Goal: Communication & Community: Answer question/provide support

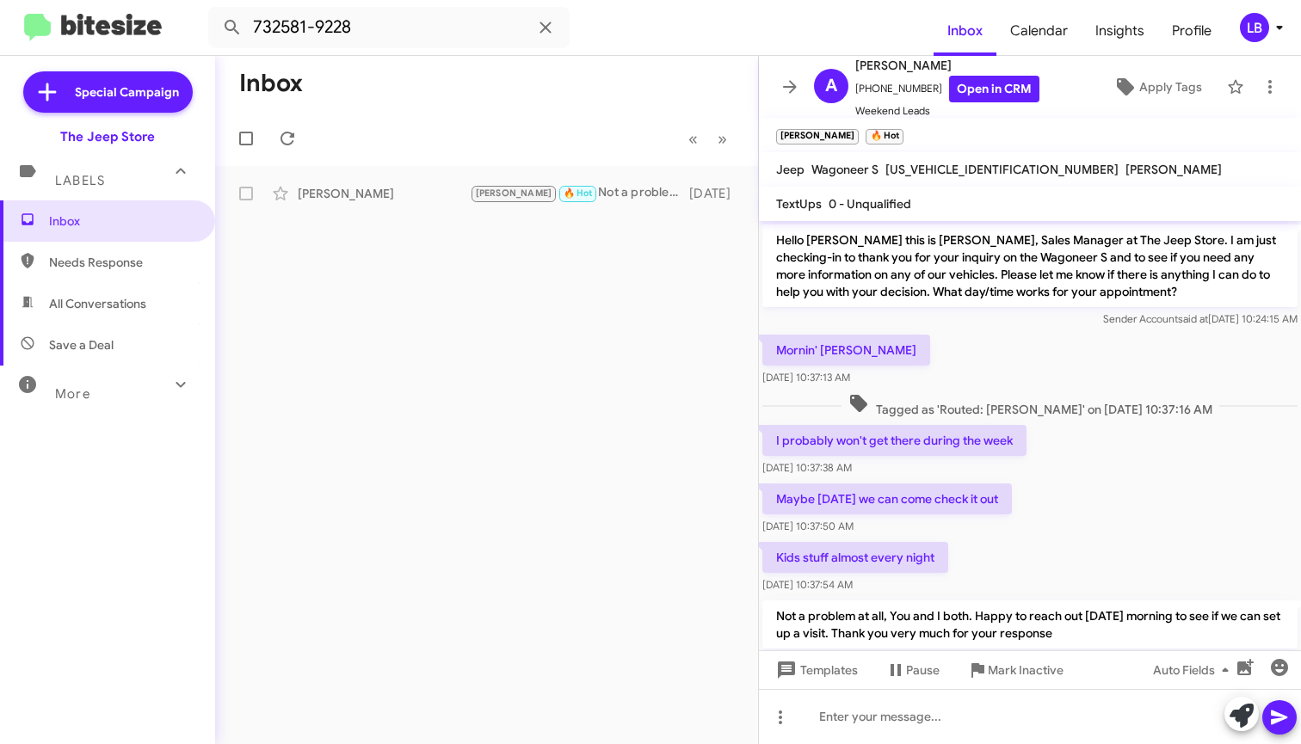
scroll to position [167, 0]
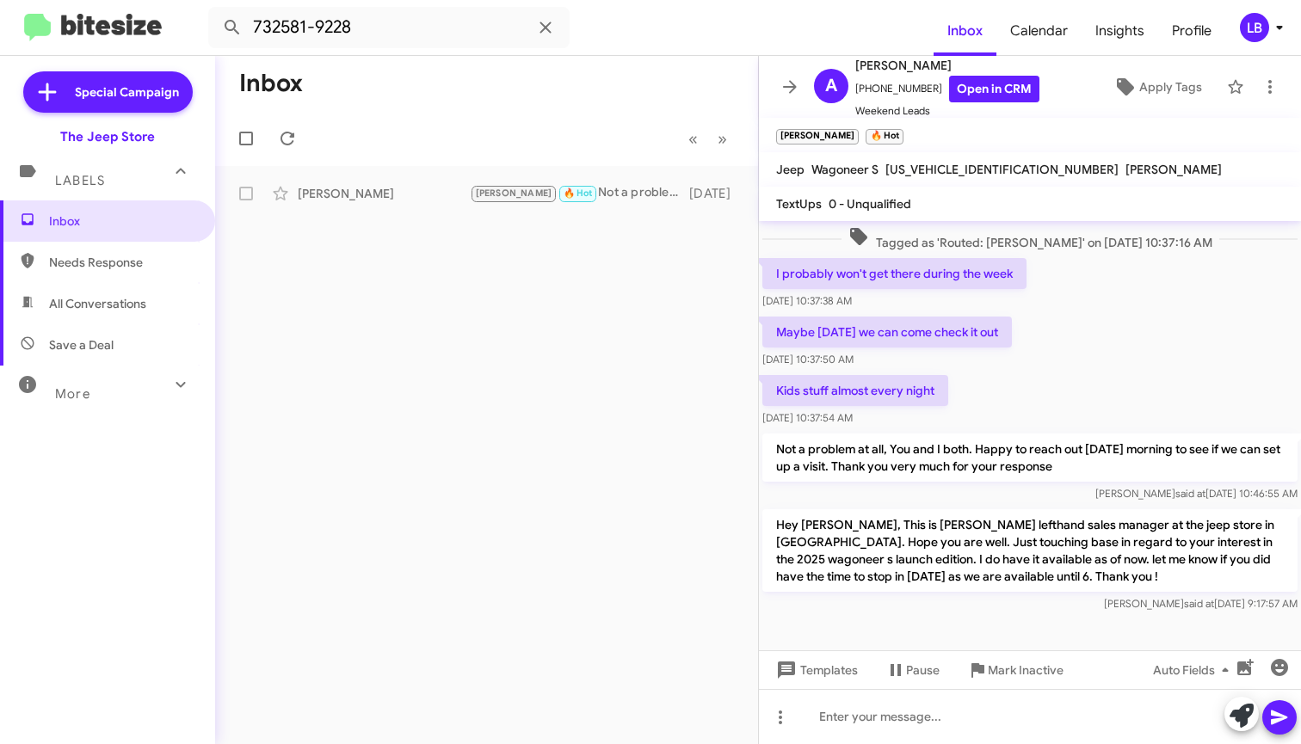
click at [383, 50] on mat-toolbar "732581-9228 Inbox Calendar Insights Profile LB" at bounding box center [650, 27] width 1301 height 55
drag, startPoint x: 319, startPoint y: 20, endPoint x: 117, endPoint y: -19, distance: 205.9
click at [117, 0] on html "732581-9228 Inbox Calendar Insights Profile LB Special Campaign The Jeep Store …" at bounding box center [650, 372] width 1301 height 744
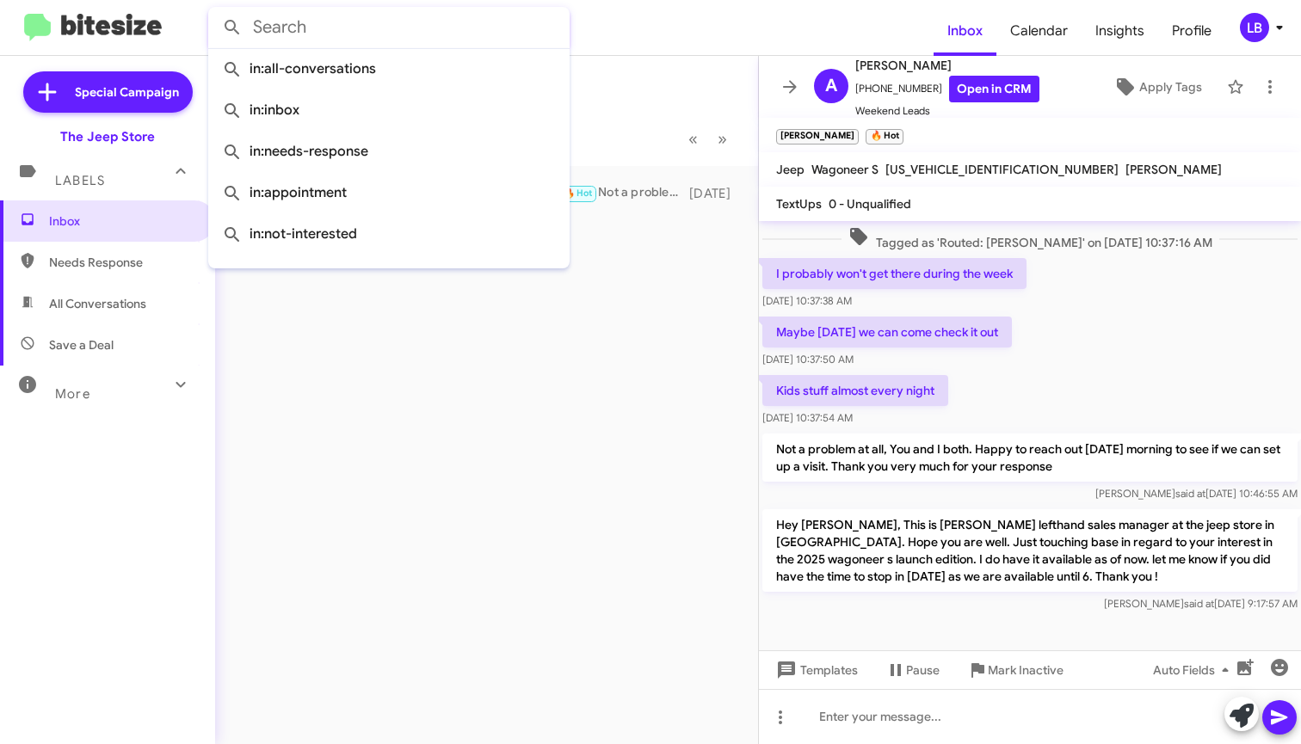
click at [232, 28] on button at bounding box center [232, 27] width 34 height 34
click at [676, 77] on mat-toolbar-row "Inbox" at bounding box center [486, 83] width 543 height 55
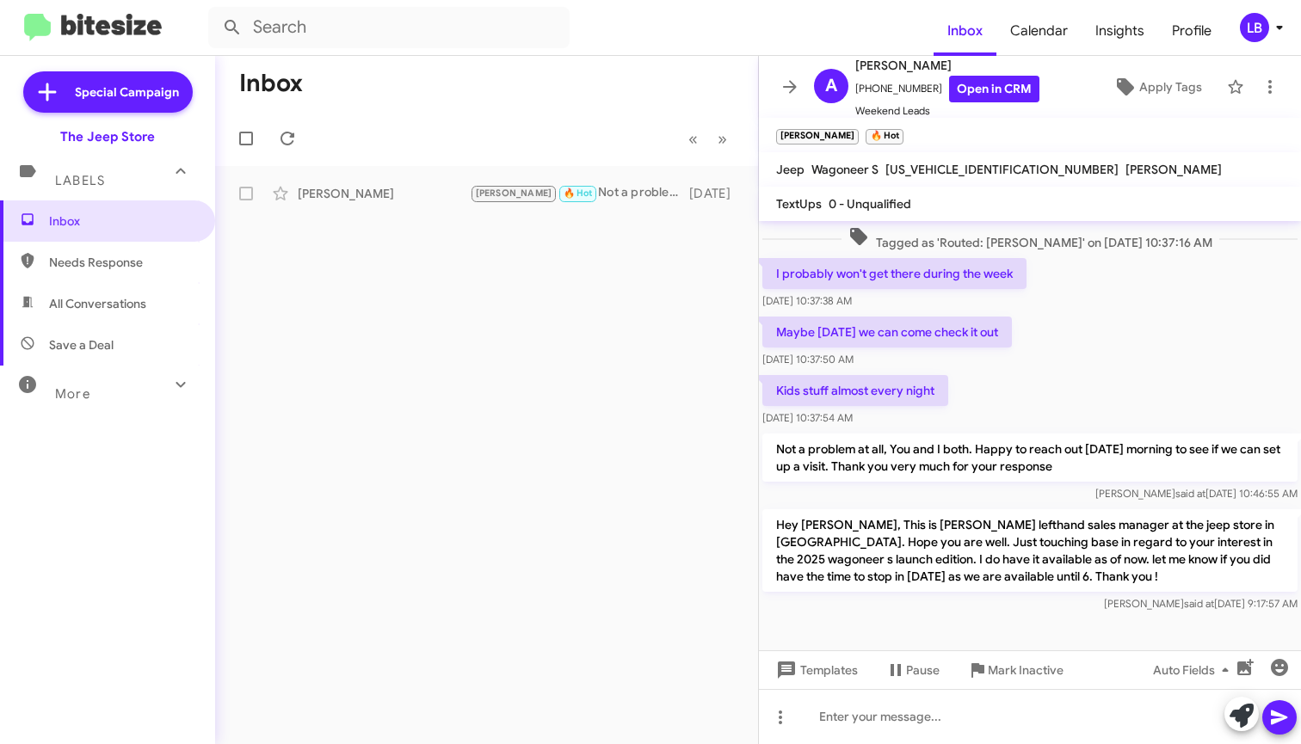
click at [115, 265] on span "Needs Response" at bounding box center [122, 262] width 146 height 17
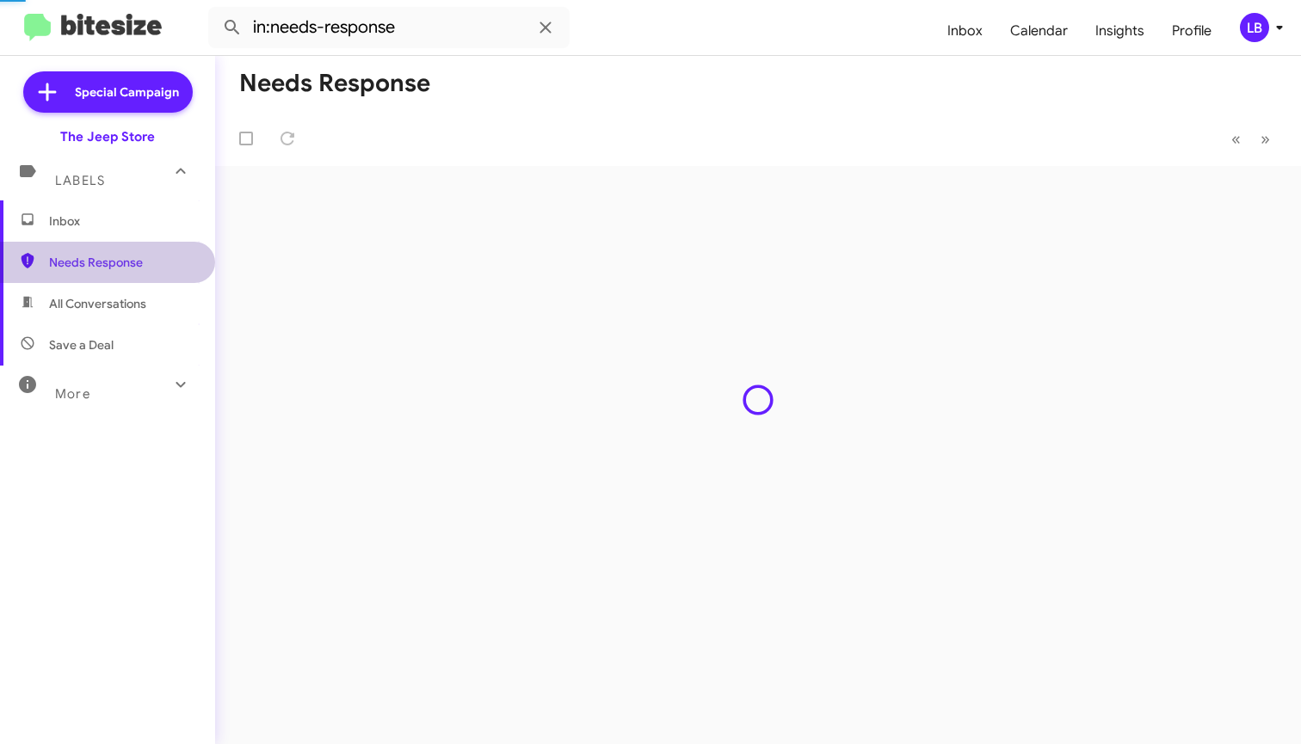
click at [112, 309] on span "All Conversations" at bounding box center [97, 303] width 97 height 17
type input "in:all-conversations"
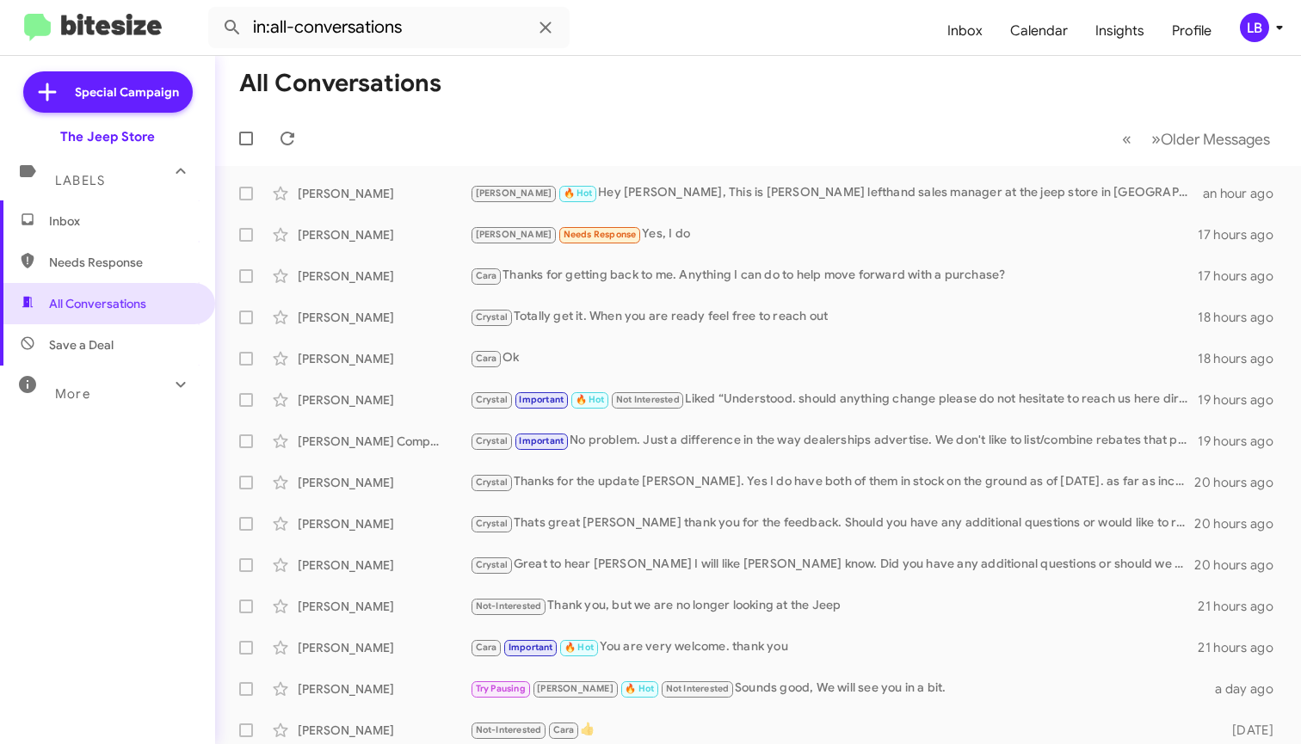
click at [589, 95] on mat-toolbar-row "All Conversations" at bounding box center [758, 83] width 1086 height 55
click at [410, 40] on input "in:all-conversations" at bounding box center [388, 27] width 361 height 41
drag, startPoint x: 363, startPoint y: 16, endPoint x: 160, endPoint y: -23, distance: 206.9
click at [160, 0] on html "in:all-conversations Inbox Calendar Insights Profile LB Special Campaign The Je…" at bounding box center [650, 372] width 1301 height 744
click at [232, 28] on button at bounding box center [232, 27] width 34 height 34
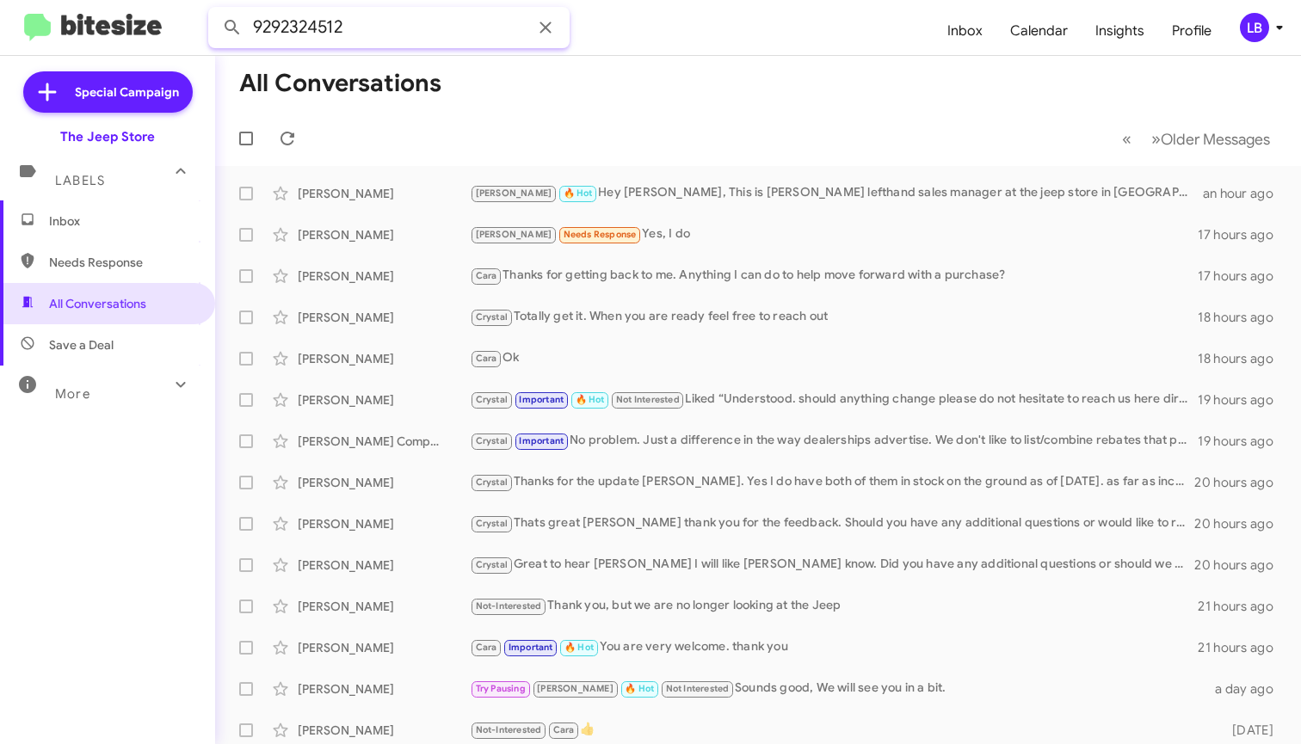
type input "9292324512"
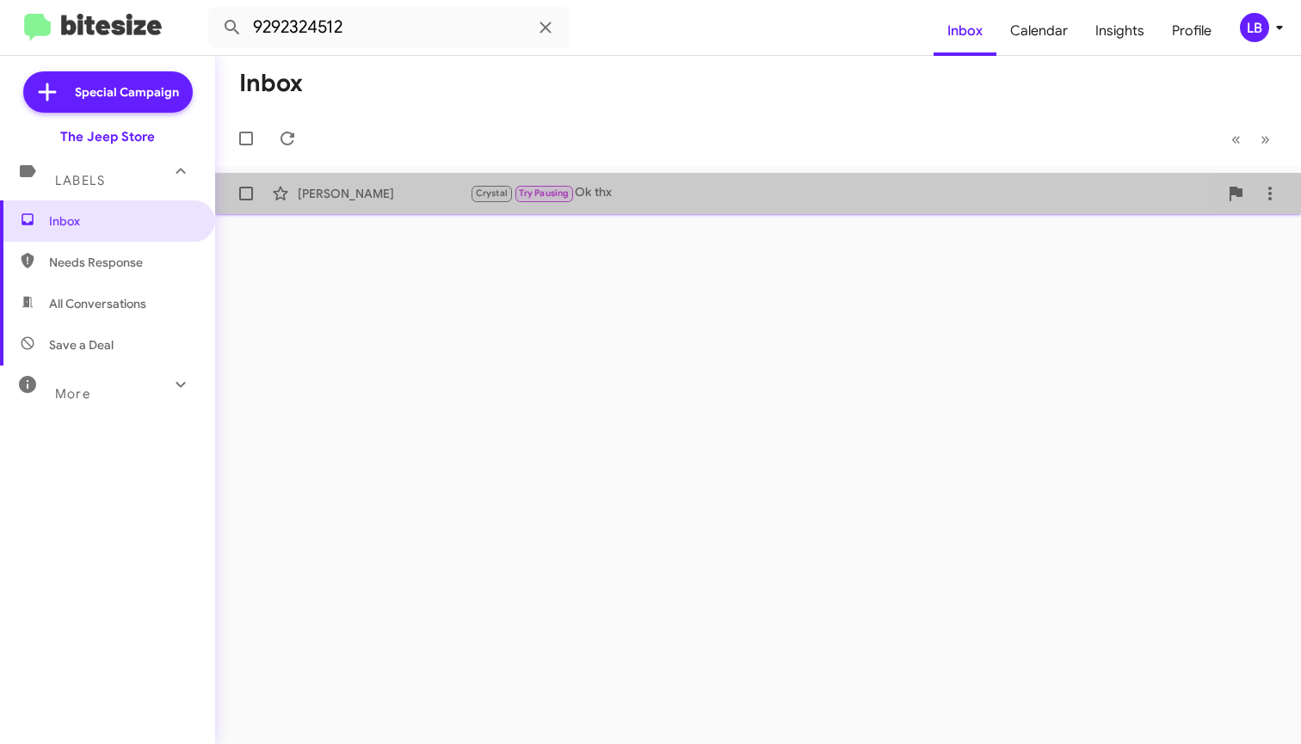
click at [602, 200] on div "Crystal Try Pausing Ok thx" at bounding box center [844, 193] width 749 height 20
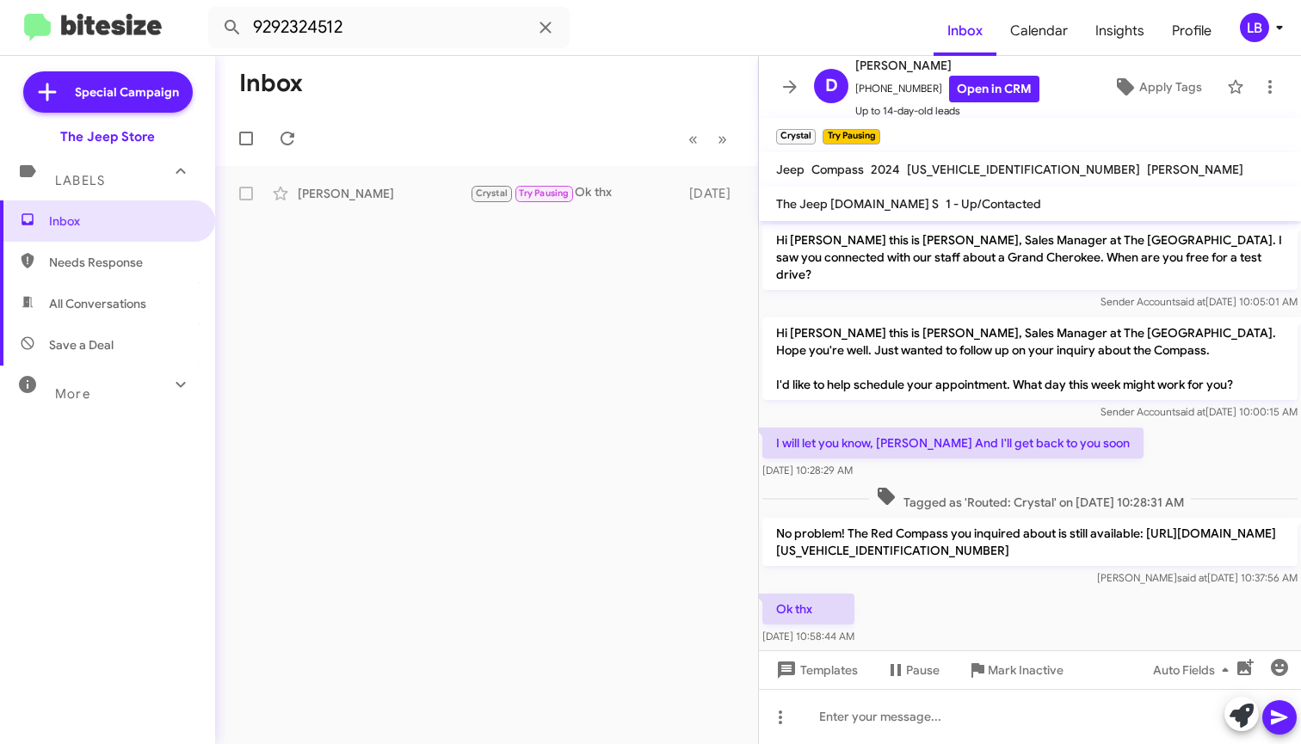
scroll to position [24, 0]
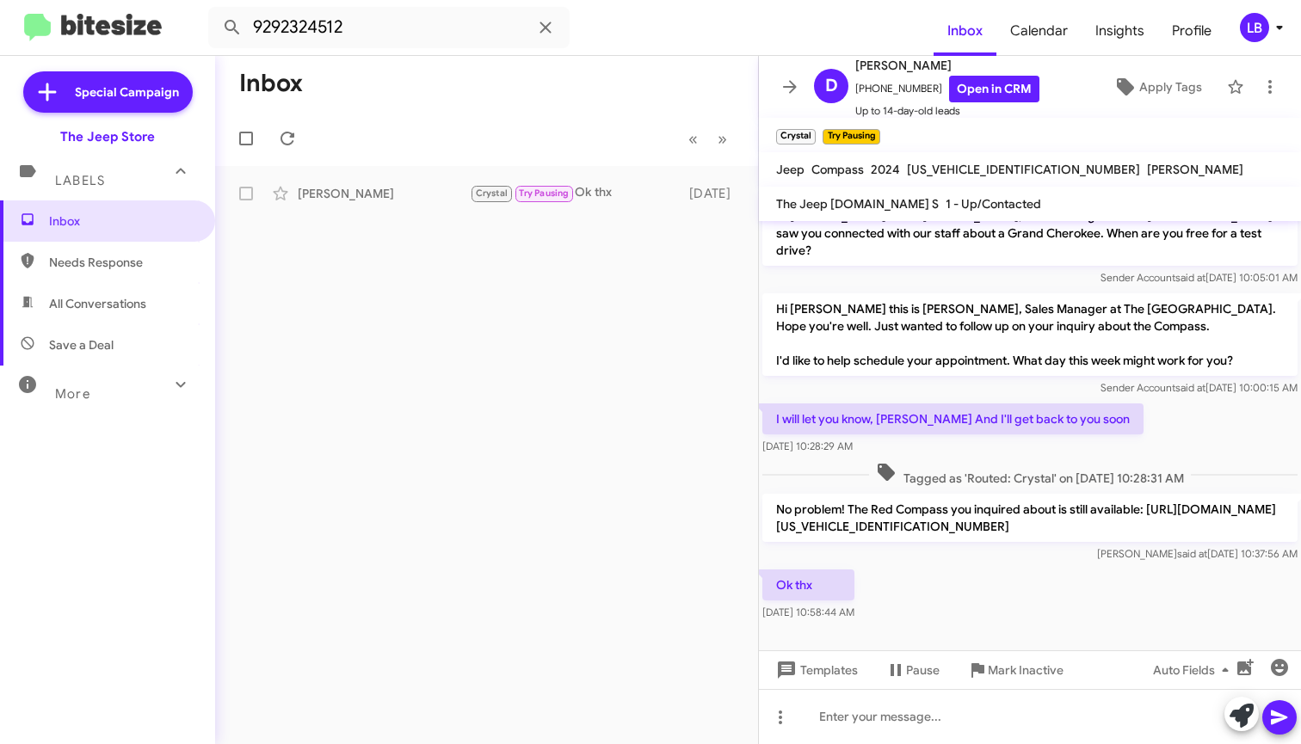
click at [1154, 432] on div "I will let you know, Micheal And I'll get back to you soon Aug 27, 2025, 10:28:…" at bounding box center [1030, 429] width 542 height 59
click at [1125, 608] on div "Ok thx Aug 27, 2025, 10:58:44 AM" at bounding box center [1030, 595] width 542 height 59
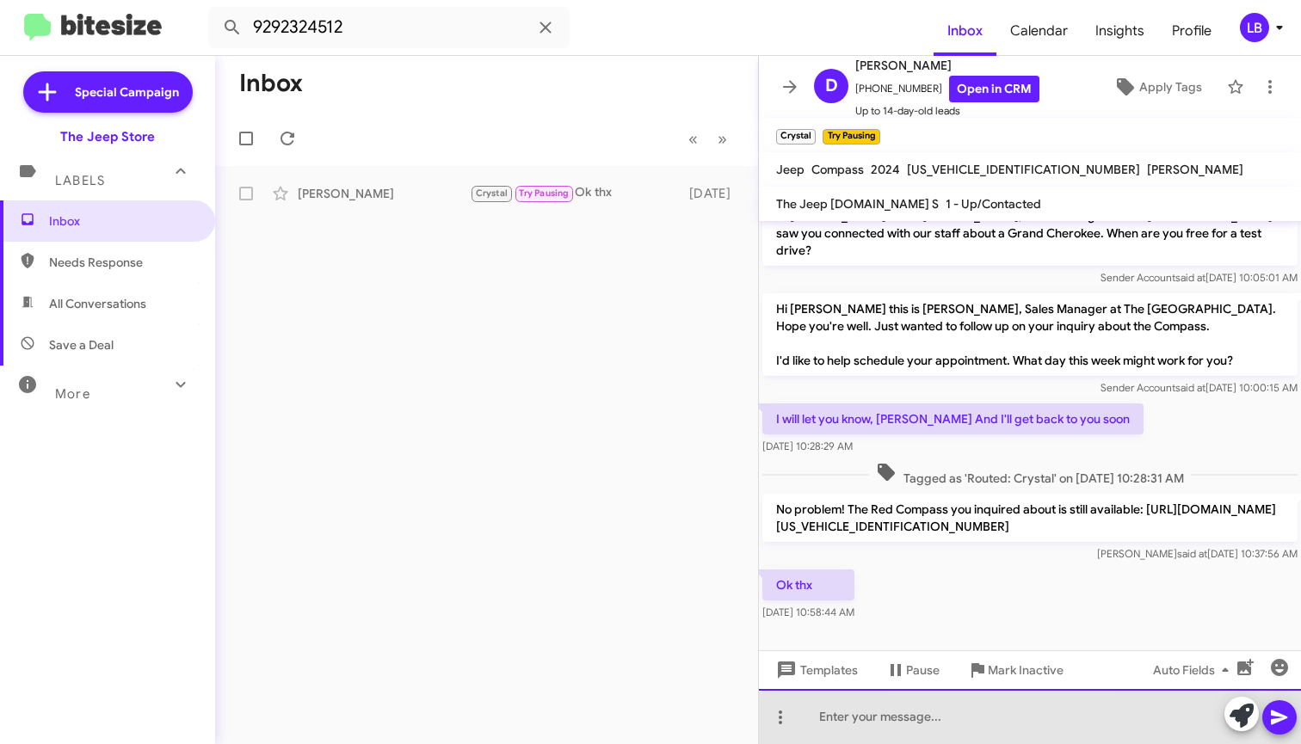
click at [988, 719] on div at bounding box center [1030, 716] width 542 height 55
click at [905, 710] on div at bounding box center [1030, 716] width 542 height 55
click at [889, 720] on div at bounding box center [1030, 716] width 542 height 55
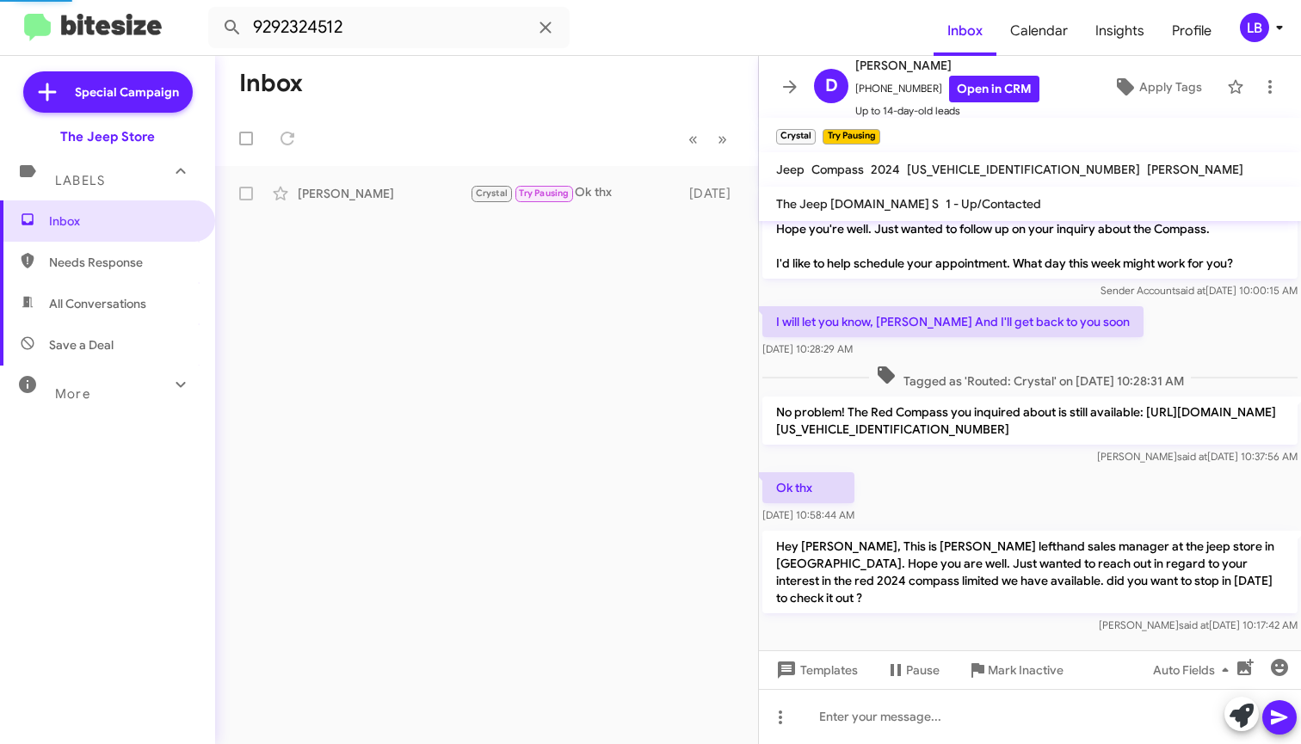
scroll to position [219, 0]
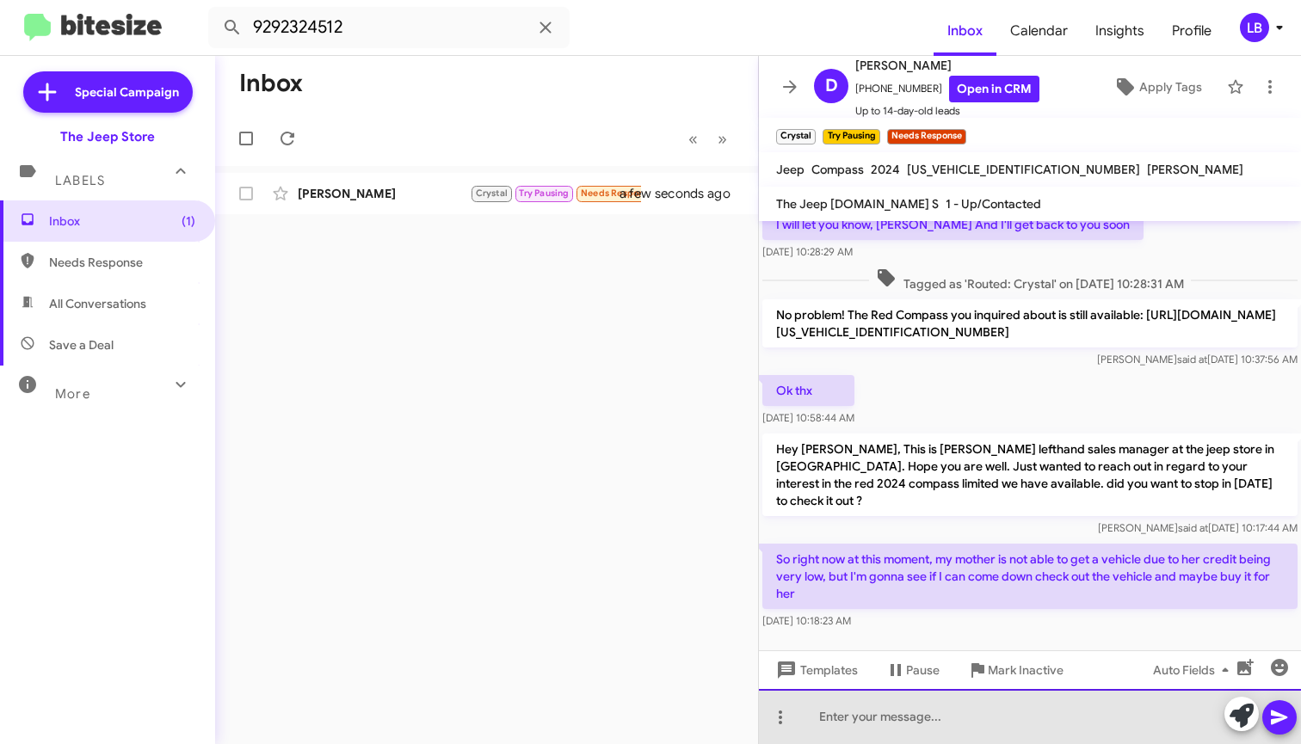
click at [876, 720] on div at bounding box center [1030, 716] width 542 height 55
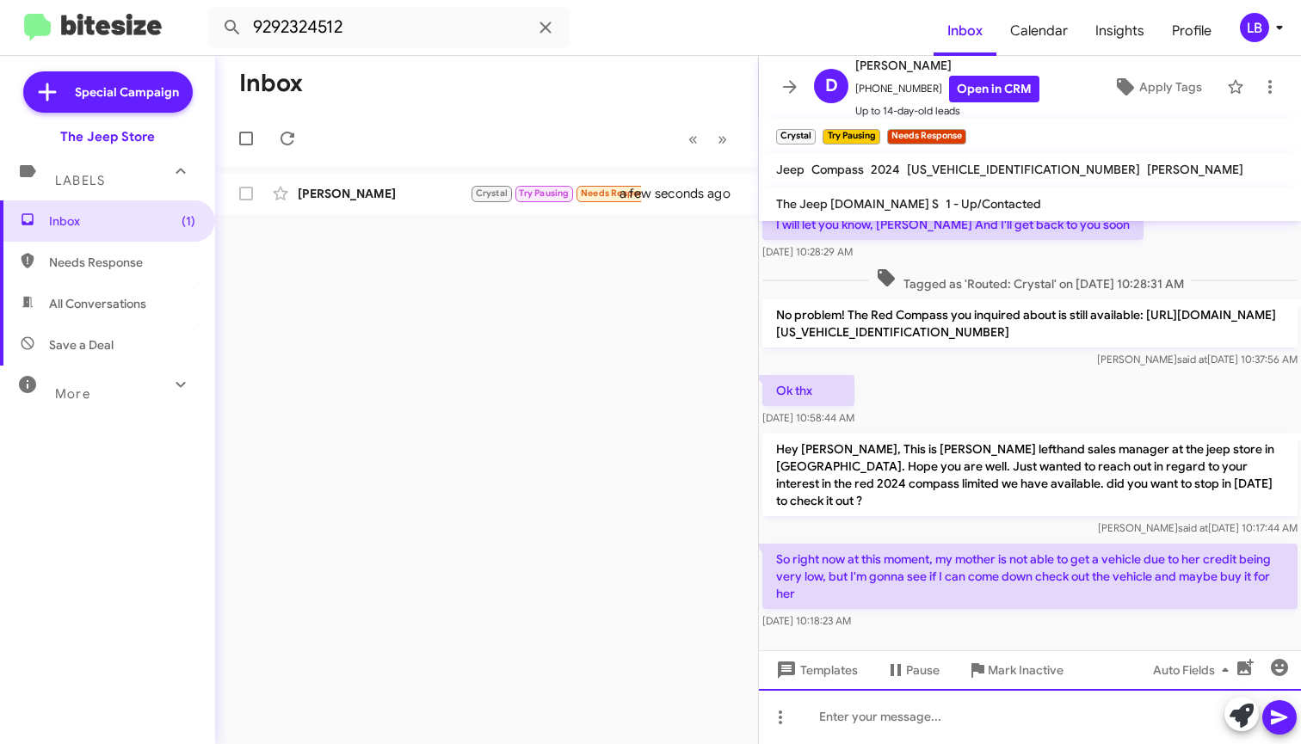
click at [926, 720] on div at bounding box center [1030, 716] width 542 height 55
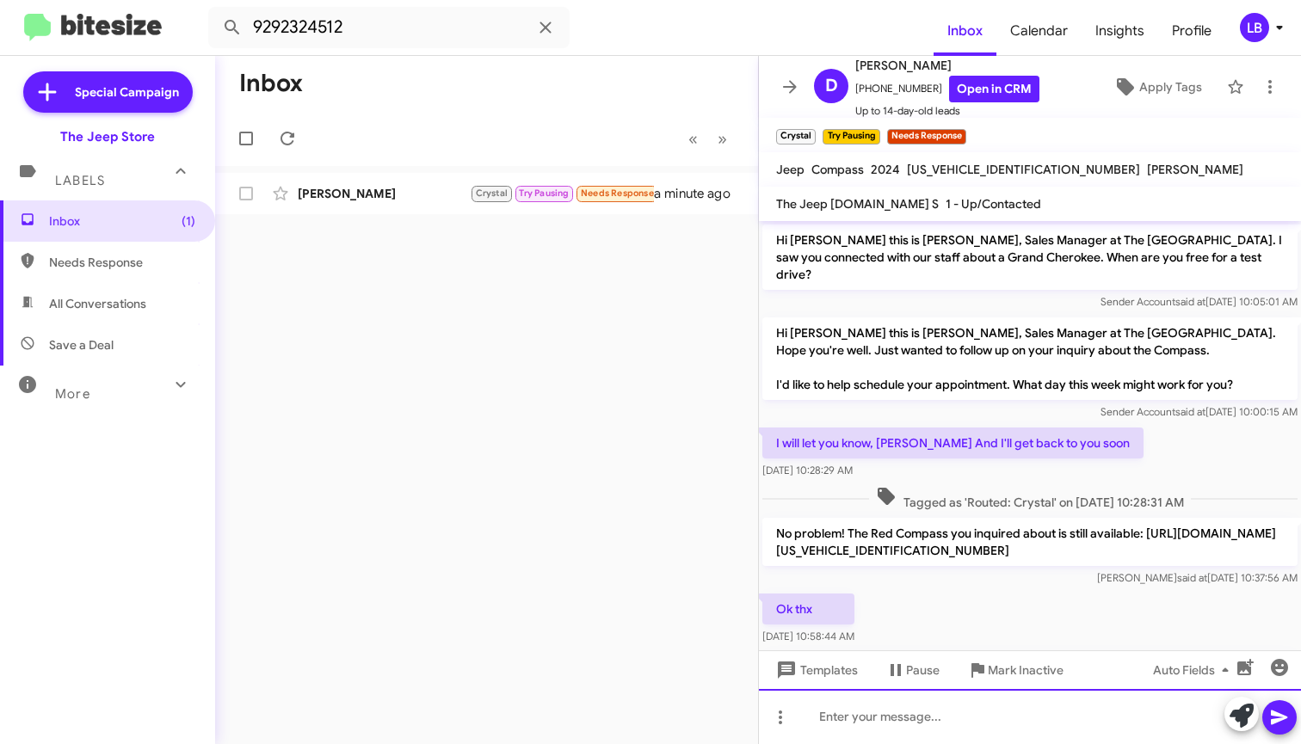
scroll to position [299, 0]
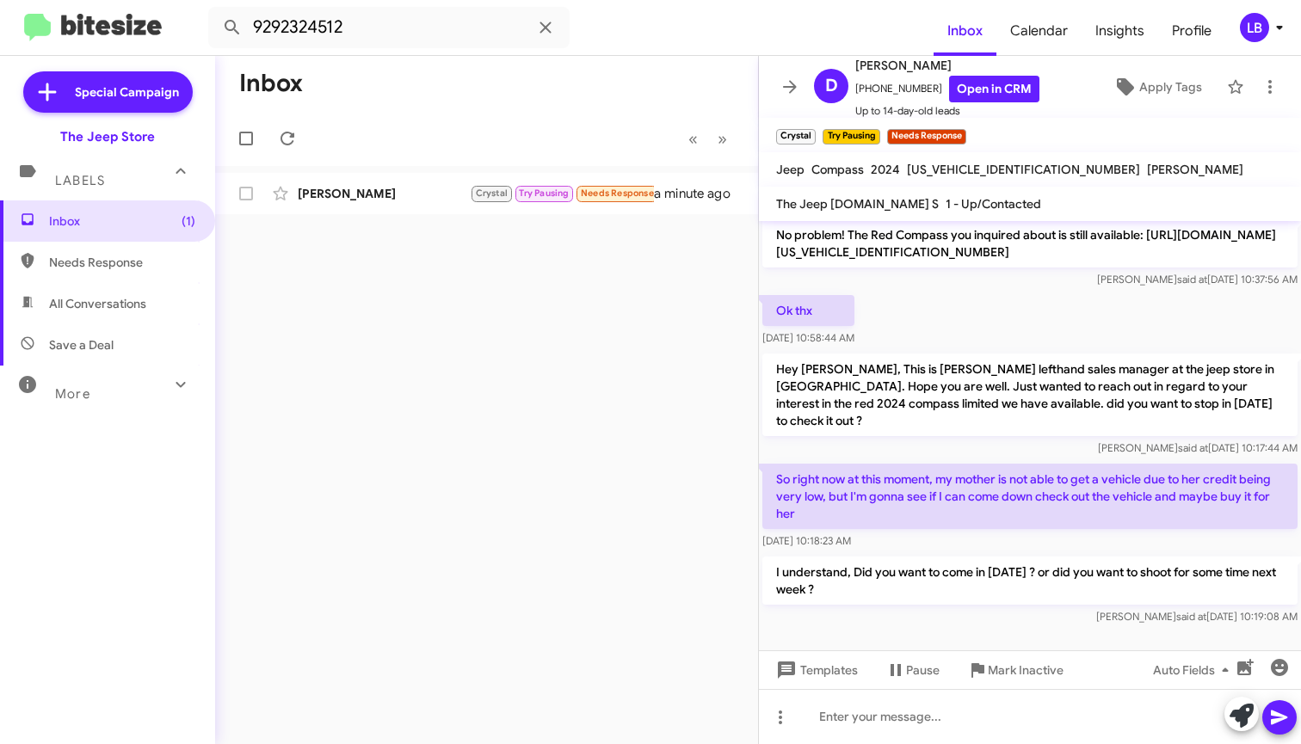
click at [1033, 290] on div "No problem! The Red Compass you inquired about is still available: https://www.…" at bounding box center [1030, 254] width 542 height 76
click at [946, 288] on div "No problem! The Red Compass you inquired about is still available: https://www.…" at bounding box center [1030, 254] width 542 height 76
click at [1094, 324] on div "Ok thx Aug 27, 2025, 10:58:44 AM" at bounding box center [1030, 321] width 542 height 59
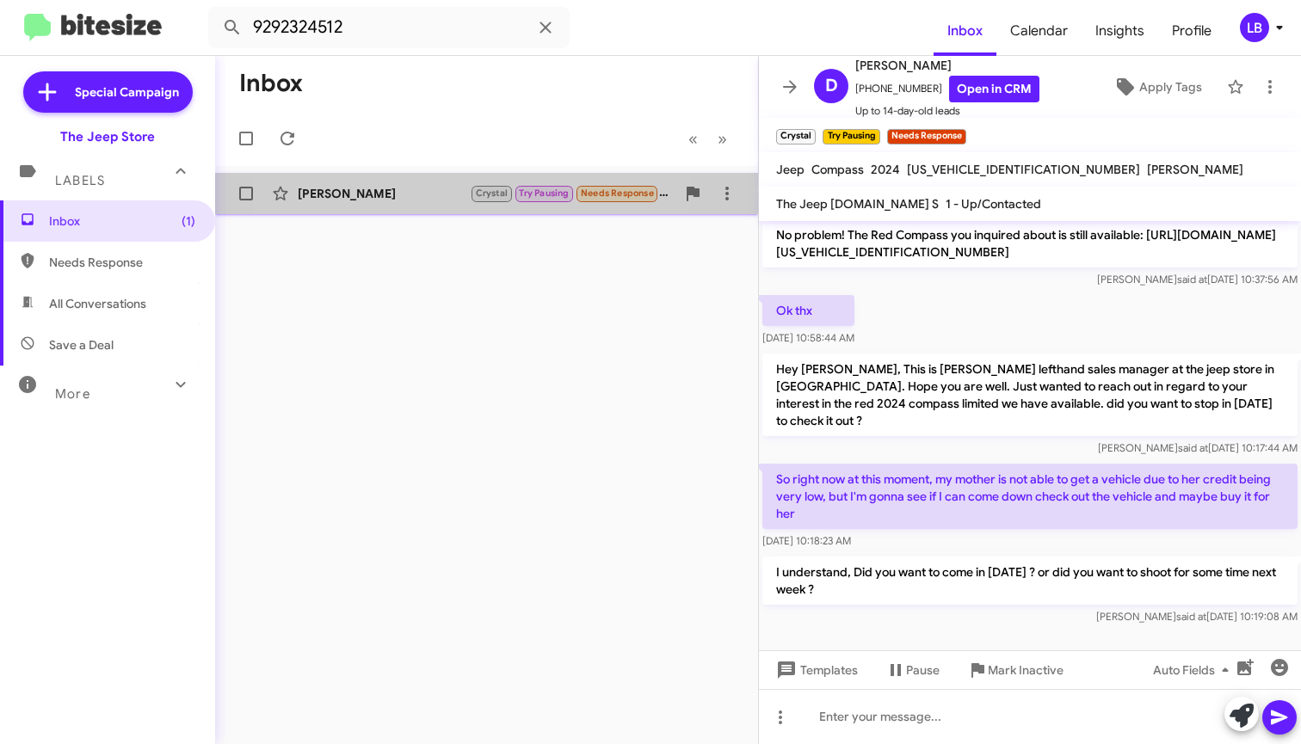
click at [398, 181] on div "Darius Caller Crystal Try Pausing Needs Response So right now at this moment, m…" at bounding box center [486, 193] width 515 height 34
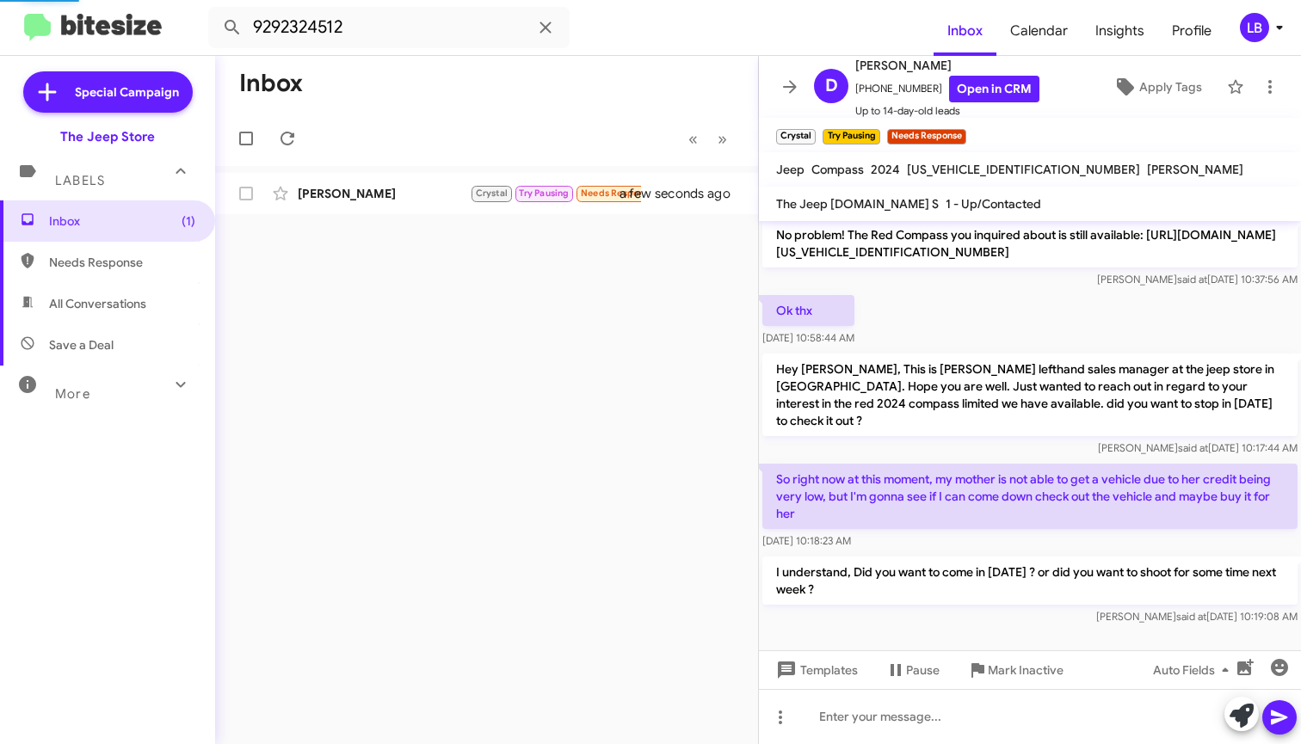
scroll to position [0, 0]
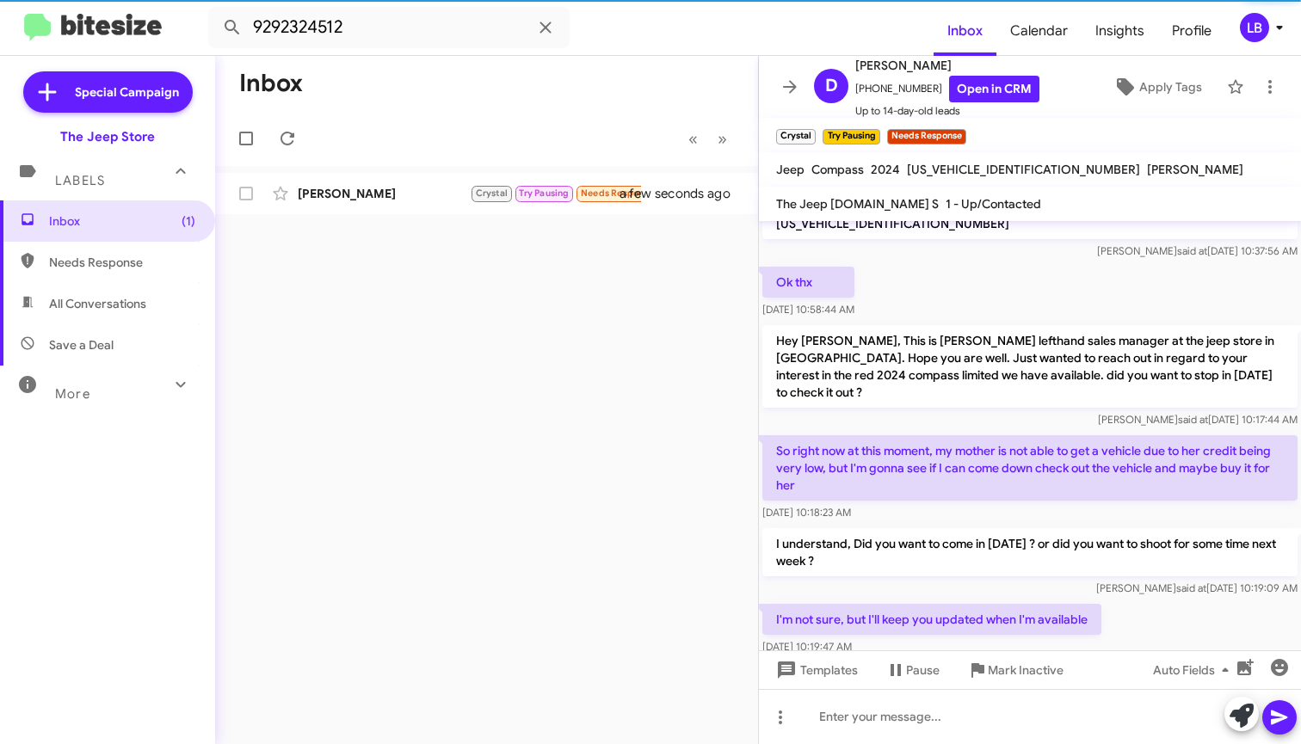
scroll to position [361, 0]
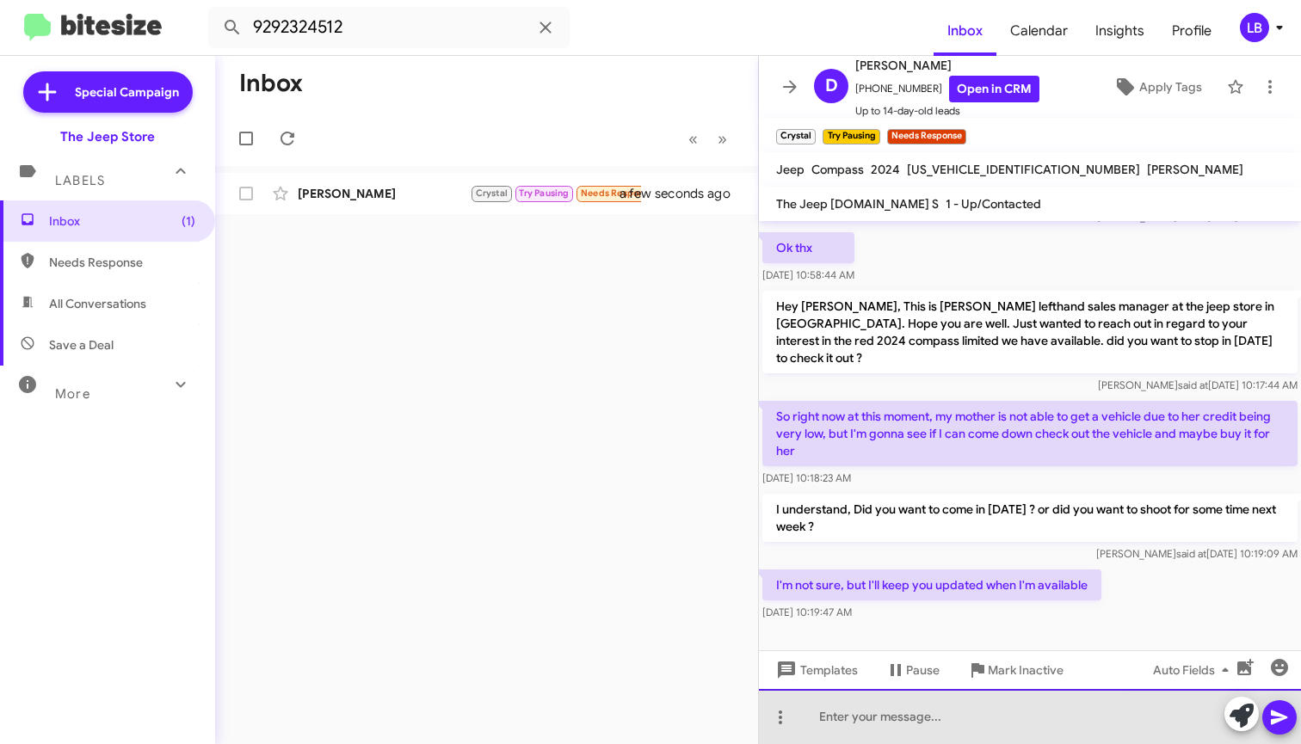
click at [885, 721] on div at bounding box center [1030, 716] width 542 height 55
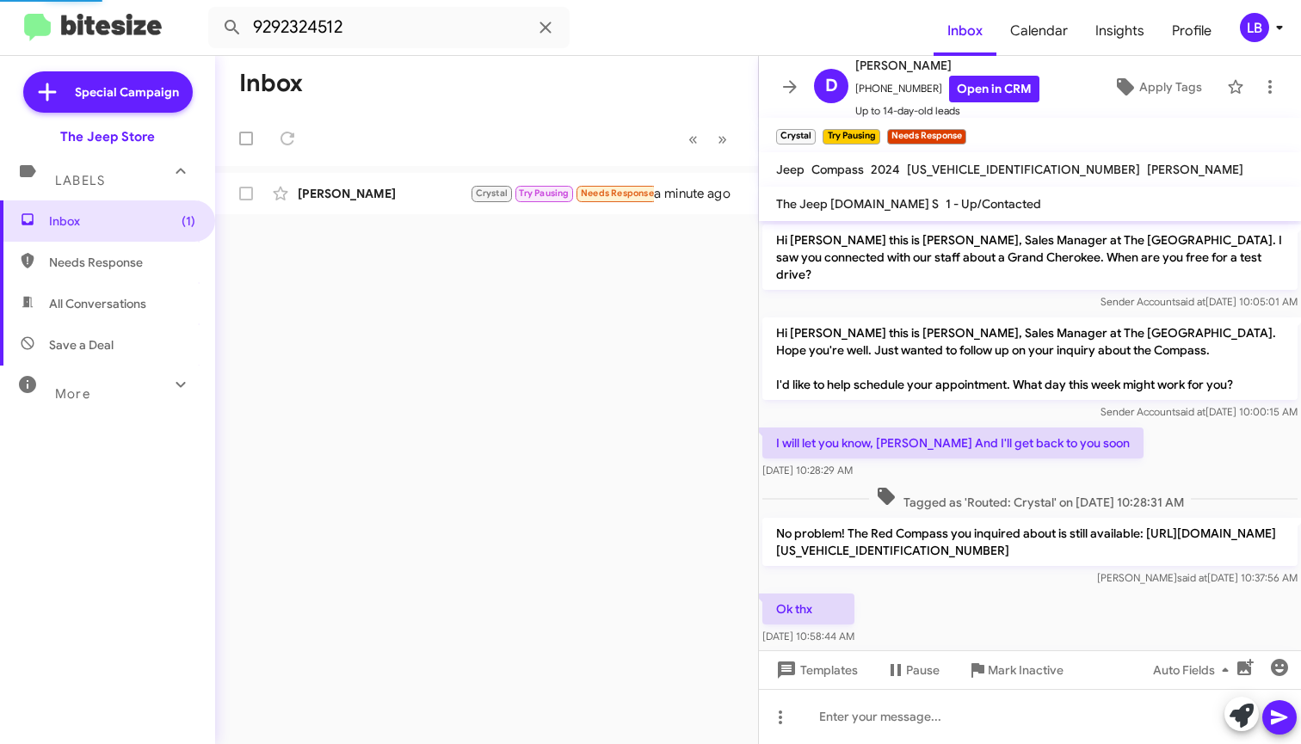
scroll to position [487, 0]
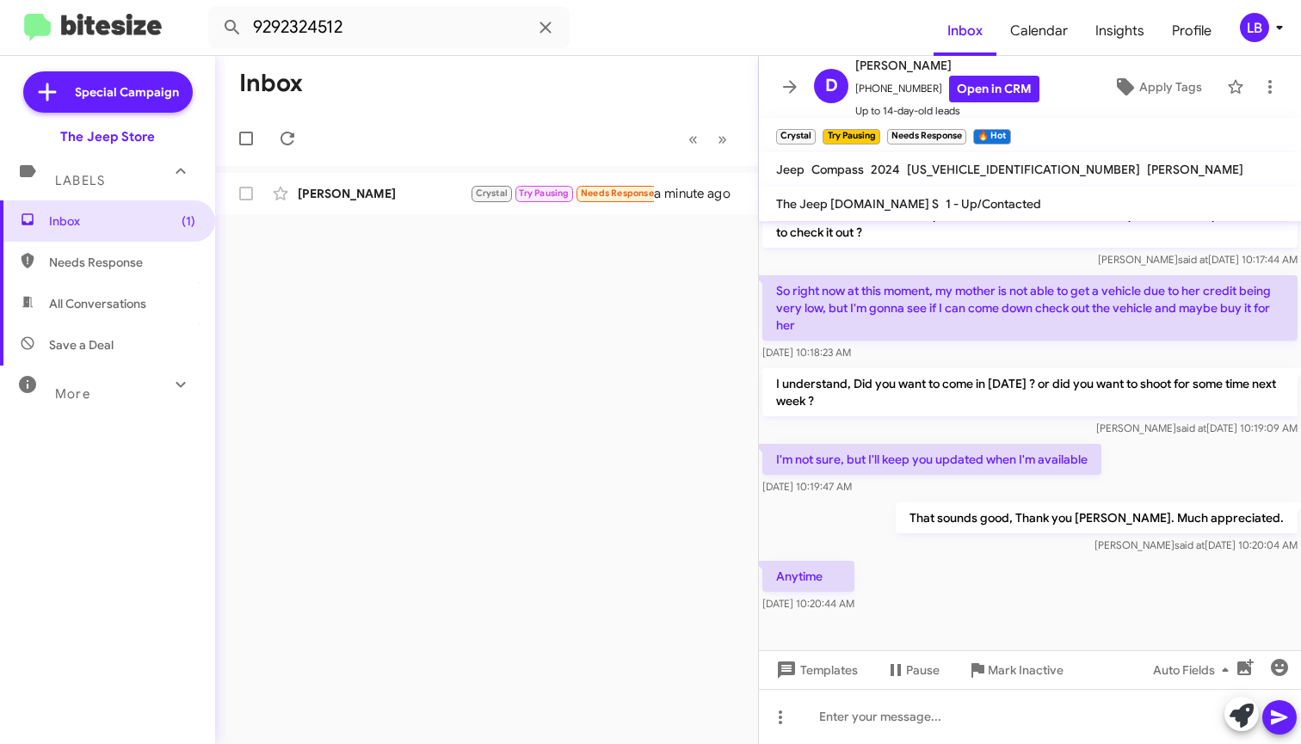
click at [1207, 441] on div "I'm not sure, but I'll keep you updated when I'm available [DATE] 10:19:47 AM" at bounding box center [1030, 470] width 542 height 59
click at [372, 29] on input "9292324512" at bounding box center [388, 27] width 361 height 41
drag, startPoint x: 372, startPoint y: 29, endPoint x: 151, endPoint y: -7, distance: 223.3
click at [151, 0] on html "9292324512 Inbox Calendar Insights Profile LB Special Campaign The Jeep Store L…" at bounding box center [650, 372] width 1301 height 744
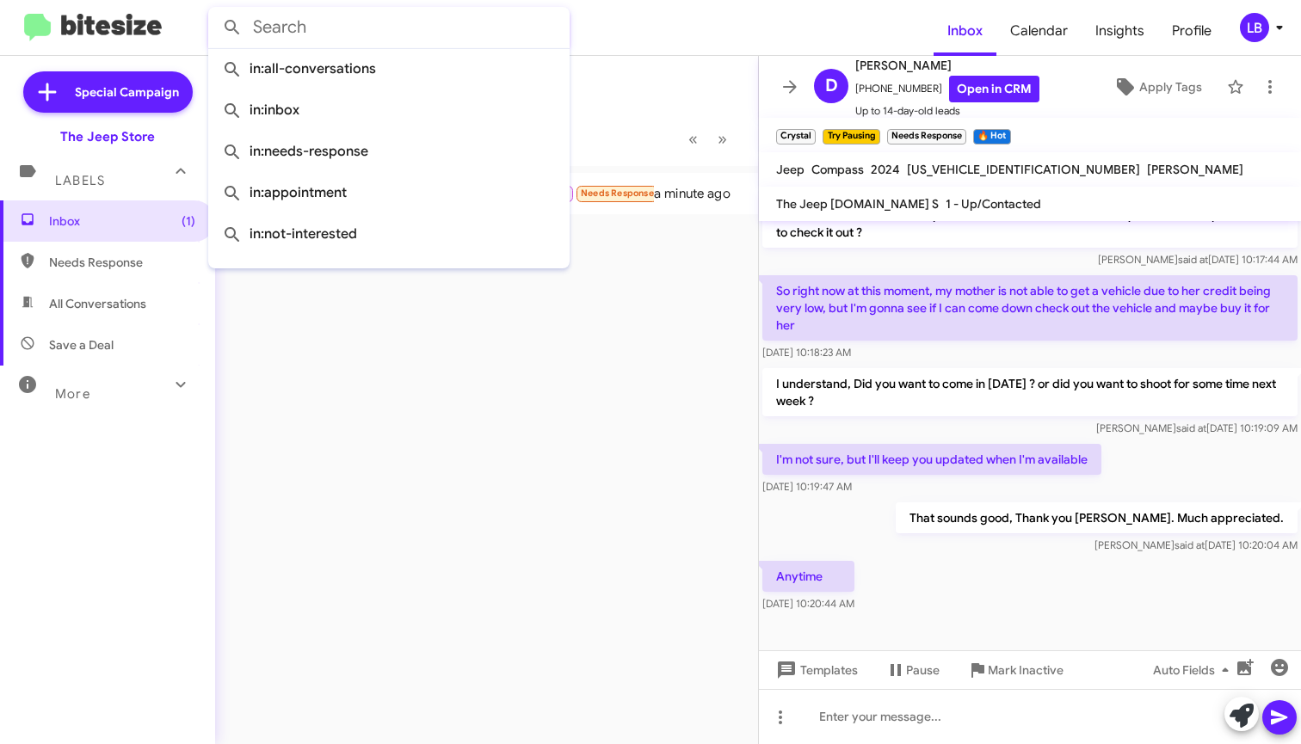
click at [232, 28] on button at bounding box center [232, 27] width 34 height 34
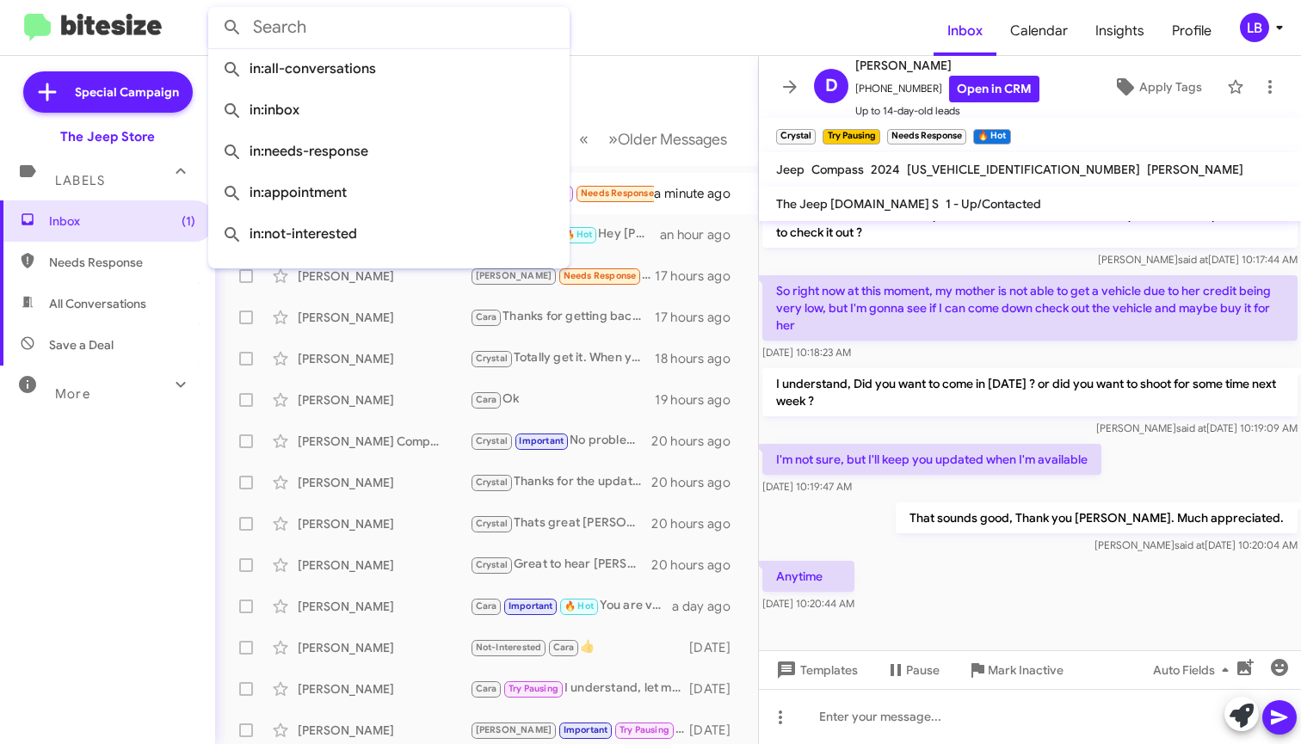
click at [667, 96] on mat-toolbar-row "Inbox" at bounding box center [486, 83] width 543 height 55
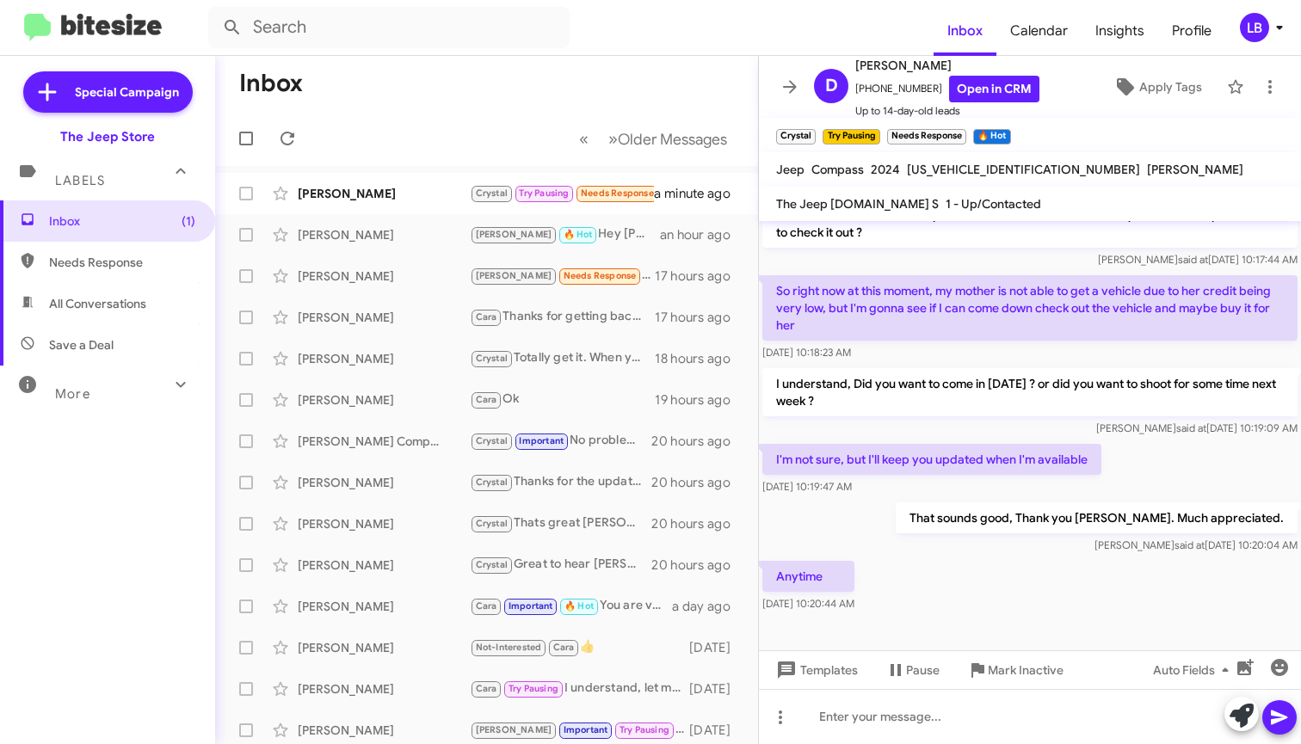
click at [837, 420] on div "[PERSON_NAME] said at [DATE] 10:19:09 AM" at bounding box center [1029, 428] width 535 height 17
click at [417, 192] on div "[PERSON_NAME]" at bounding box center [384, 193] width 172 height 17
click at [926, 368] on p "I understand, Did you want to come in [DATE] ? or did you want to shoot for som…" at bounding box center [1029, 392] width 535 height 48
click at [934, 326] on div "So right now at this moment, my mother is not able to get a vehicle due to her …" at bounding box center [1029, 318] width 535 height 86
click at [458, 22] on input "text" at bounding box center [388, 27] width 361 height 41
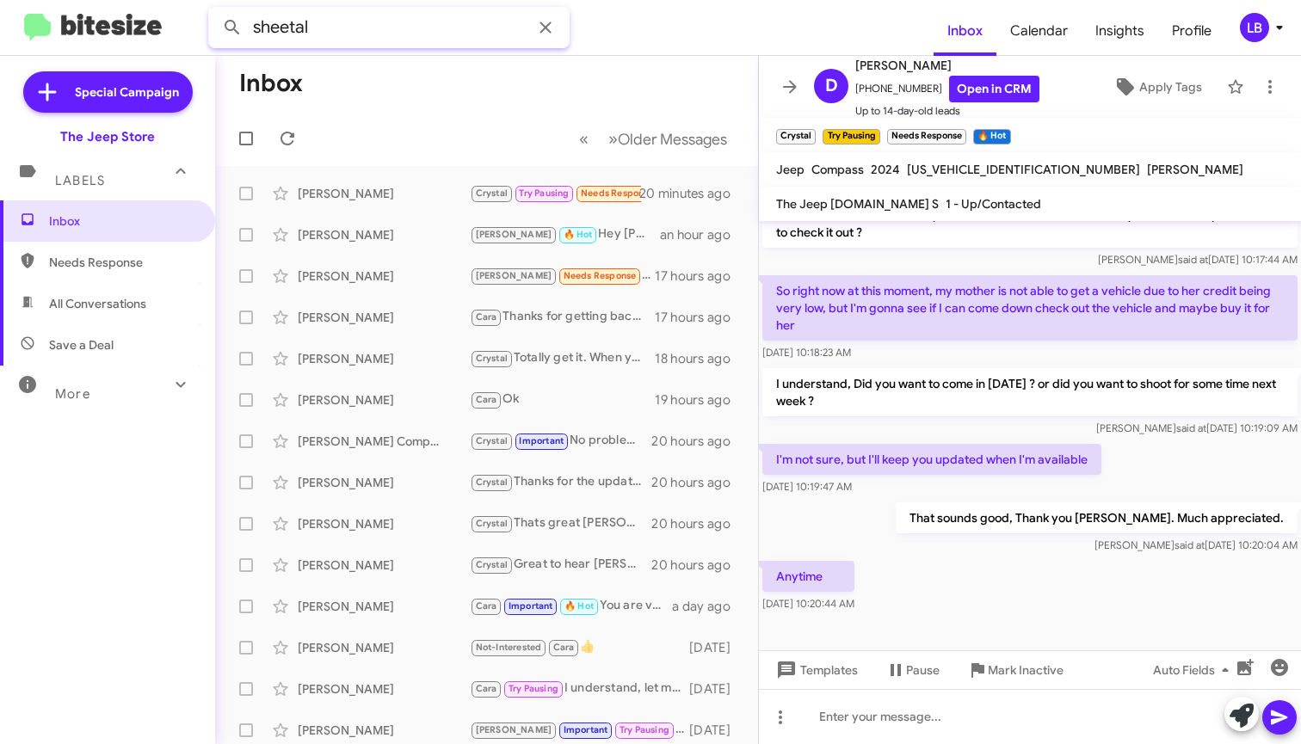
type input "sheetal"
click at [232, 28] on button at bounding box center [232, 27] width 34 height 34
click at [472, 32] on input "sheetal" at bounding box center [388, 27] width 361 height 41
click at [232, 28] on button at bounding box center [232, 27] width 34 height 34
click at [670, 79] on mat-toolbar-row "Inbox" at bounding box center [486, 83] width 543 height 55
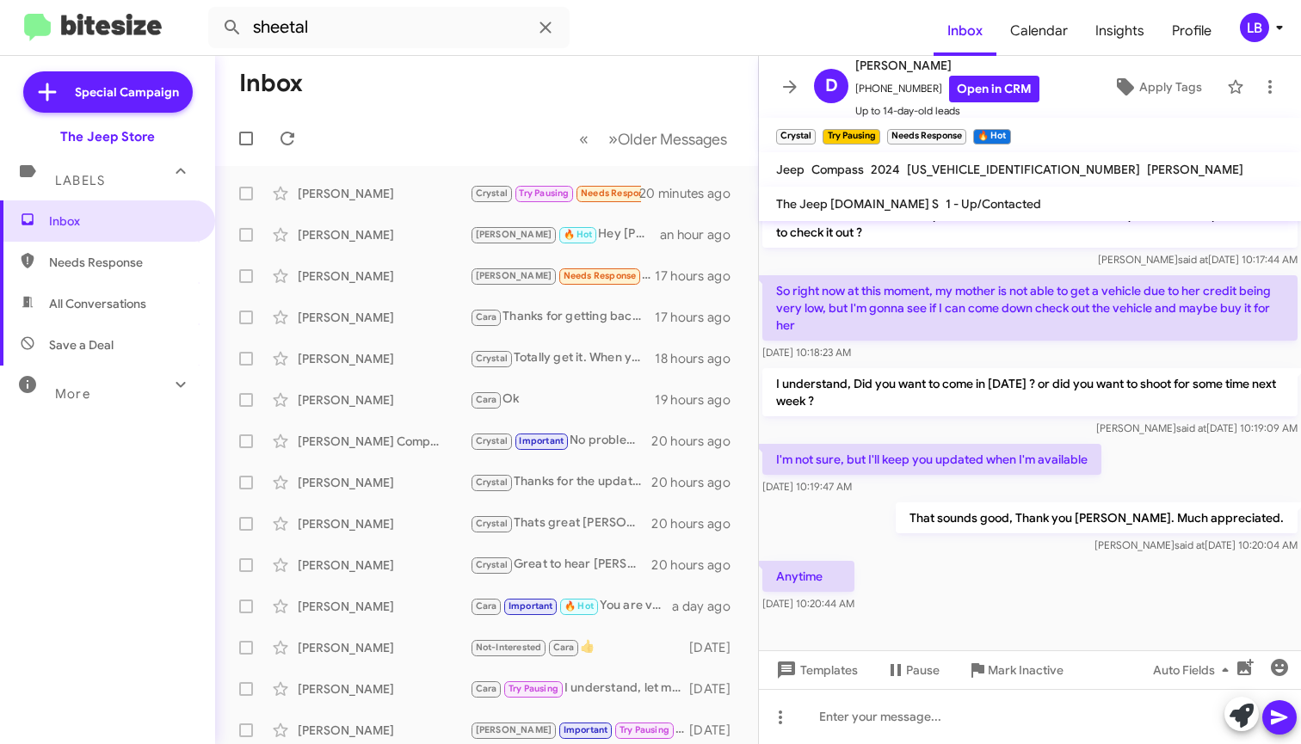
click at [523, 111] on mat-toolbar-row "« Previous » Next Older Messages" at bounding box center [486, 138] width 543 height 55
drag, startPoint x: 379, startPoint y: 21, endPoint x: 171, endPoint y: 14, distance: 207.5
click at [379, 21] on input "sheetal" at bounding box center [388, 27] width 361 height 41
drag, startPoint x: 171, startPoint y: 14, endPoint x: 109, endPoint y: 9, distance: 62.1
click at [111, 9] on mat-toolbar "sheetal Inbox Calendar Insights Profile LB" at bounding box center [650, 27] width 1301 height 55
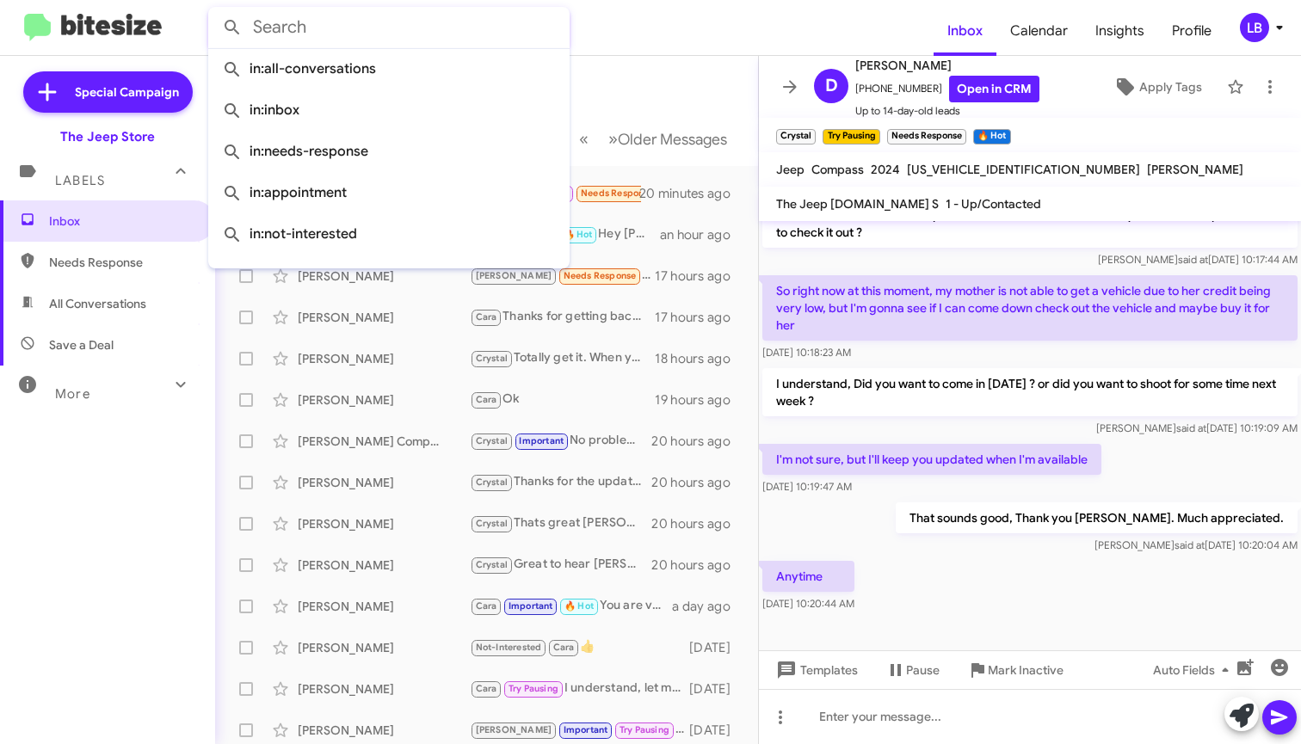
click at [119, 306] on span "All Conversations" at bounding box center [97, 303] width 97 height 17
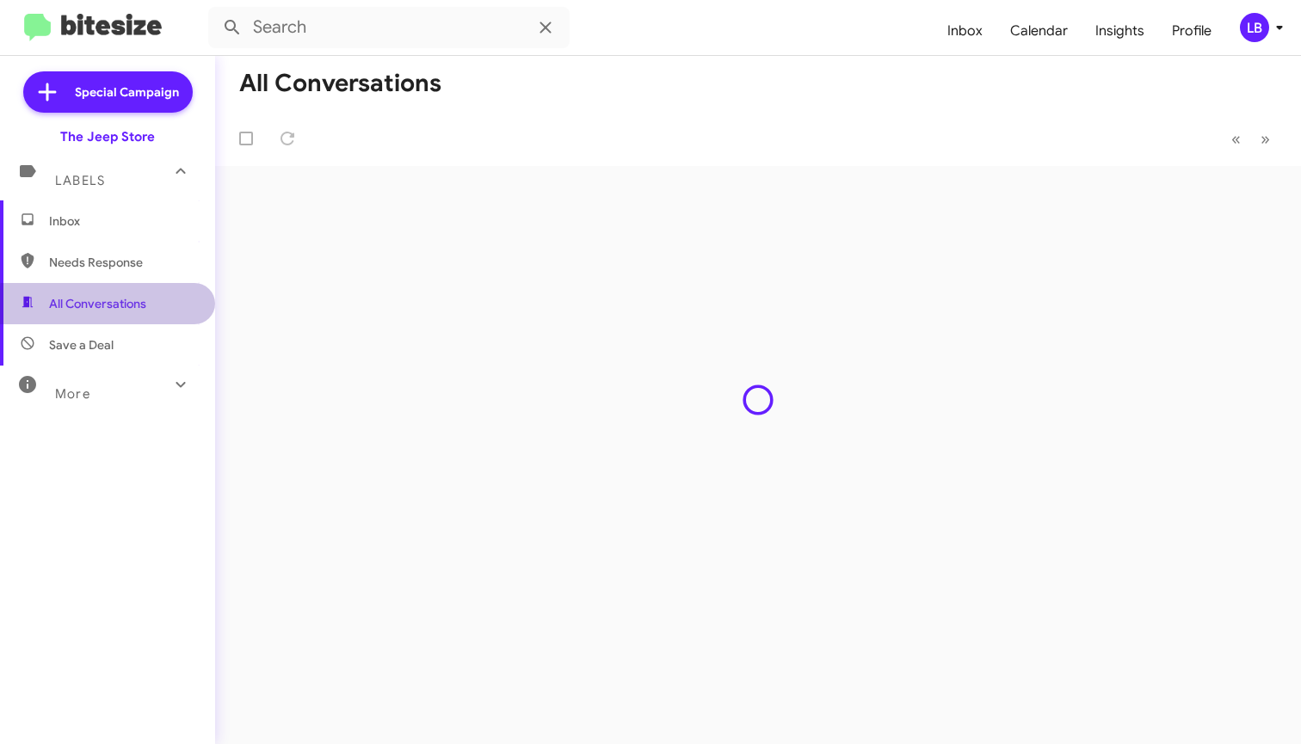
type input "in:all-conversations"
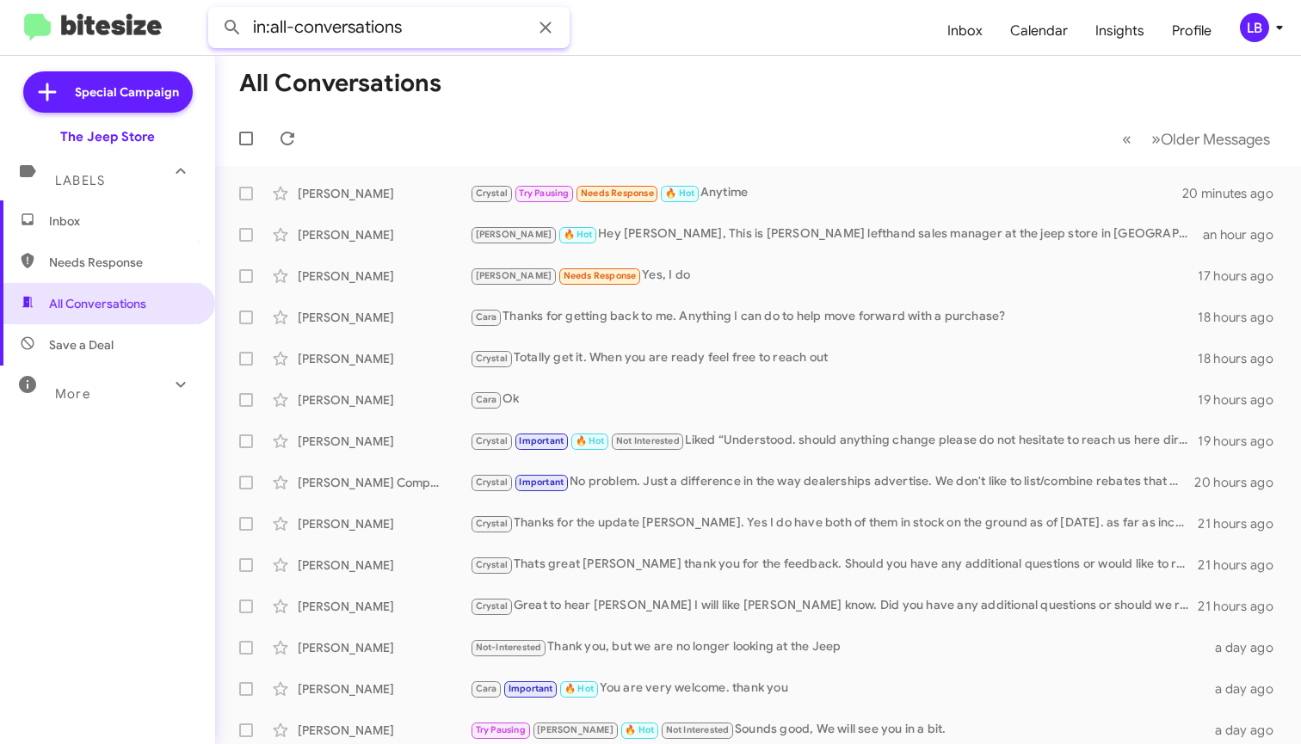
click at [478, 39] on input "in:all-conversations" at bounding box center [388, 27] width 361 height 41
drag, startPoint x: 478, startPoint y: 39, endPoint x: 214, endPoint y: 4, distance: 266.4
click at [220, 4] on mat-toolbar "in:all-conversations Inbox Calendar Insights Profile LB" at bounding box center [650, 27] width 1301 height 55
click at [232, 28] on button at bounding box center [232, 27] width 34 height 34
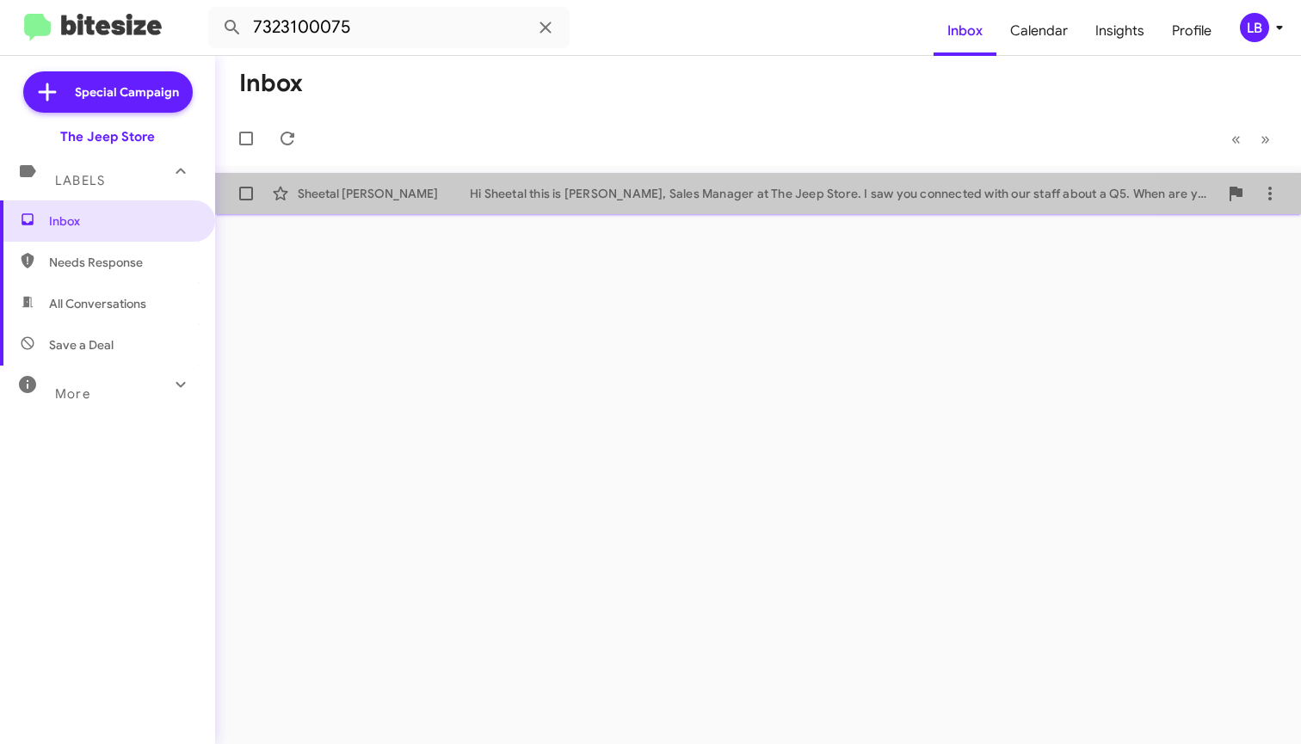
click at [574, 205] on div "Sheetal [PERSON_NAME] Hi Sheetal this is [PERSON_NAME], Sales Manager at The Je…" at bounding box center [758, 193] width 1059 height 34
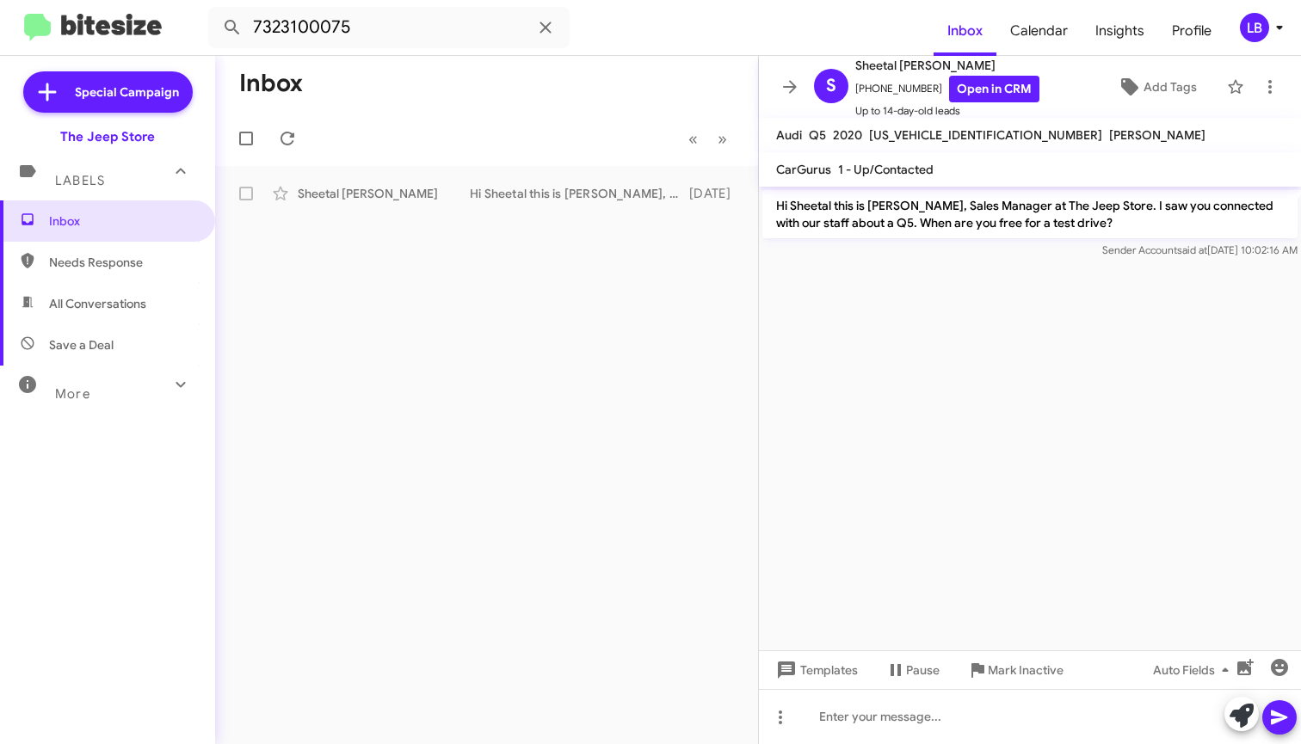
drag, startPoint x: 124, startPoint y: 296, endPoint x: 203, endPoint y: 214, distance: 113.8
click at [125, 296] on span "All Conversations" at bounding box center [97, 303] width 97 height 17
type input "in:all-conversations"
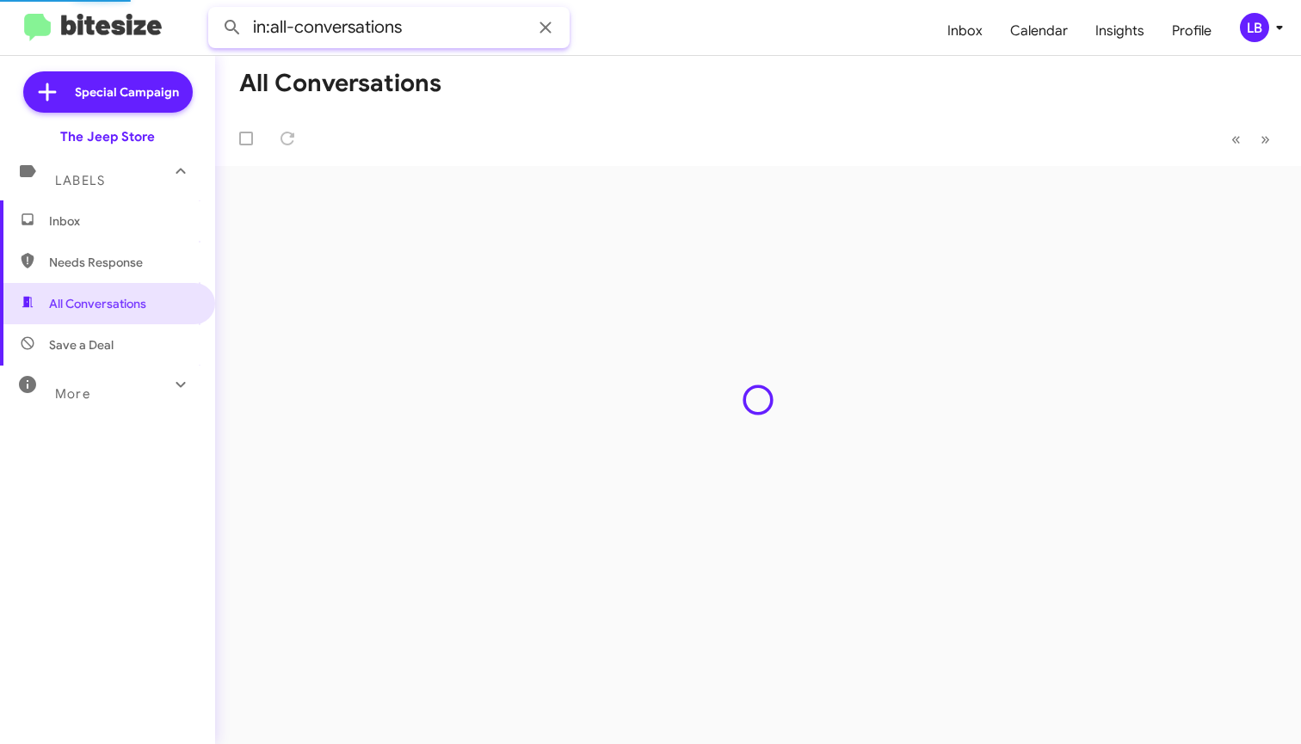
drag, startPoint x: 431, startPoint y: 19, endPoint x: 441, endPoint y: 26, distance: 12.4
click at [431, 19] on input "in:all-conversations" at bounding box center [388, 27] width 361 height 41
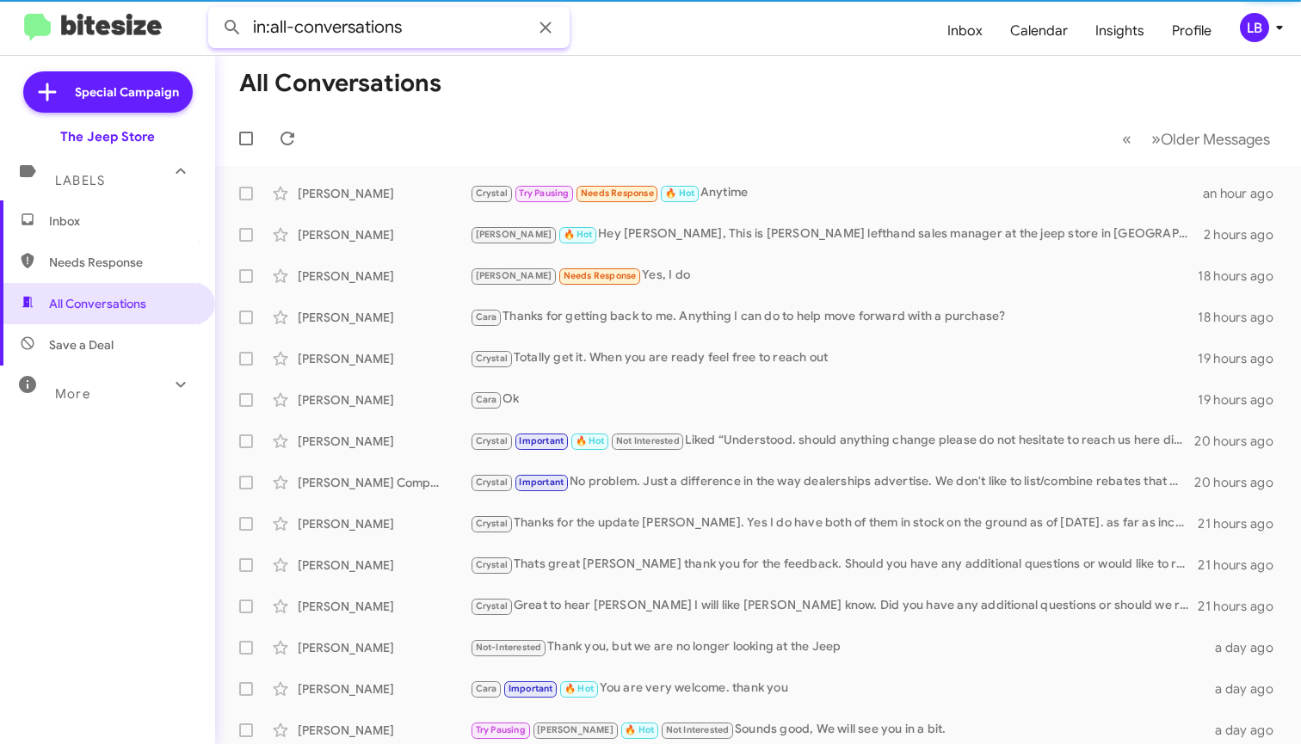
drag, startPoint x: 441, startPoint y: 26, endPoint x: -45, endPoint y: -34, distance: 489.8
click at [0, 0] on html "in:all-conversations Inbox Calendar Insights Profile LB Special Campaign The Je…" at bounding box center [650, 372] width 1301 height 744
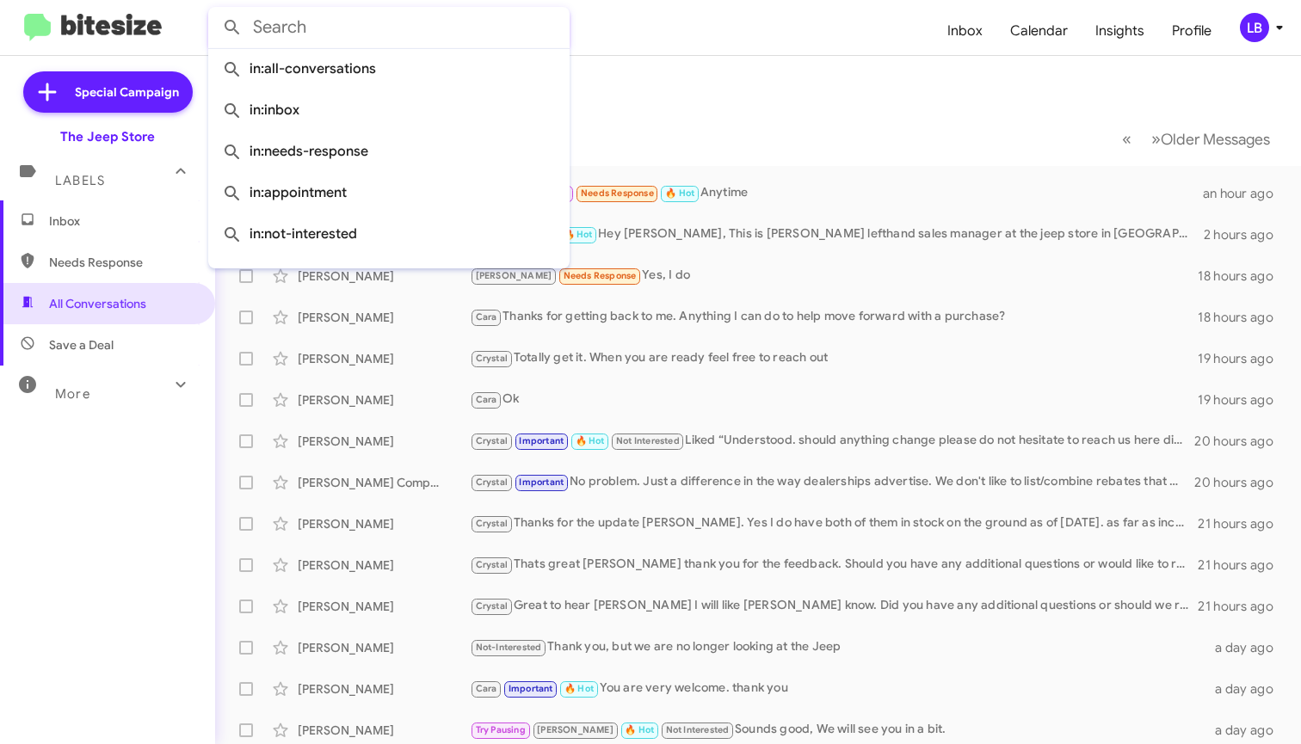
click at [232, 28] on button at bounding box center [232, 27] width 34 height 34
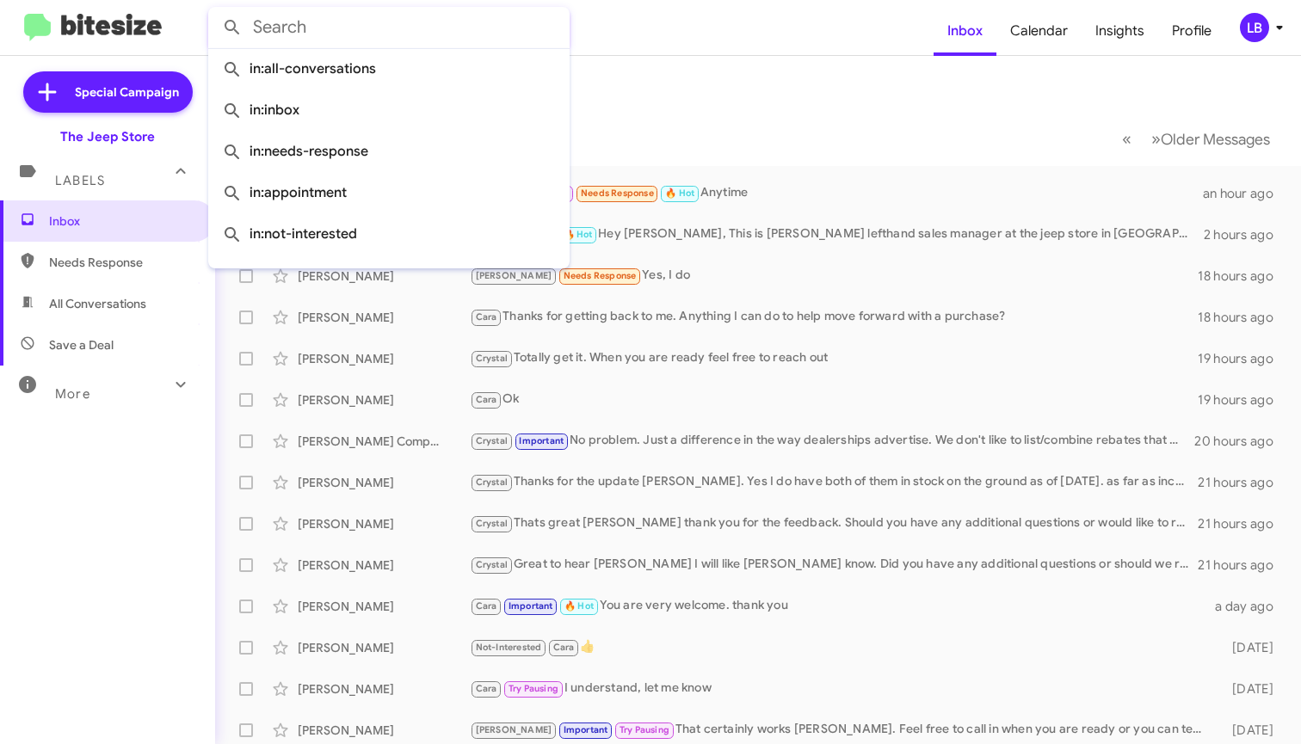
click at [744, 133] on mat-toolbar-row "« Previous » Next Older Messages" at bounding box center [758, 138] width 1086 height 55
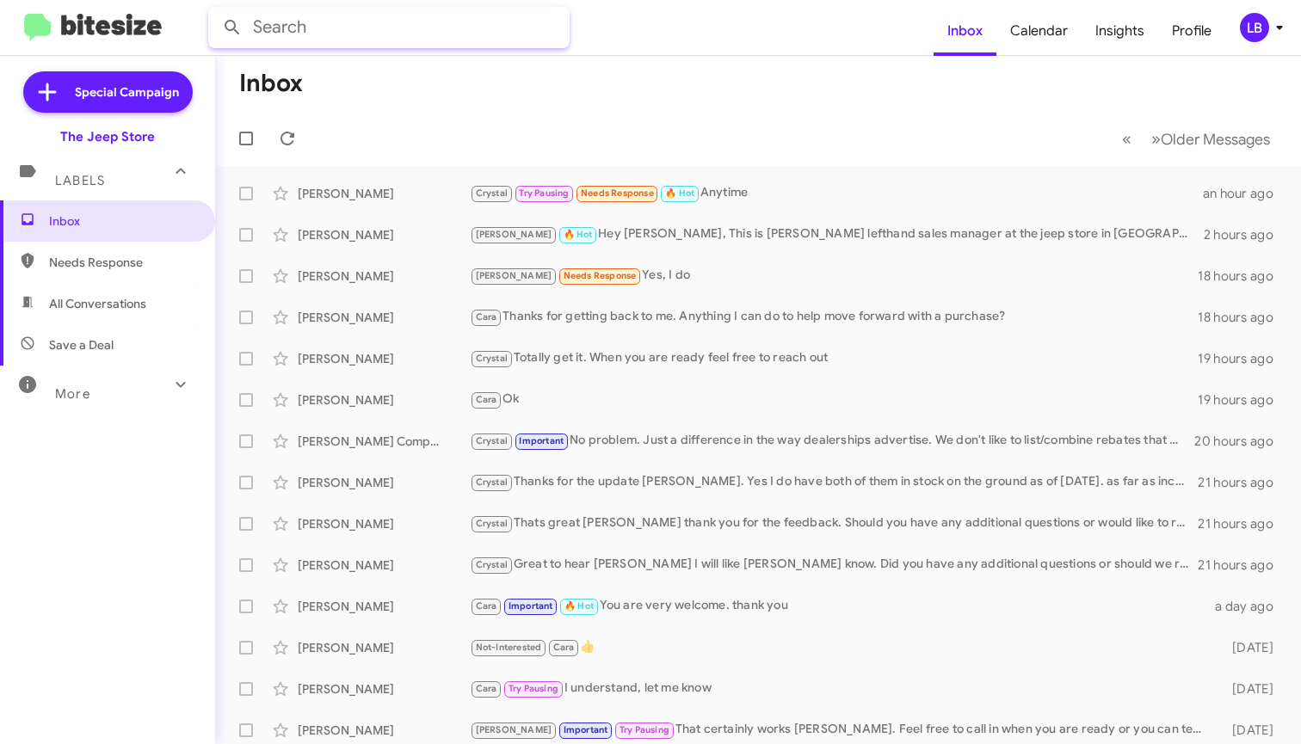
click at [380, 29] on input "text" at bounding box center [388, 27] width 361 height 41
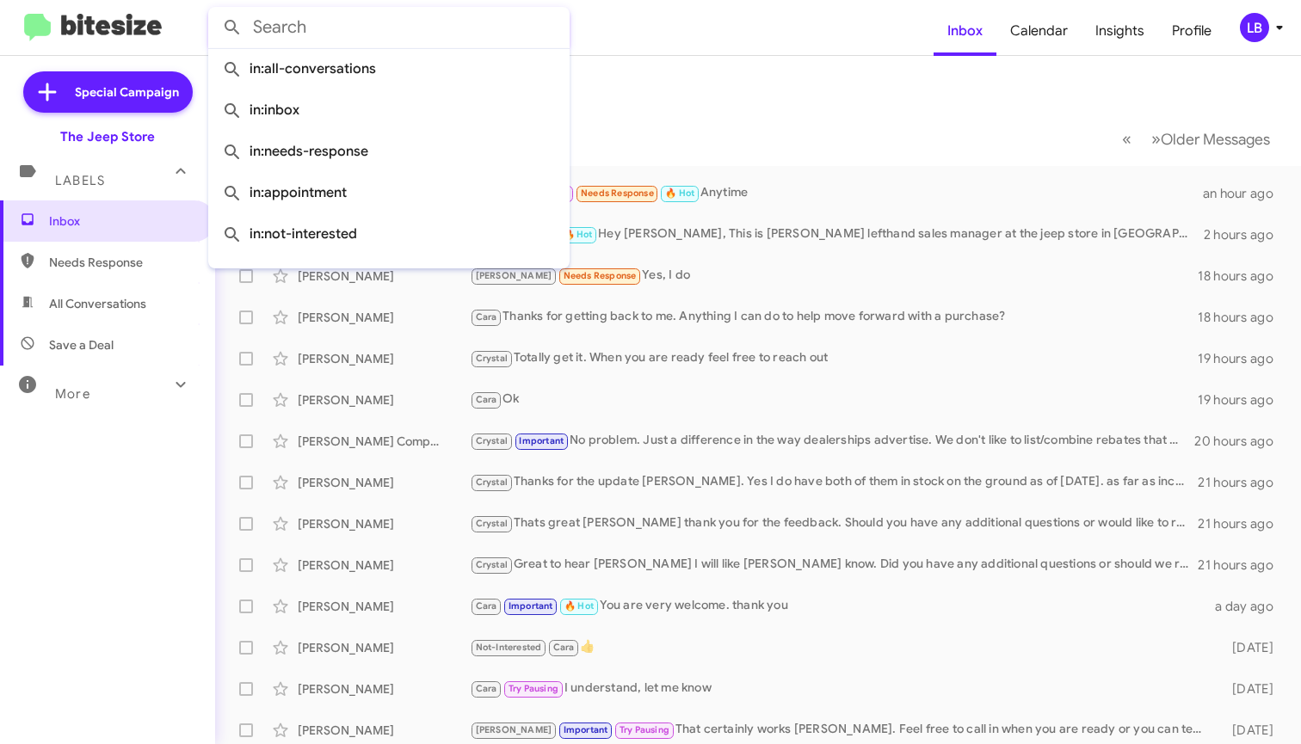
click at [105, 261] on span "Needs Response" at bounding box center [122, 262] width 146 height 17
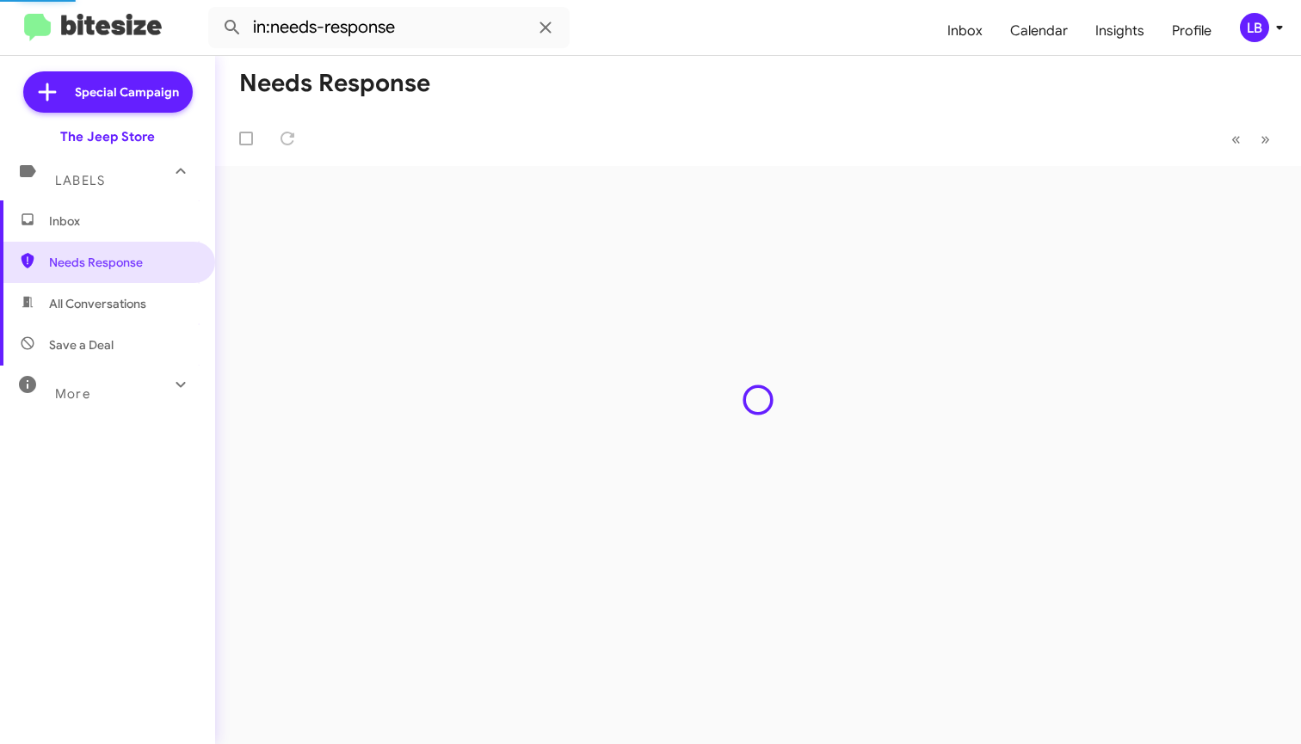
click at [162, 299] on span "All Conversations" at bounding box center [107, 303] width 215 height 41
type input "in:all-conversations"
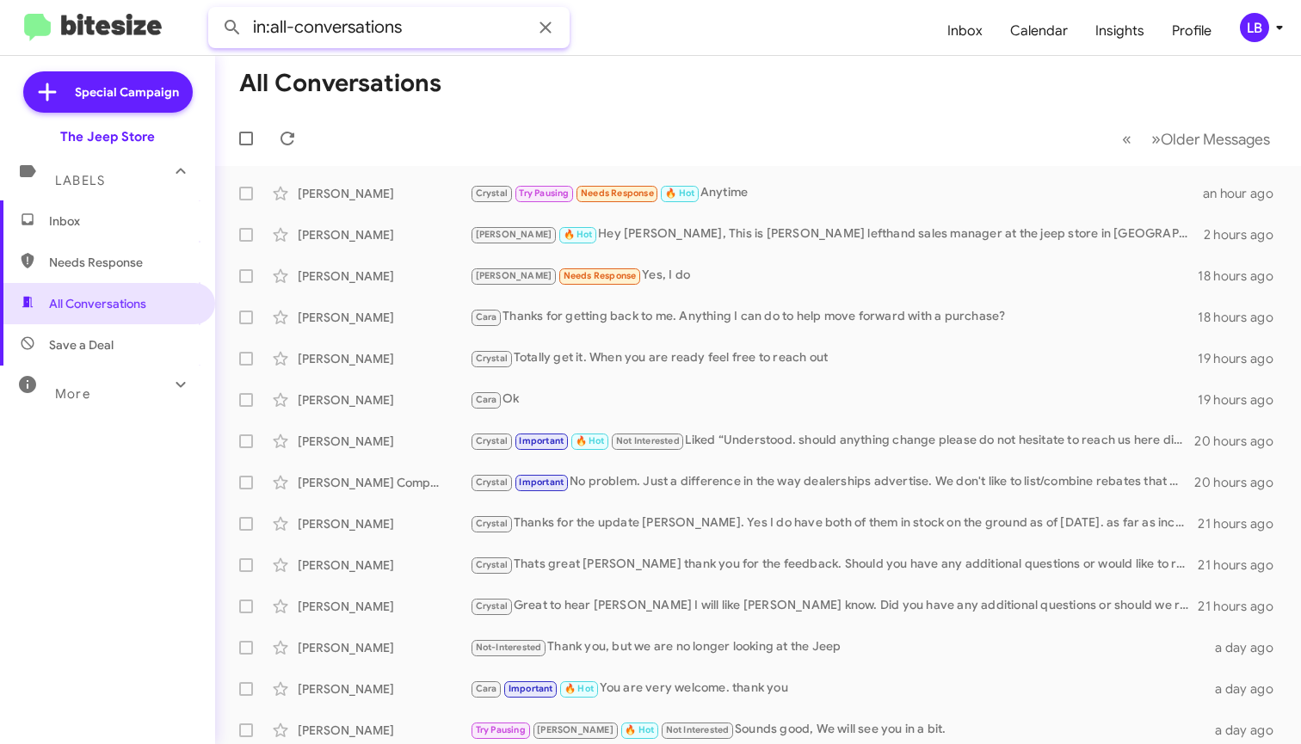
click at [447, 38] on input "in:all-conversations" at bounding box center [388, 27] width 361 height 41
drag, startPoint x: 447, startPoint y: 37, endPoint x: 276, endPoint y: 1, distance: 174.2
click at [277, 0] on mat-toolbar "in:all-conversations Inbox Calendar Insights Profile LB" at bounding box center [650, 27] width 1301 height 55
click at [232, 28] on button at bounding box center [232, 27] width 34 height 34
type input "7326642864"
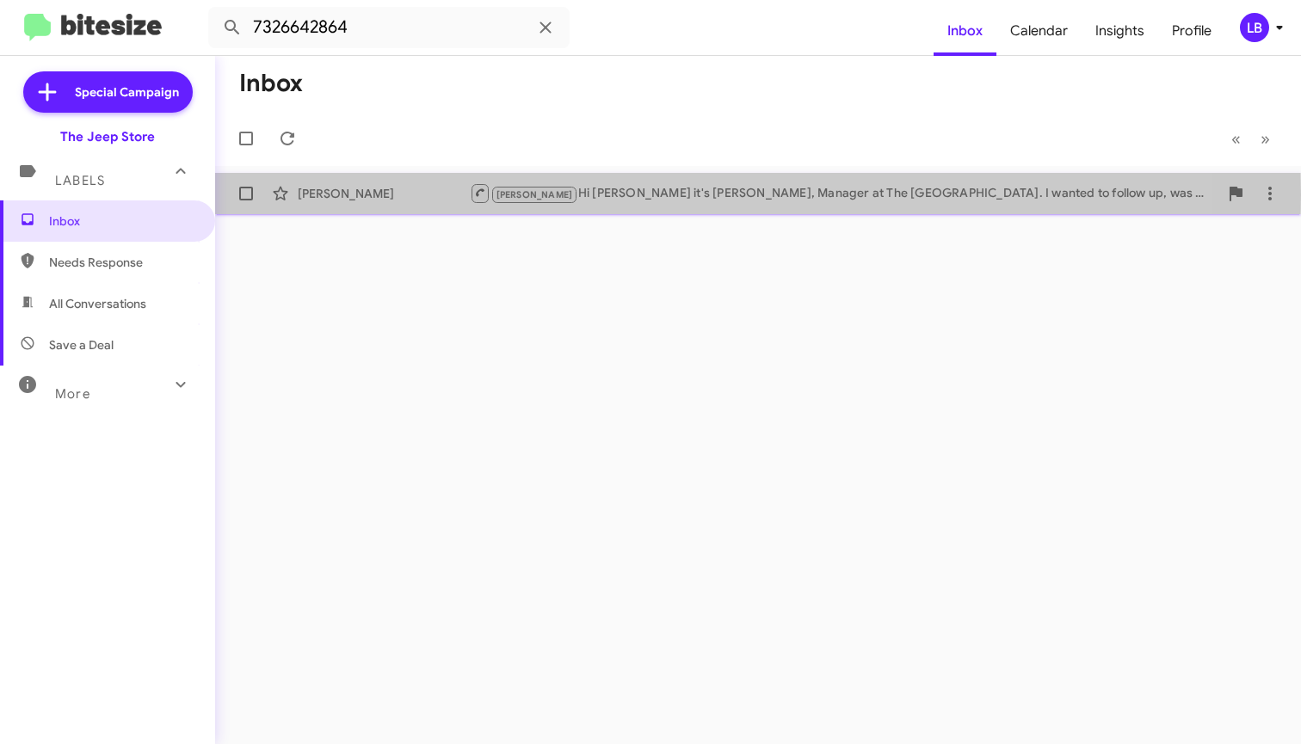
click at [601, 194] on div "[PERSON_NAME] Hi [PERSON_NAME] it's [PERSON_NAME], Manager at The Jeep Store. I…" at bounding box center [844, 193] width 749 height 22
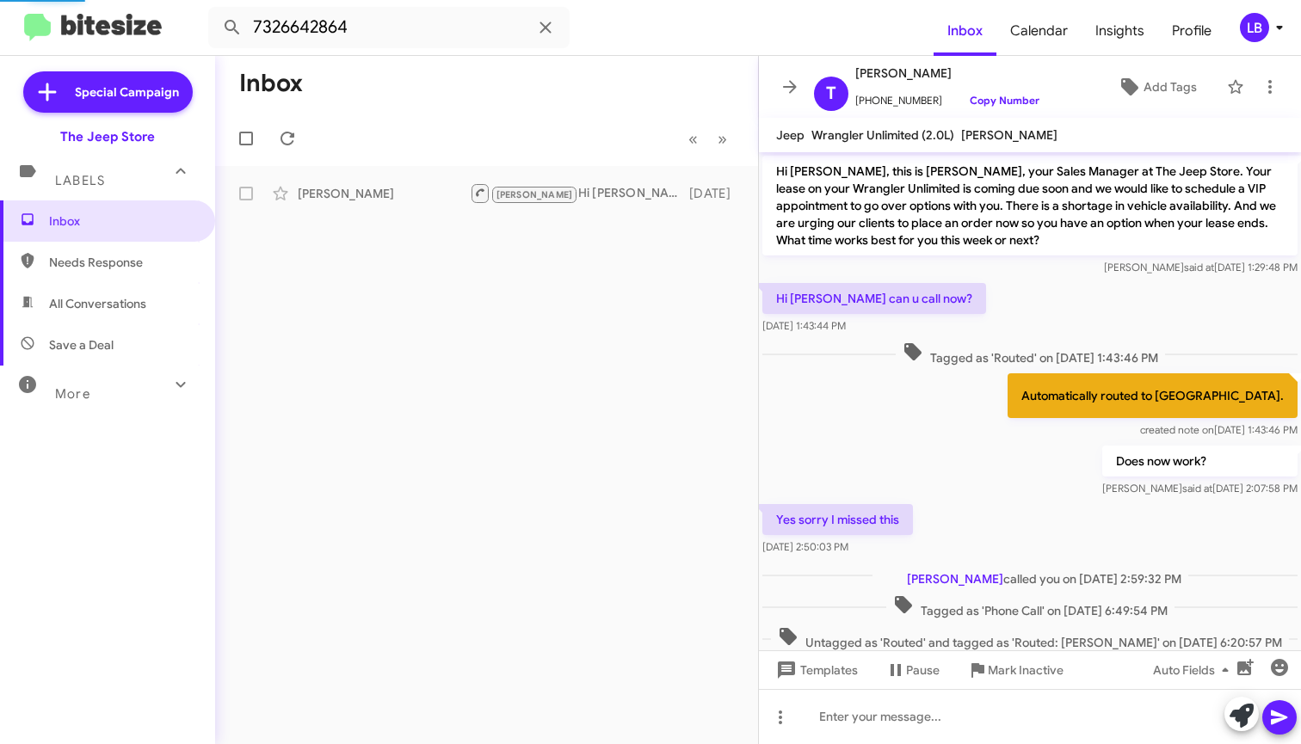
scroll to position [438, 0]
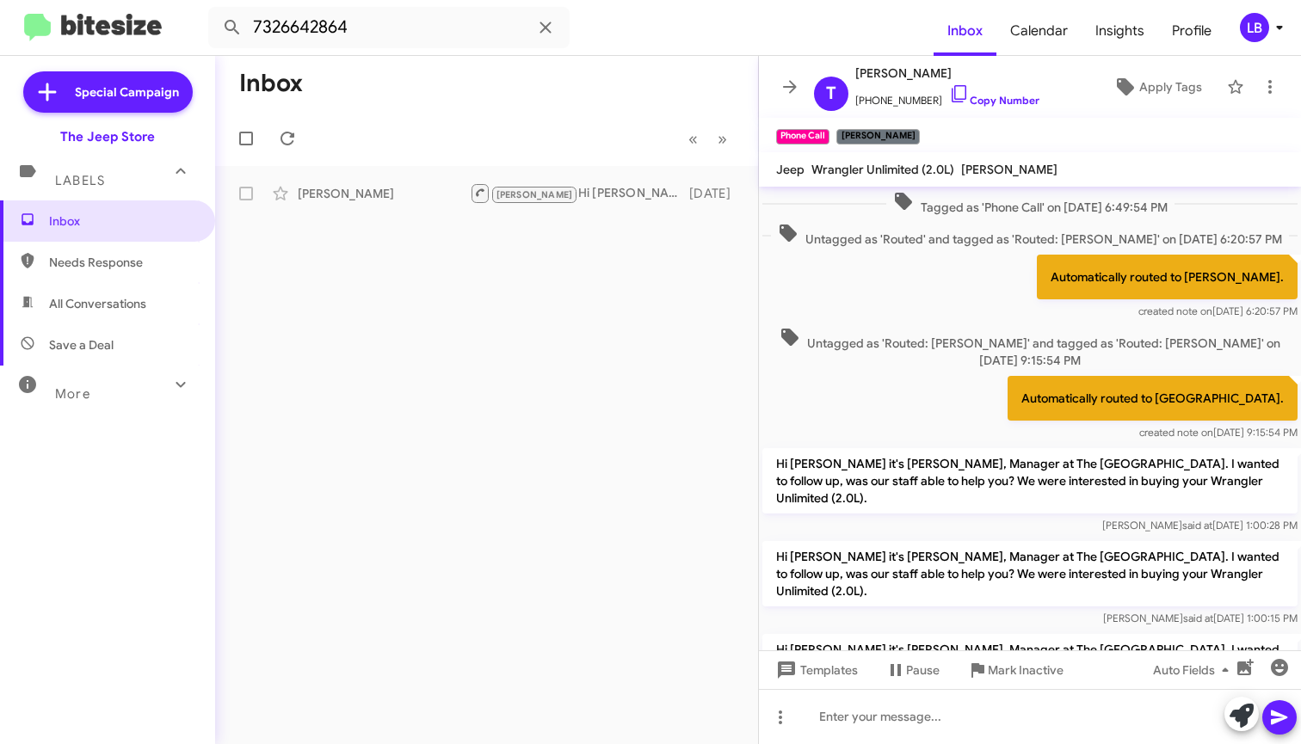
click at [517, 90] on mat-toolbar-row "Inbox" at bounding box center [486, 83] width 543 height 55
click at [550, 181] on div "[PERSON_NAME] [PERSON_NAME] Hi [PERSON_NAME] it's [PERSON_NAME], Manager at The…" at bounding box center [486, 193] width 515 height 34
click at [502, 226] on div "Inbox « Previous » Next [PERSON_NAME] [PERSON_NAME] Hi [PERSON_NAME] it's [PERS…" at bounding box center [486, 400] width 543 height 688
drag, startPoint x: 581, startPoint y: 162, endPoint x: 528, endPoint y: 135, distance: 59.7
click at [581, 162] on mat-toolbar-row "« Previous » Next" at bounding box center [486, 138] width 543 height 55
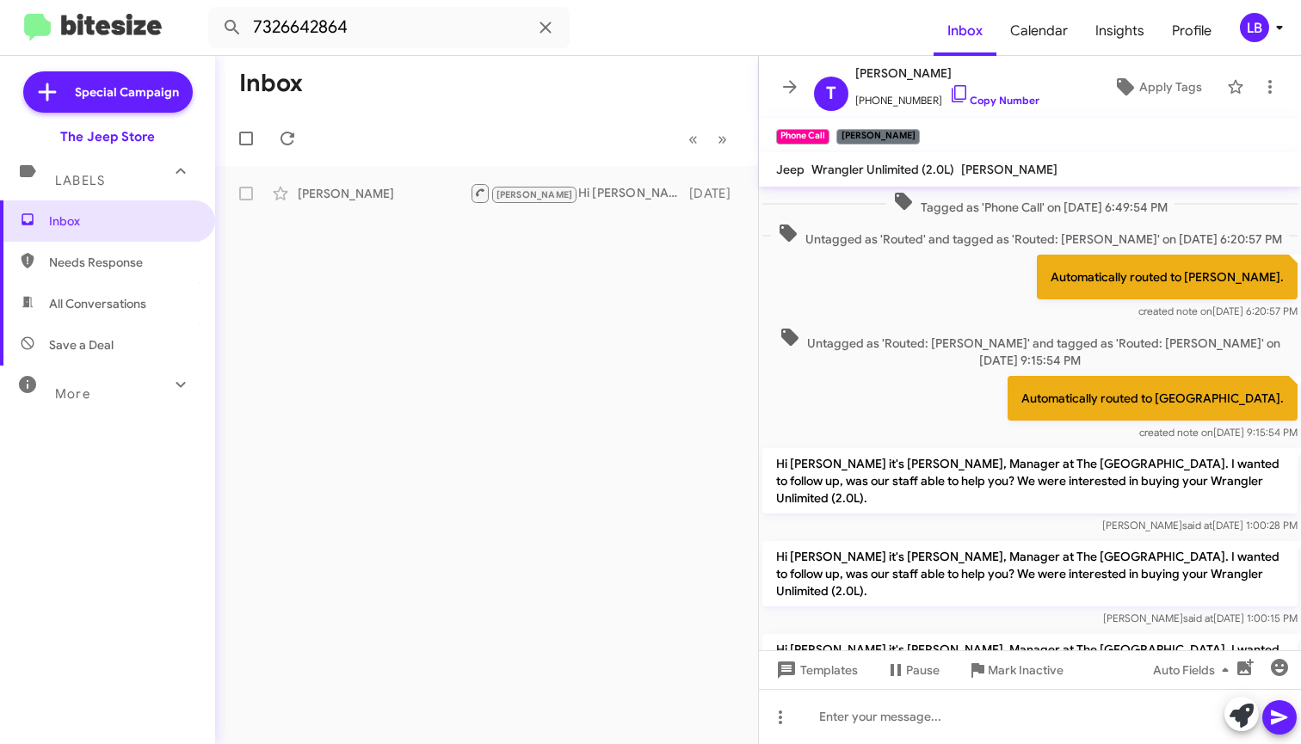
click at [528, 133] on mat-toolbar-row "« Previous » Next" at bounding box center [486, 138] width 543 height 55
click at [991, 373] on div "Automatically routed to [GEOGRAPHIC_DATA]. created note on [DATE] 9:15:54 PM" at bounding box center [1030, 409] width 542 height 72
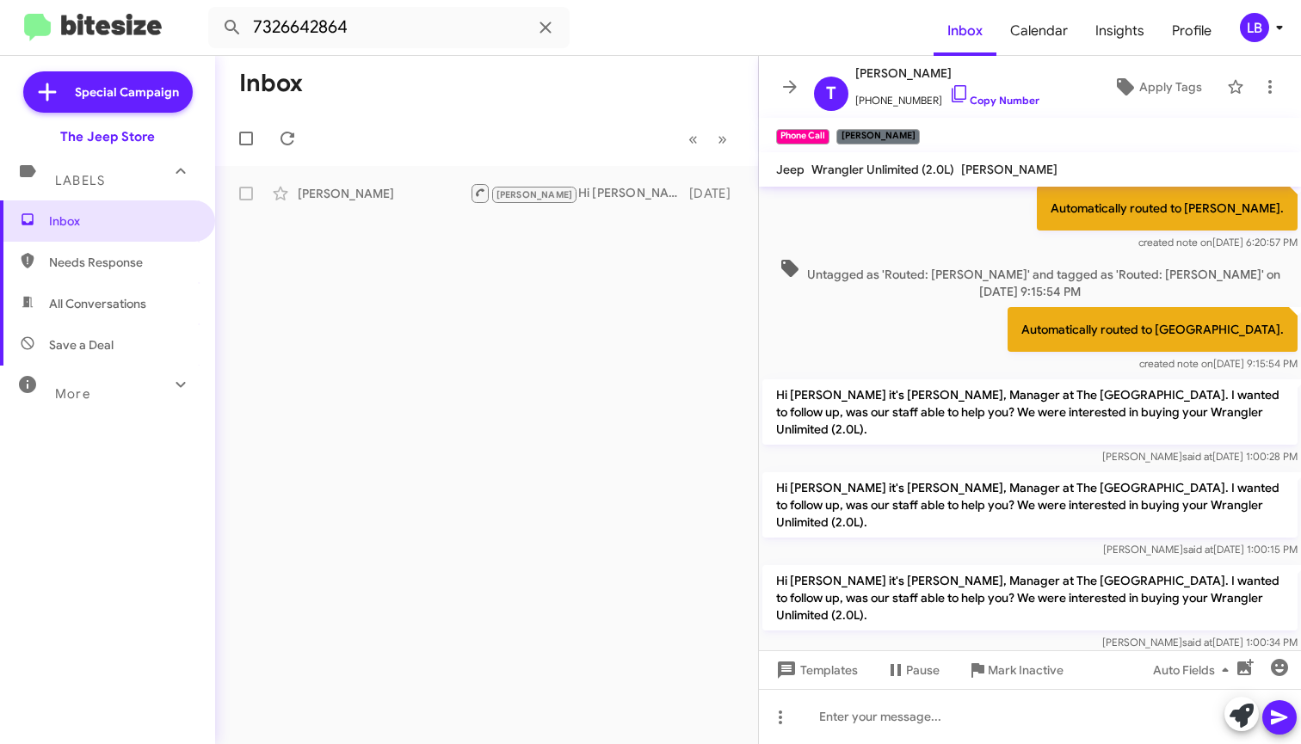
click at [989, 304] on div "Automatically routed to [GEOGRAPHIC_DATA]. created note on [DATE] 9:15:54 PM" at bounding box center [1030, 340] width 542 height 72
click at [540, 145] on mat-toolbar-row "« Previous » Next" at bounding box center [486, 138] width 543 height 55
click at [578, 192] on div "[PERSON_NAME] Hi [PERSON_NAME] it's [PERSON_NAME], Manager at The Jeep Store. I…" at bounding box center [573, 193] width 206 height 22
drag, startPoint x: 355, startPoint y: 31, endPoint x: 57, endPoint y: 0, distance: 300.2
click at [356, 32] on input "7326642864" at bounding box center [388, 27] width 361 height 41
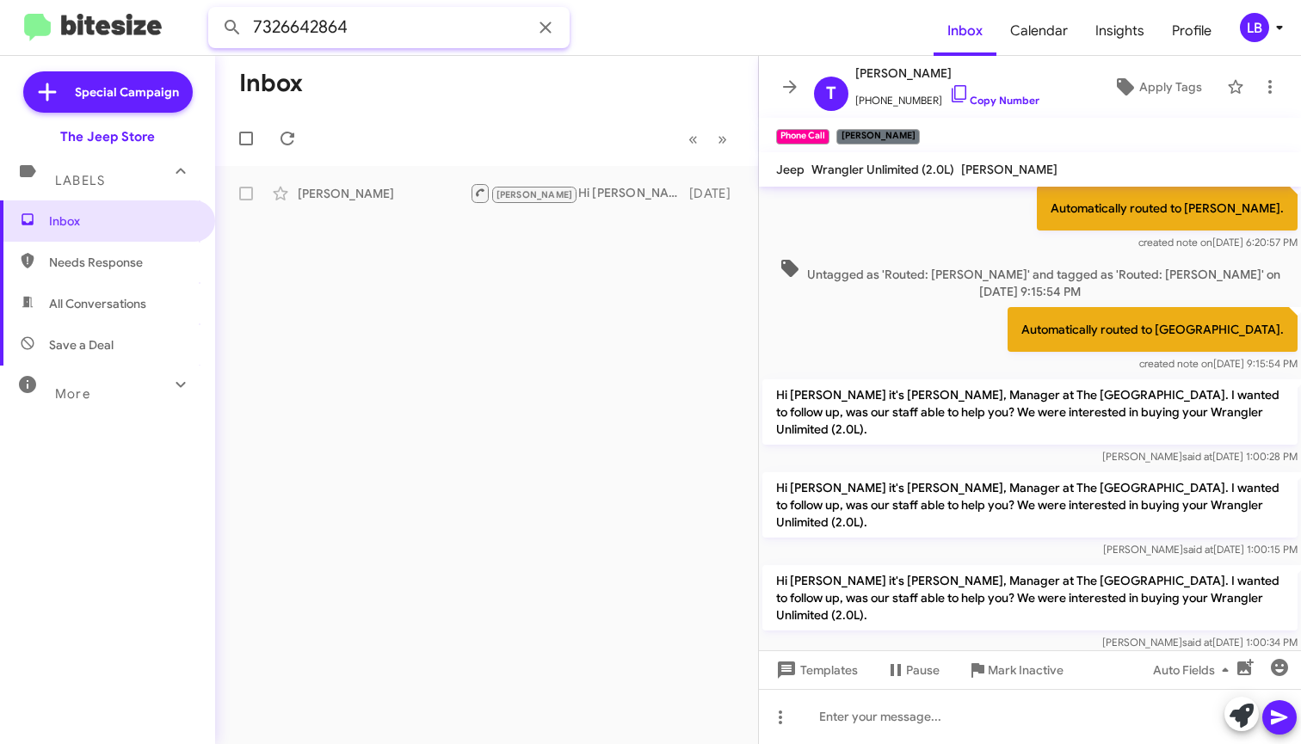
click at [52, 1] on mat-toolbar "7326642864 Inbox Calendar Insights Profile LB" at bounding box center [650, 27] width 1301 height 55
type input "9089101402"
click at [232, 28] on button at bounding box center [232, 27] width 34 height 34
click at [366, 26] on input "9089101402" at bounding box center [388, 27] width 361 height 41
drag, startPoint x: 273, startPoint y: 21, endPoint x: 170, endPoint y: 13, distance: 103.6
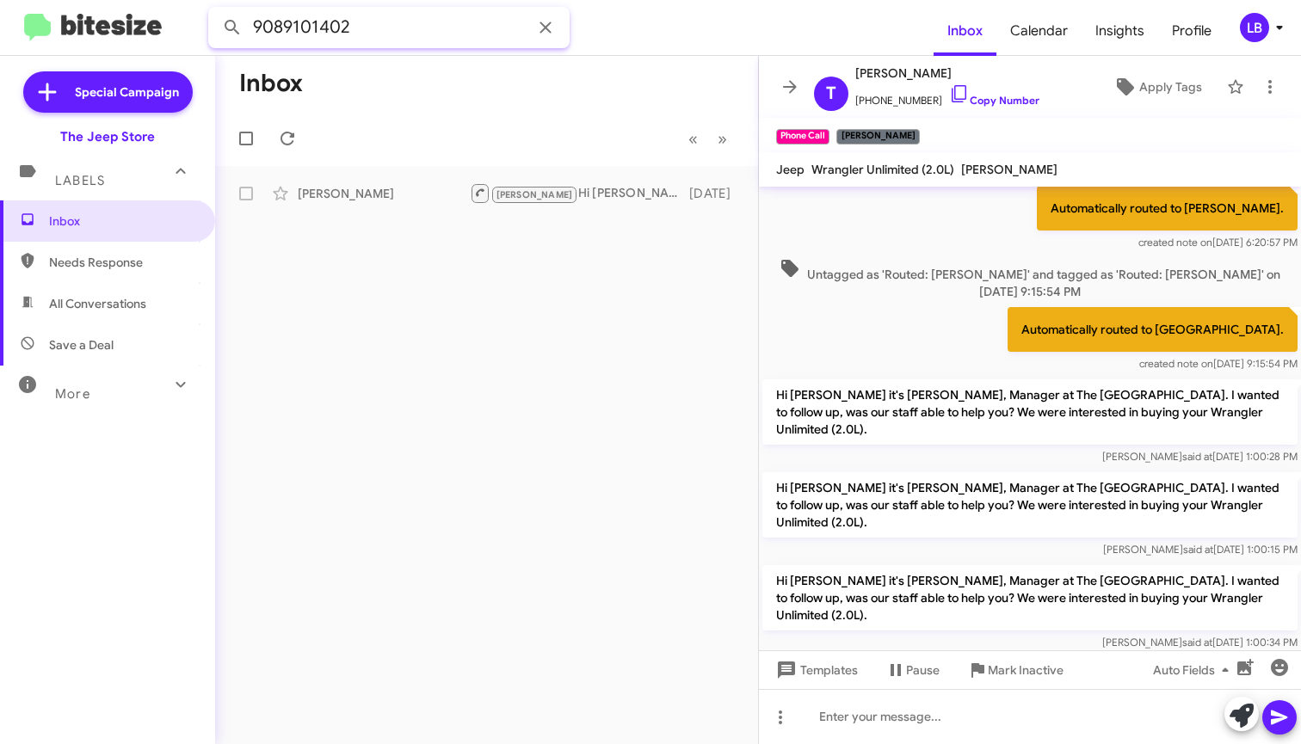
click at [170, 13] on mat-toolbar "9089101402 Inbox Calendar Insights Profile LB" at bounding box center [650, 27] width 1301 height 55
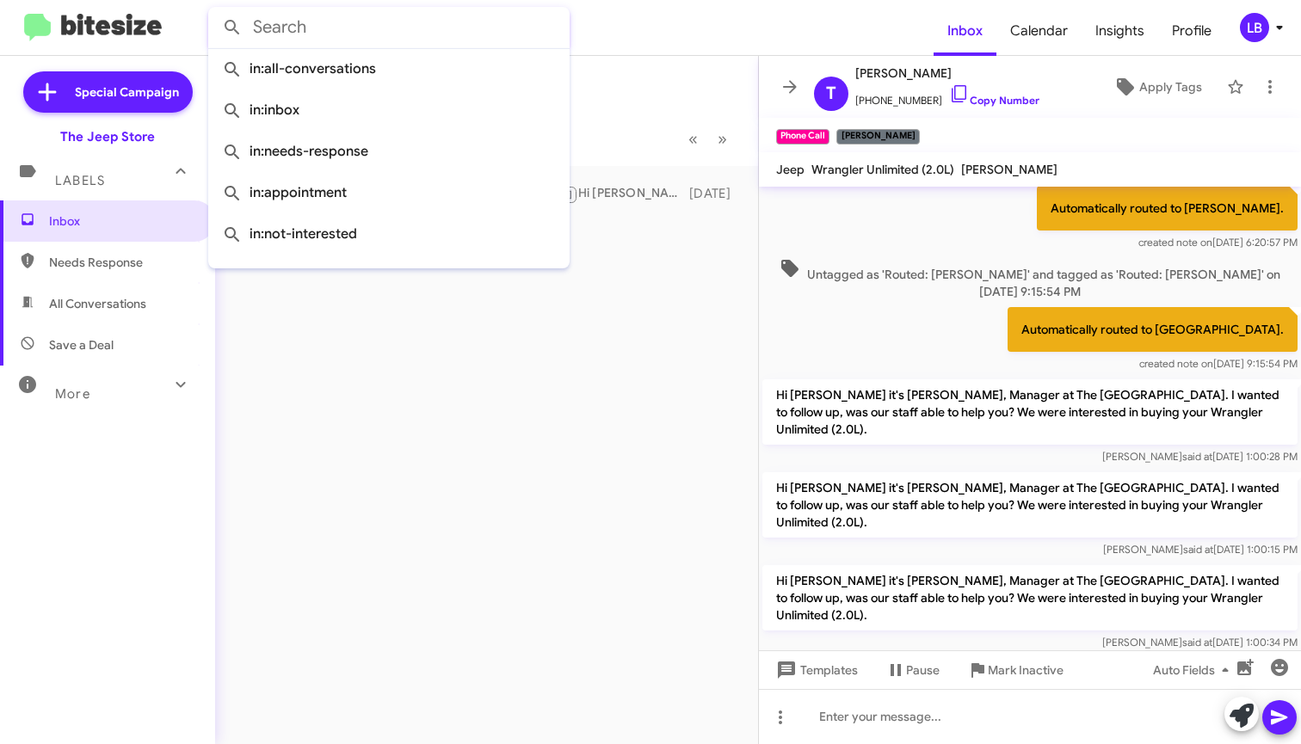
click at [134, 287] on span "All Conversations" at bounding box center [107, 303] width 215 height 41
type input "in:all-conversations"
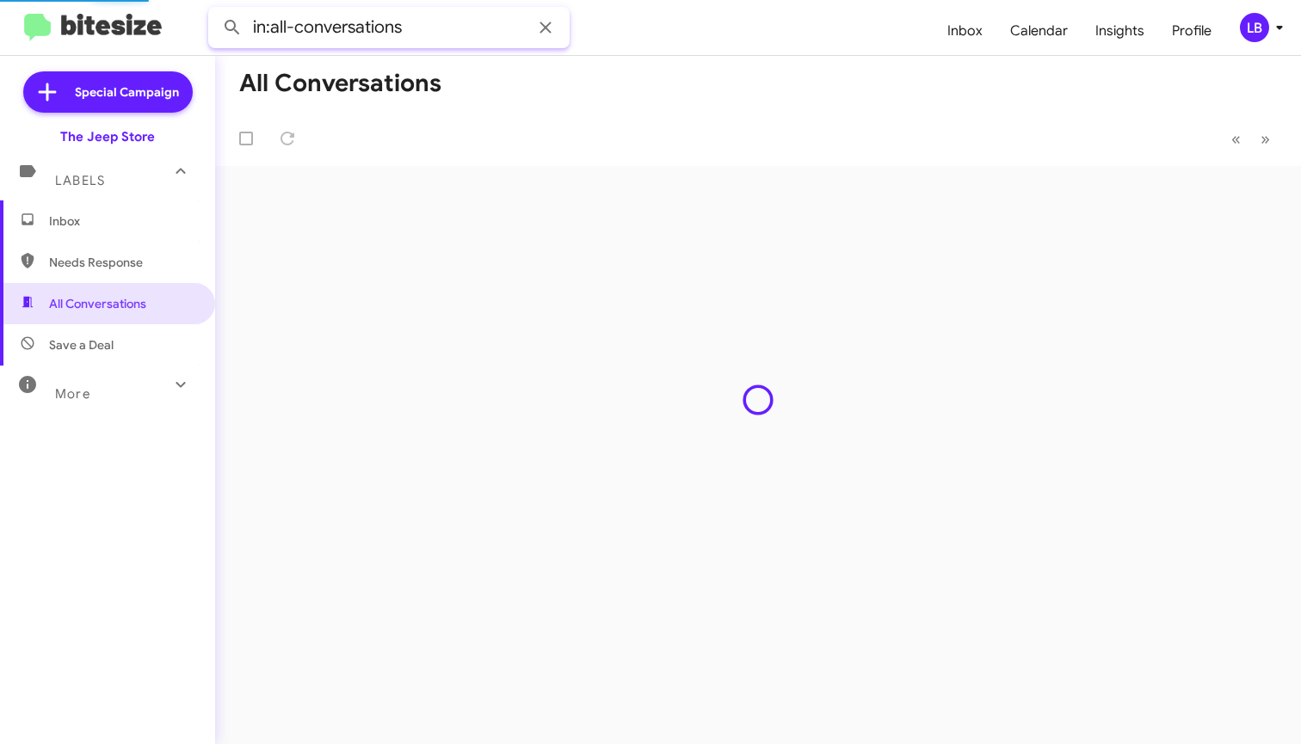
click at [425, 35] on input "in:all-conversations" at bounding box center [388, 27] width 361 height 41
drag, startPoint x: 424, startPoint y: 34, endPoint x: 70, endPoint y: -6, distance: 356.8
click at [70, 0] on html "in:all-conversations Inbox Calendar Insights Profile LB Special Campaign The Je…" at bounding box center [650, 372] width 1301 height 744
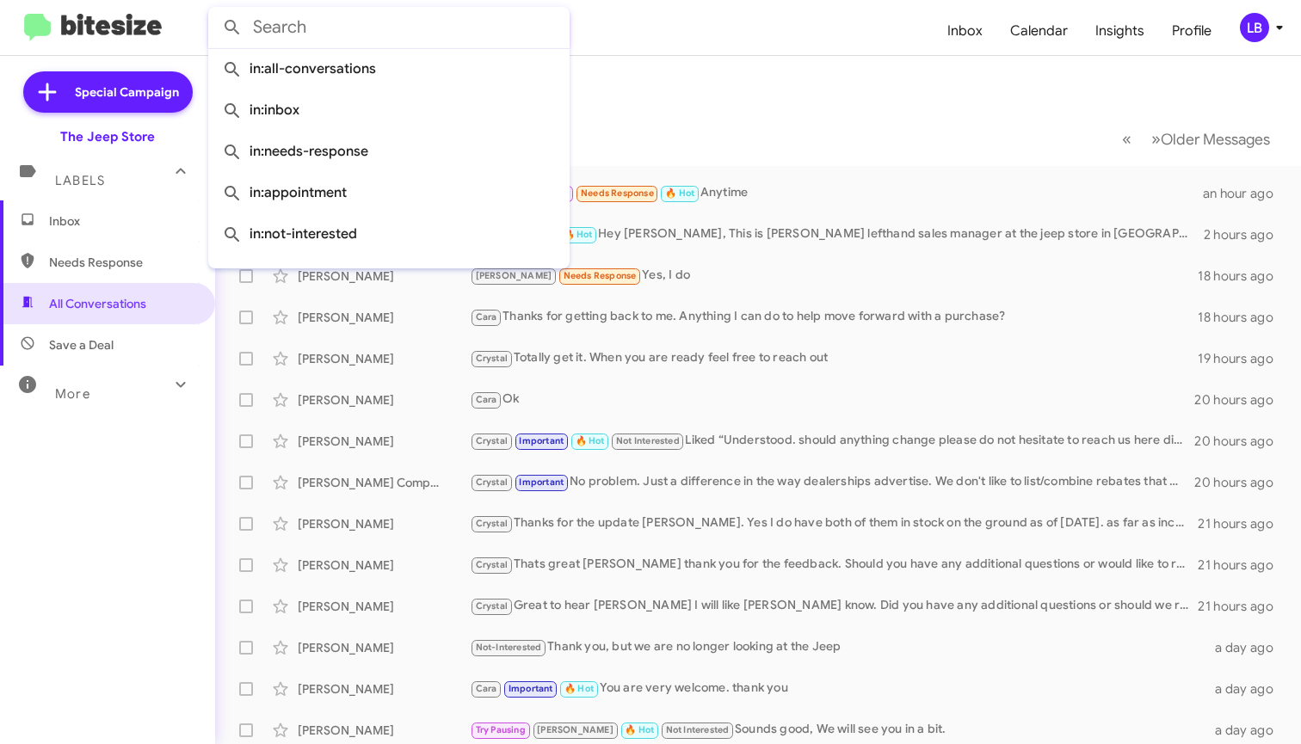
paste input "9089101402"
click at [232, 28] on button at bounding box center [232, 27] width 34 height 34
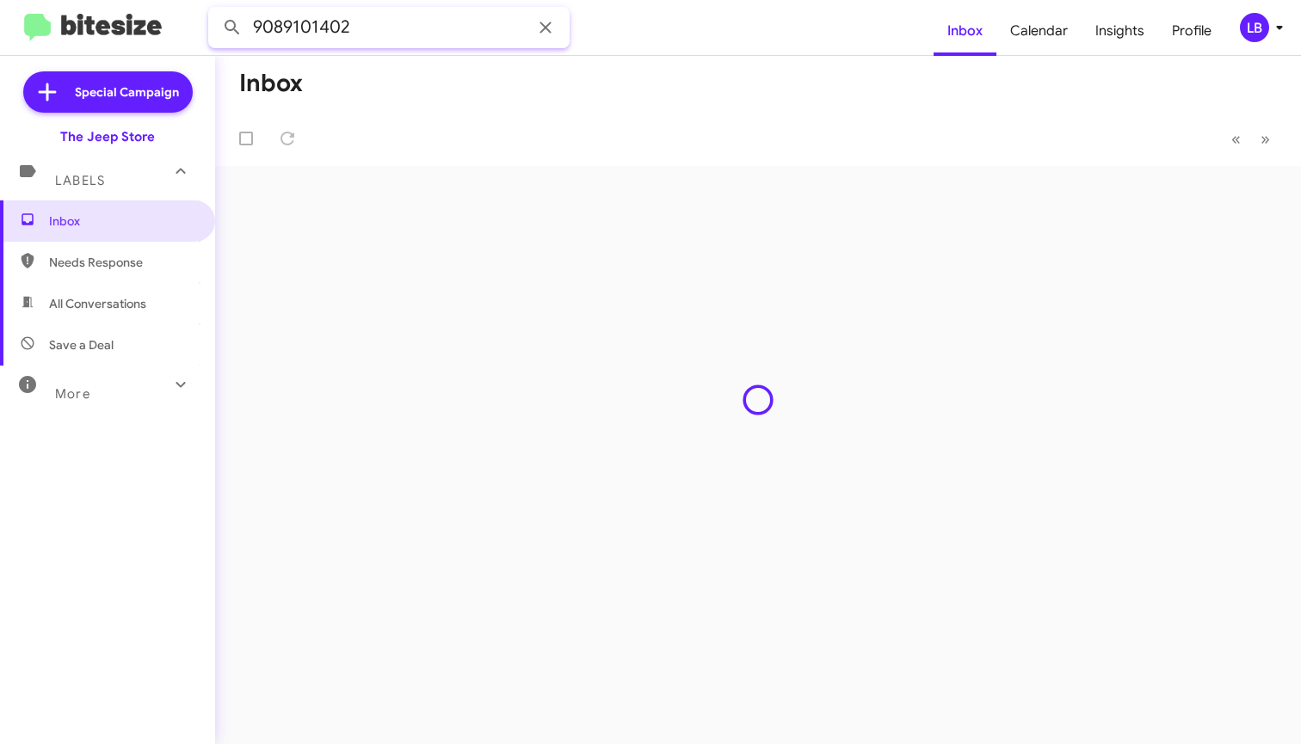
type input "9089101402"
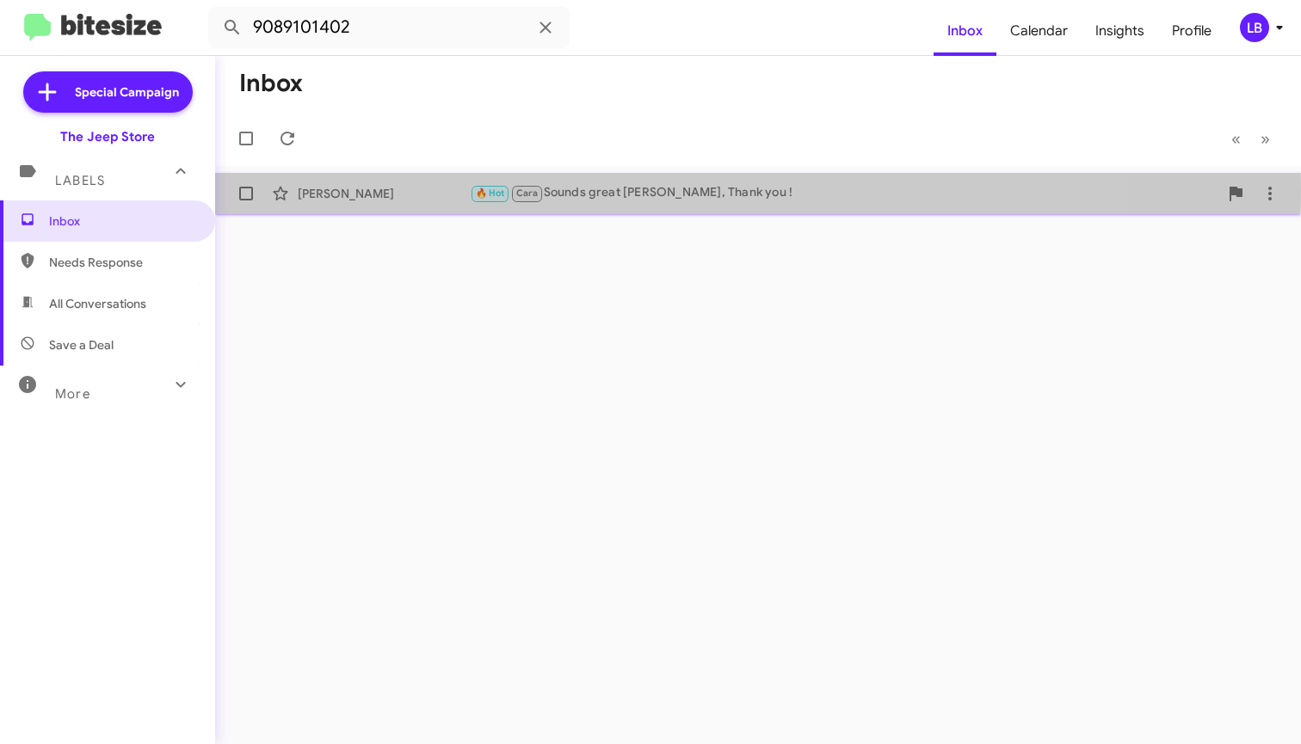
click at [446, 188] on div "[PERSON_NAME]" at bounding box center [384, 193] width 172 height 17
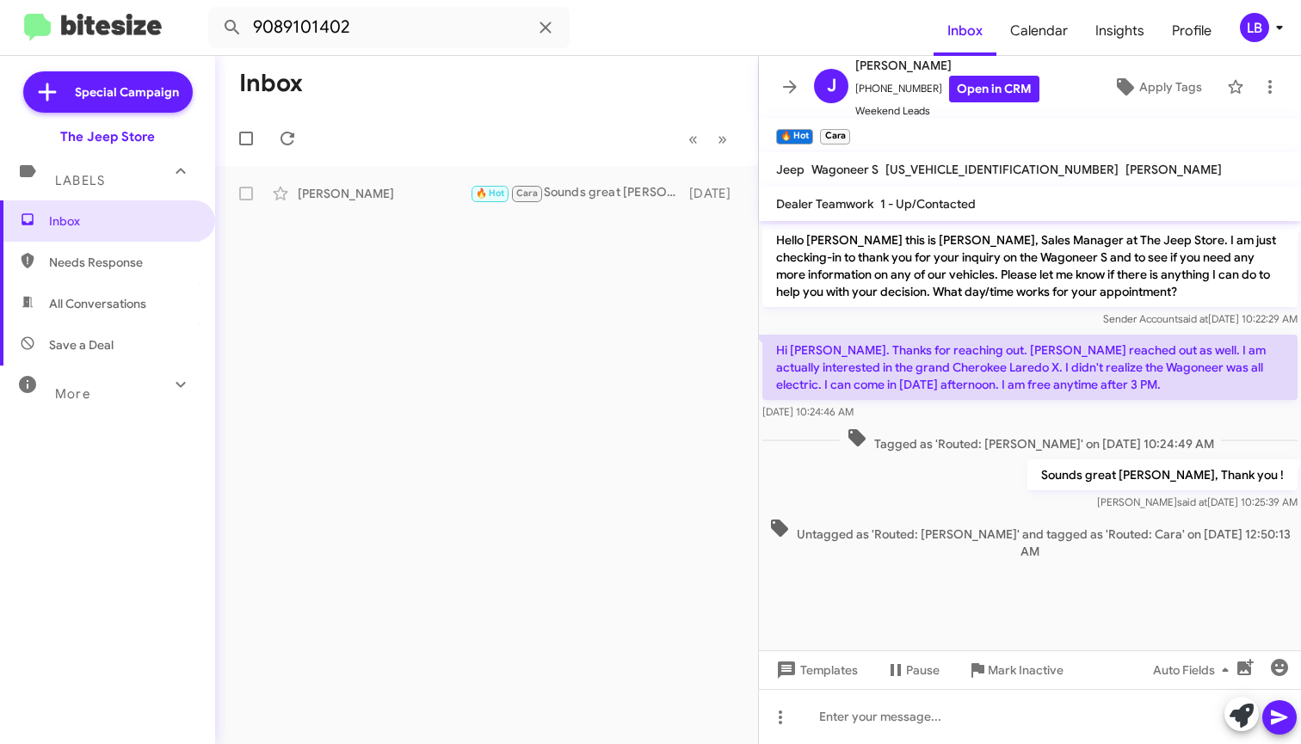
click at [962, 484] on div "Sounds great [PERSON_NAME], Thank you ! [PERSON_NAME] said at [DATE] 10:25:39 AM" at bounding box center [1030, 485] width 542 height 59
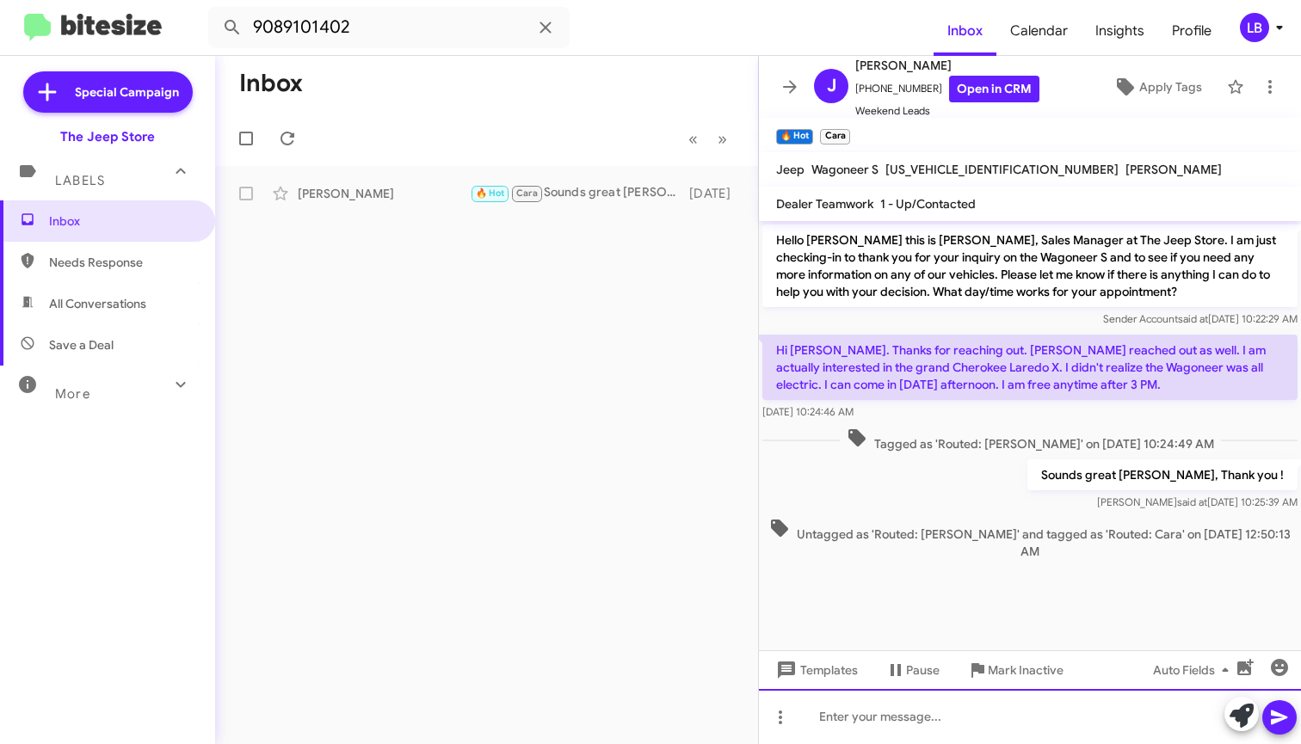
click at [910, 733] on div at bounding box center [1030, 716] width 542 height 55
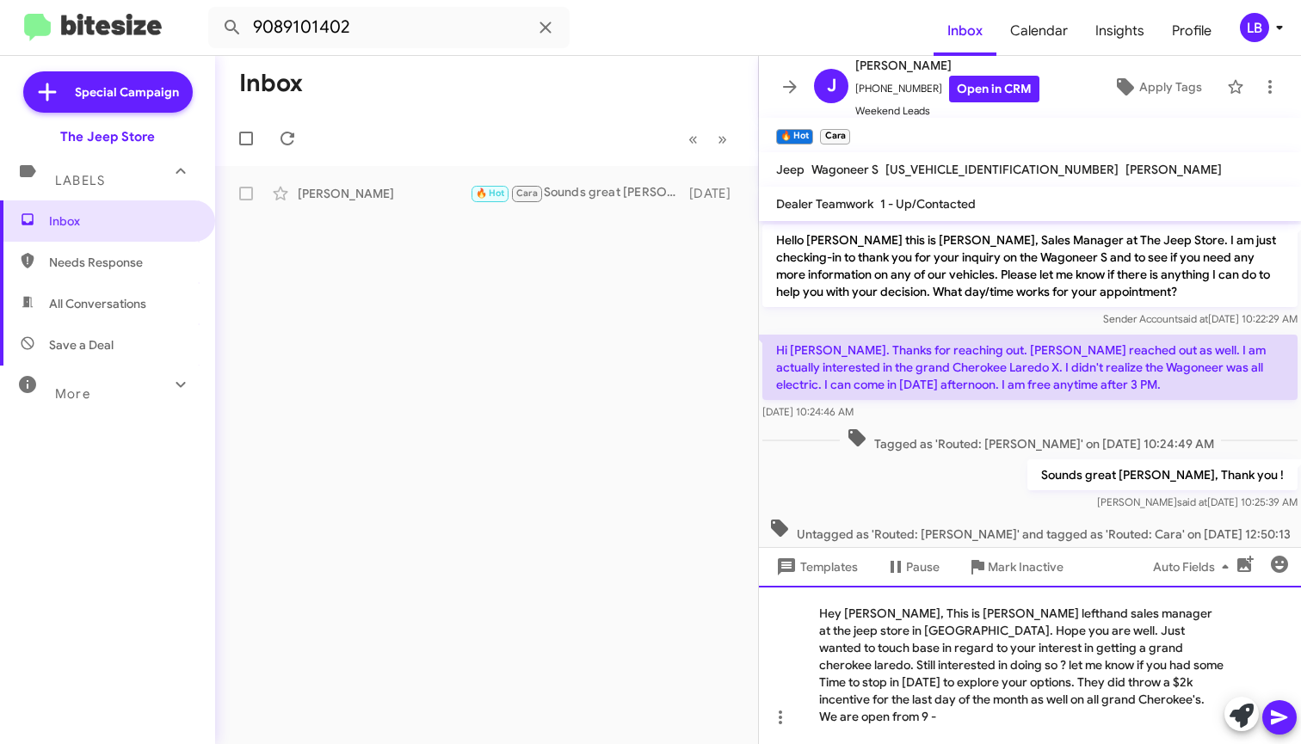
click at [1169, 719] on div "Hey [PERSON_NAME], This is [PERSON_NAME] lefthand sales manager at the jeep sto…" at bounding box center [1030, 665] width 542 height 158
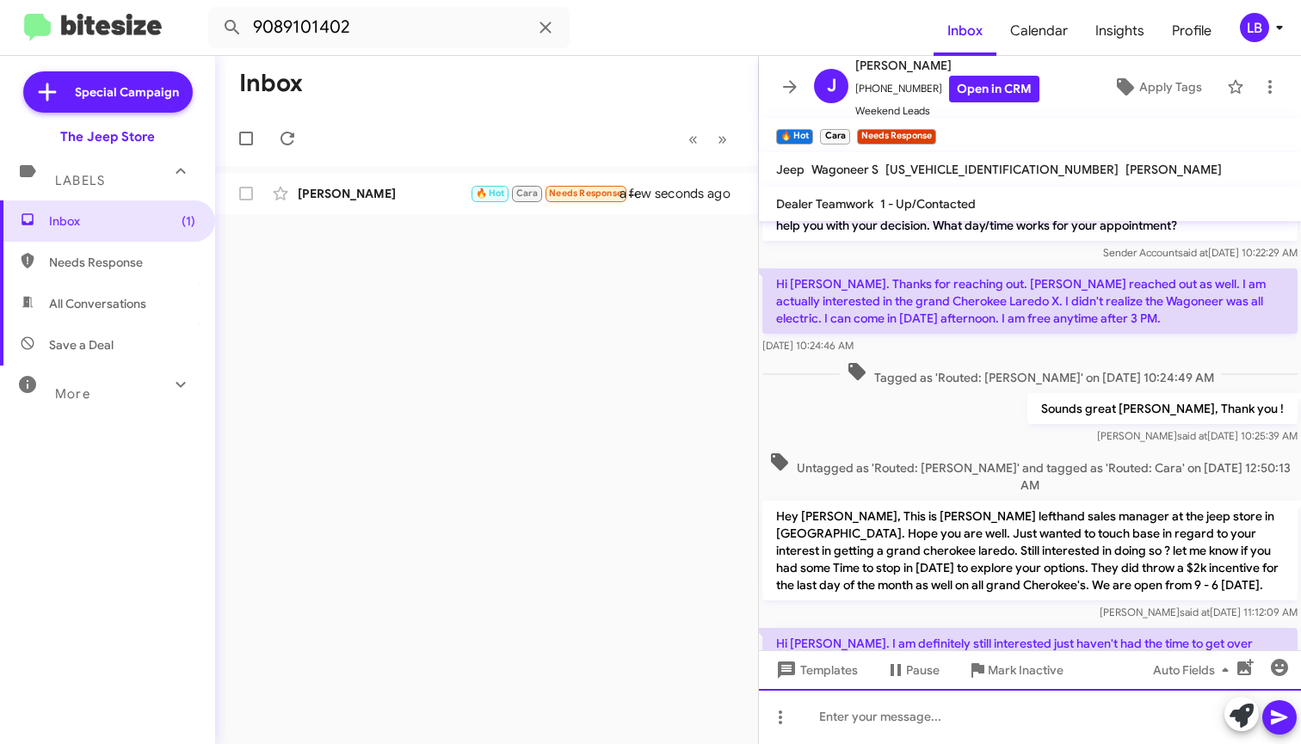
scroll to position [146, 0]
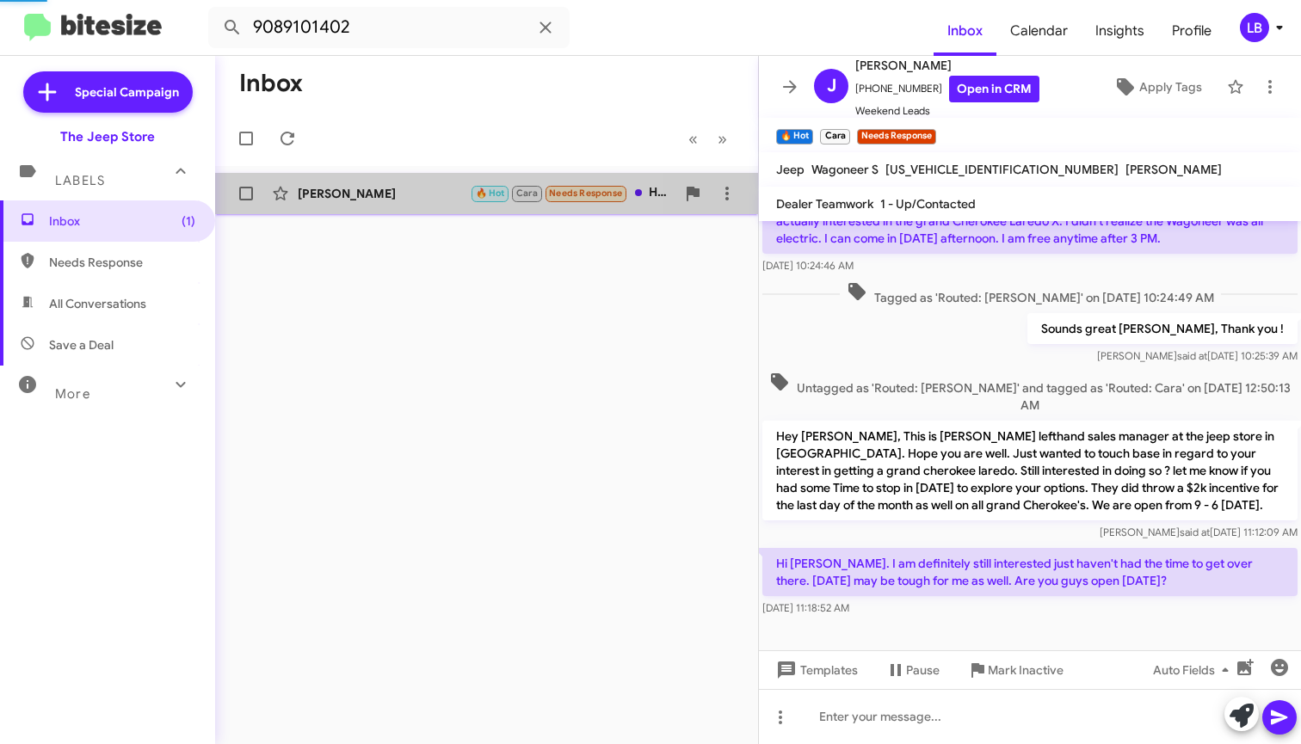
click at [383, 194] on div "[PERSON_NAME]" at bounding box center [384, 193] width 172 height 17
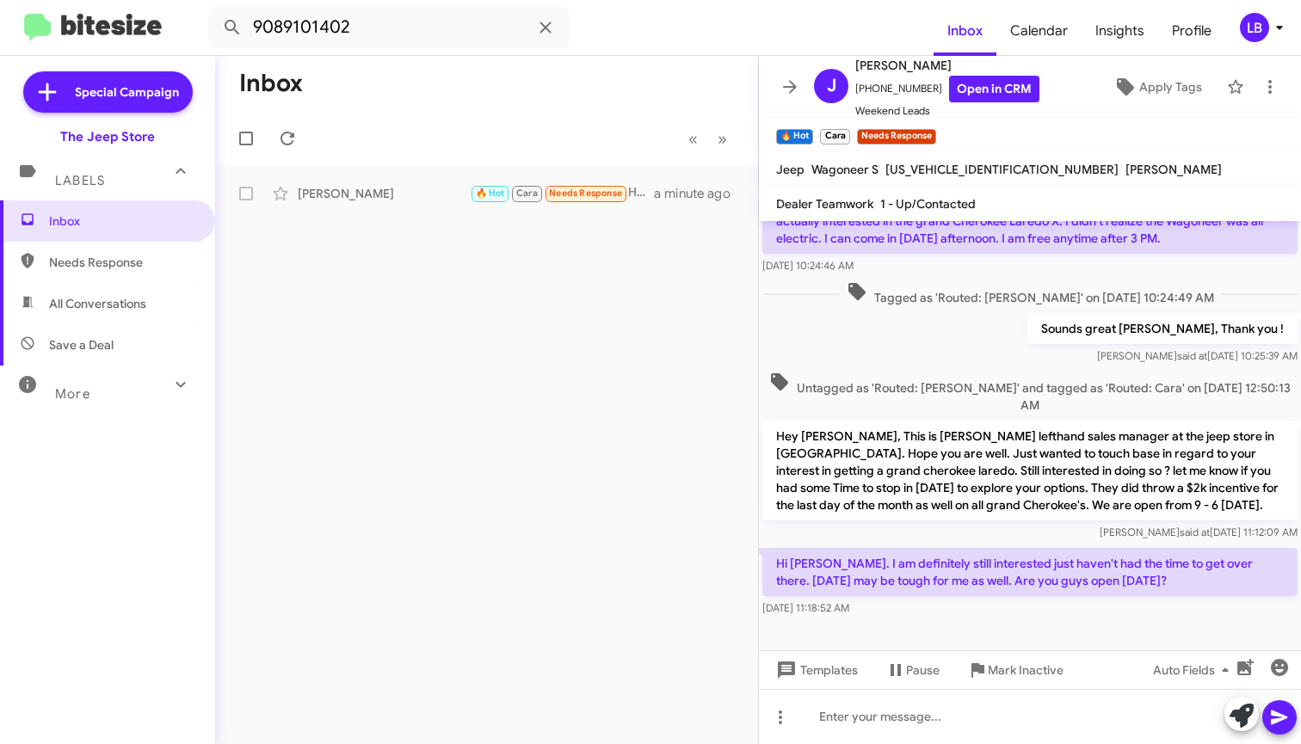
click at [1006, 620] on div at bounding box center [1030, 635] width 542 height 30
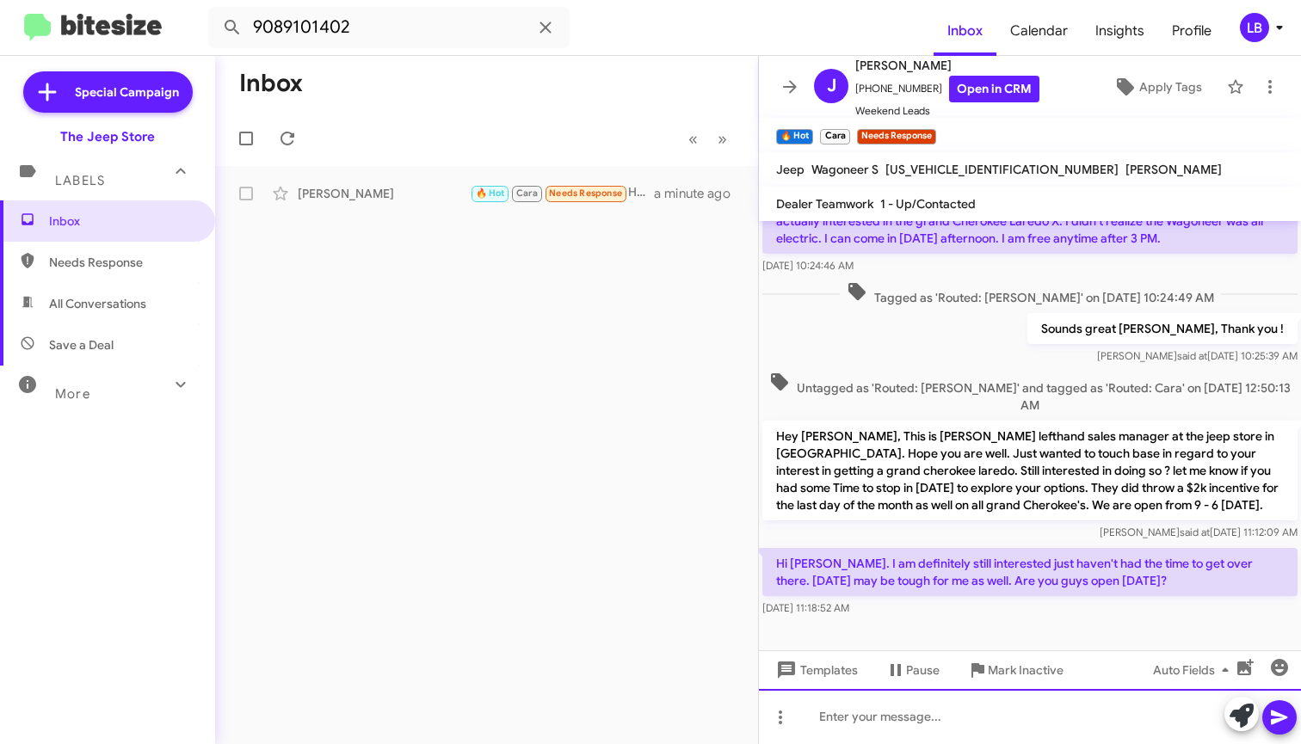
click at [989, 721] on div at bounding box center [1030, 716] width 542 height 55
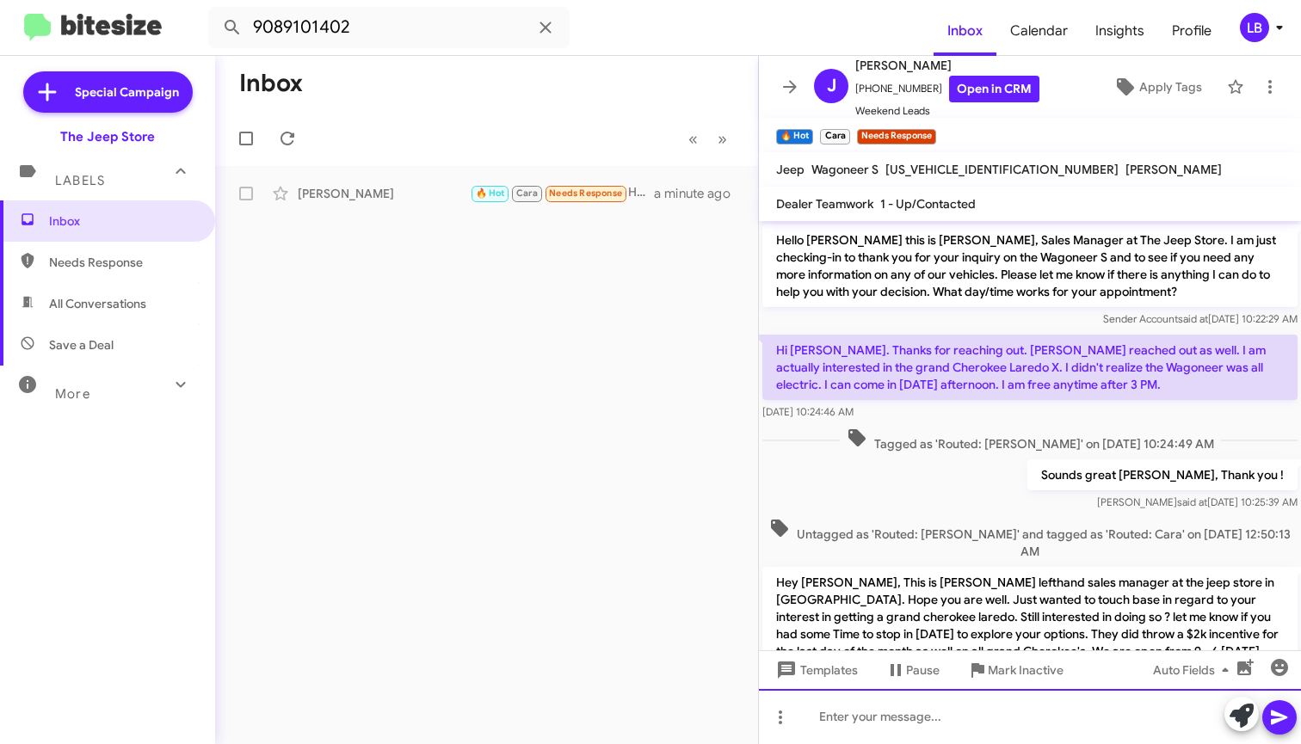
scroll to position [226, 0]
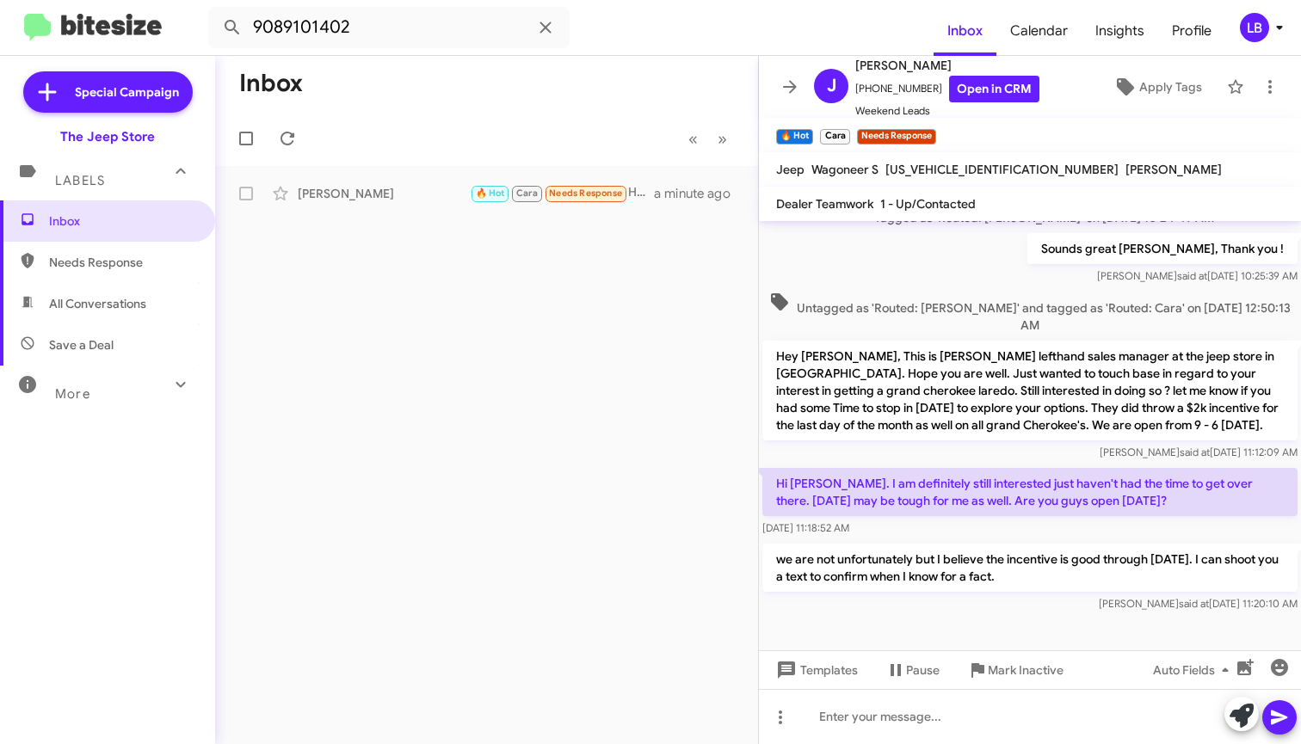
click at [1064, 267] on div "Sounds great [PERSON_NAME], Thank you ! [PERSON_NAME] said at [DATE] 10:25:39 AM" at bounding box center [1030, 259] width 542 height 59
click at [639, 83] on mat-toolbar-row "Inbox" at bounding box center [486, 83] width 543 height 55
click at [892, 271] on div "Sounds great [PERSON_NAME], Thank you ! [PERSON_NAME] said at [DATE] 10:25:39 AM" at bounding box center [1030, 259] width 542 height 59
click at [1003, 258] on div "Sounds great [PERSON_NAME], Thank you ! [PERSON_NAME] said at [DATE] 10:25:39 AM" at bounding box center [1030, 259] width 542 height 59
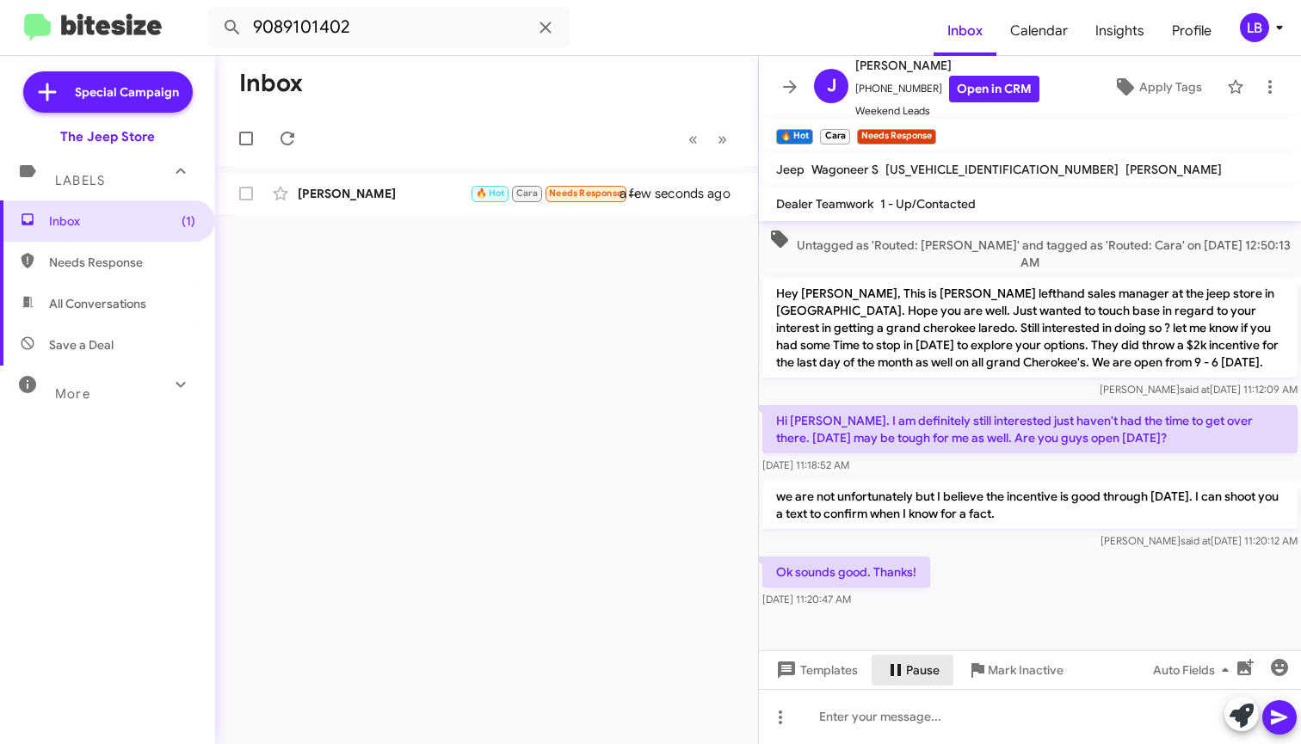
click at [906, 664] on span "Pause" at bounding box center [923, 670] width 34 height 31
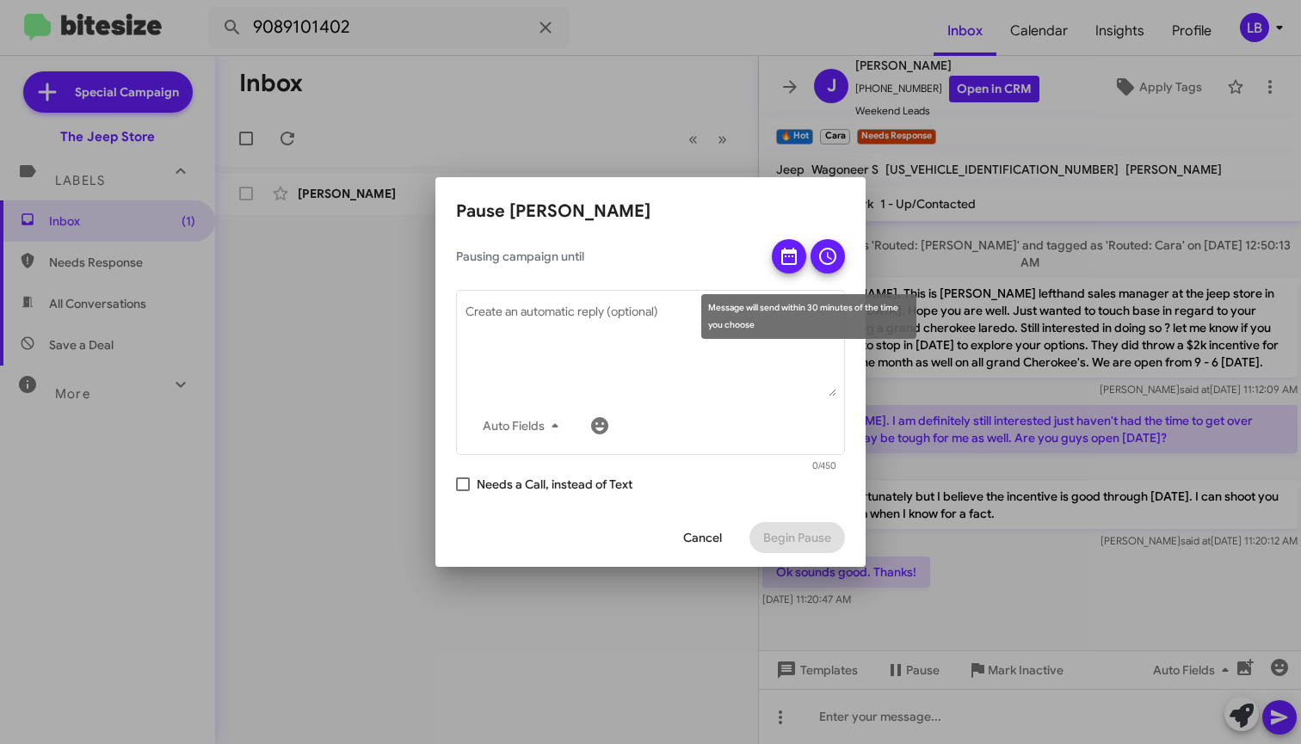
click at [787, 249] on icon at bounding box center [789, 256] width 21 height 21
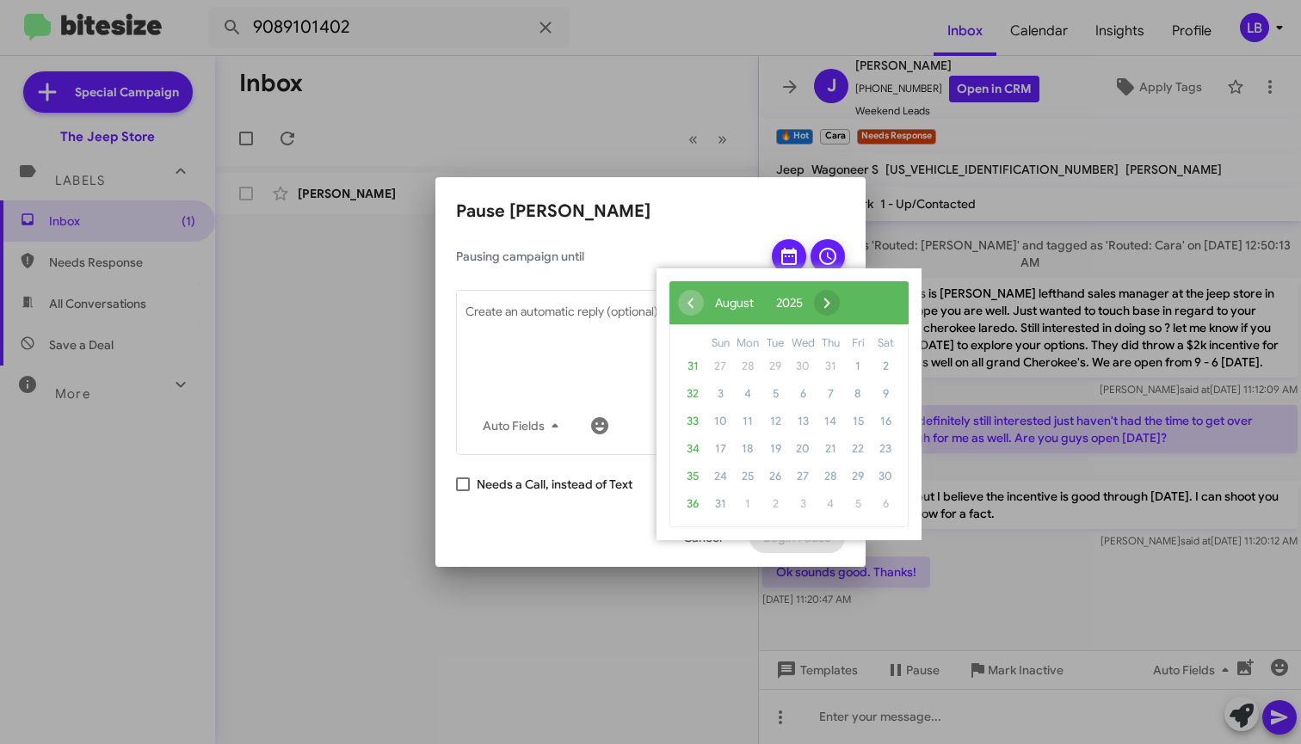
click at [840, 303] on span "›" at bounding box center [827, 303] width 26 height 26
click at [745, 367] on span "1" at bounding box center [748, 367] width 28 height 28
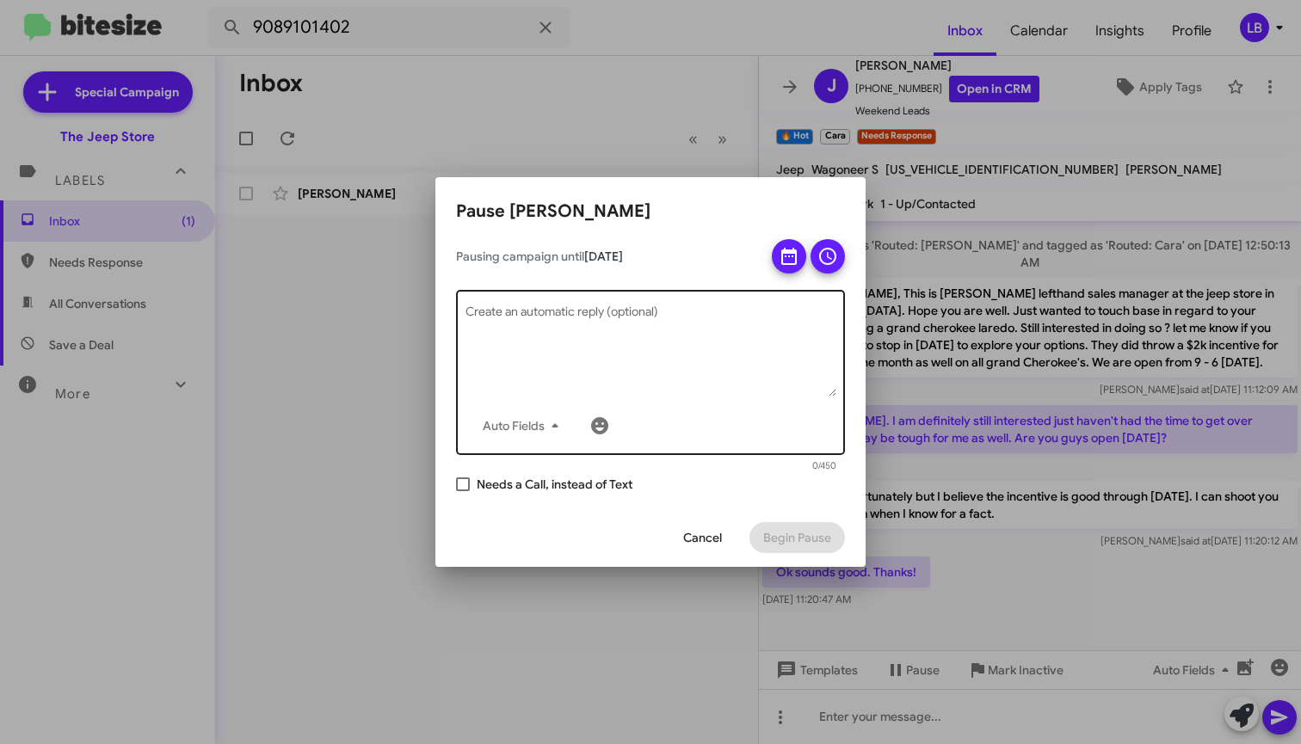
click at [636, 333] on textarea "Create an automatic reply (optional)" at bounding box center [651, 352] width 371 height 90
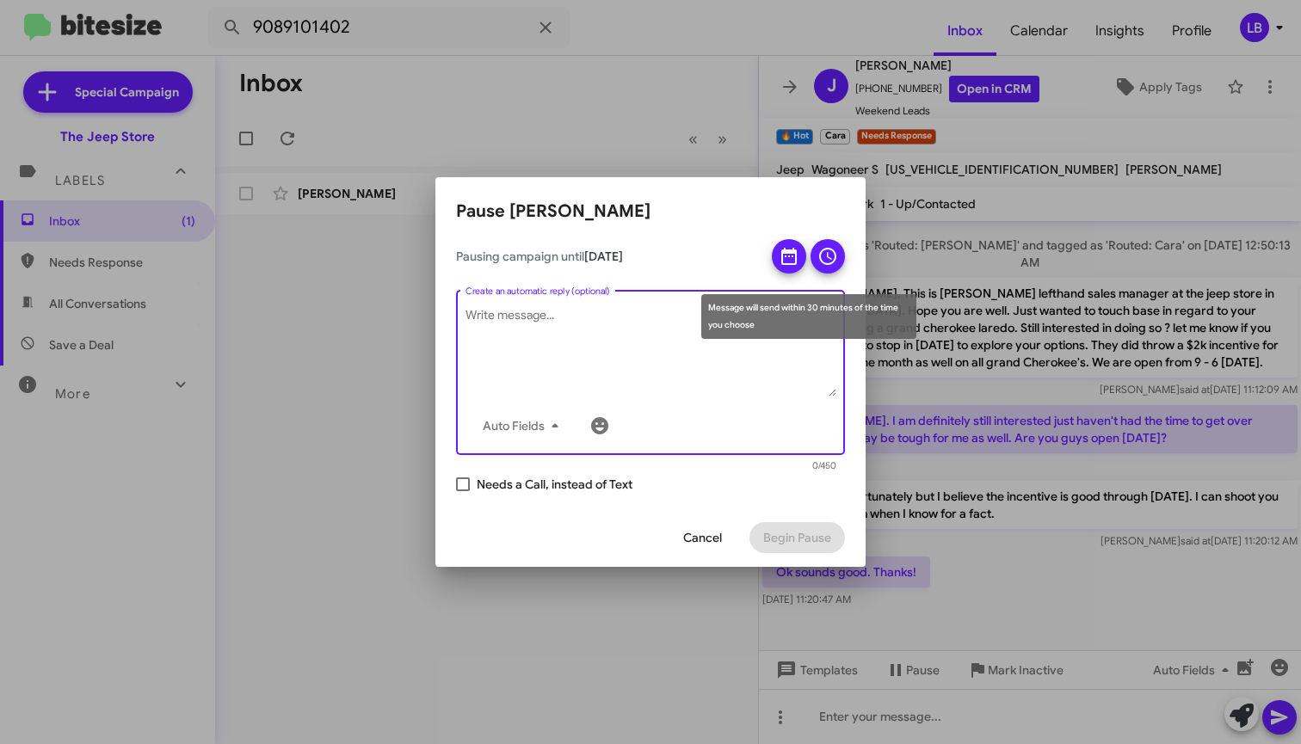
click at [830, 262] on icon at bounding box center [828, 256] width 21 height 21
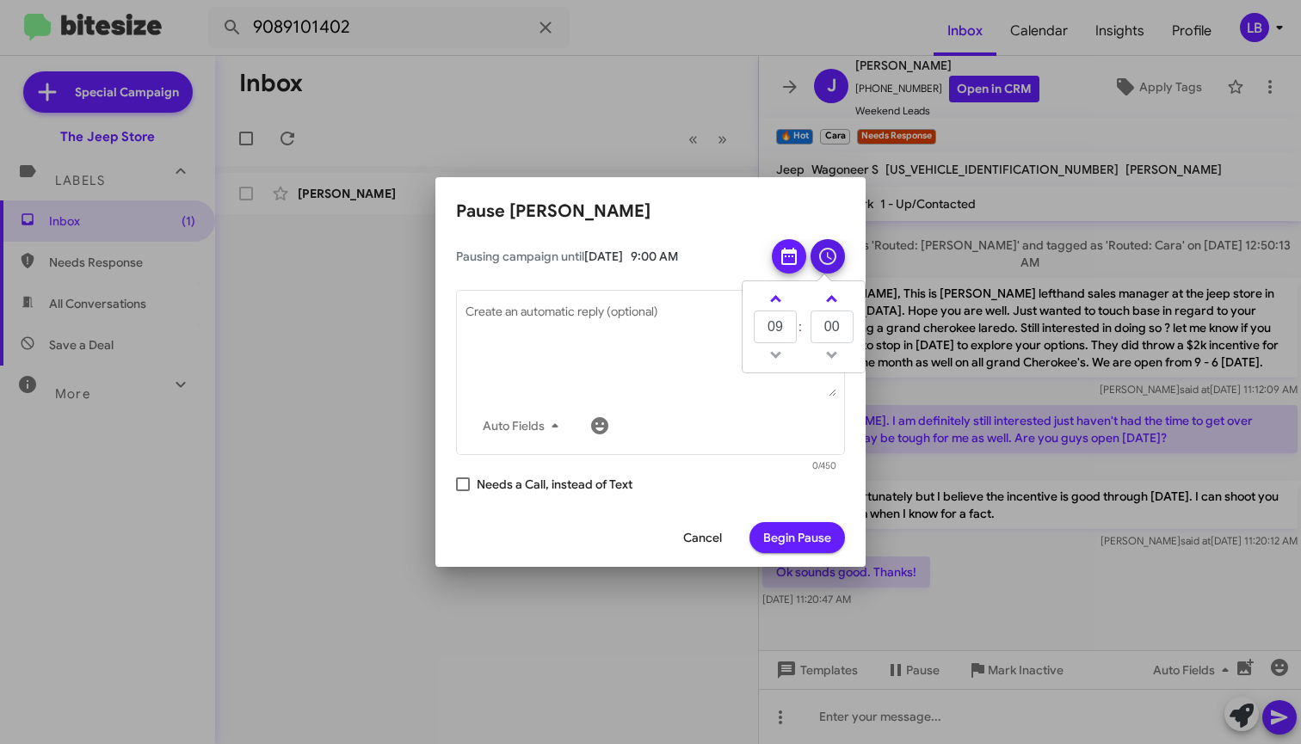
click at [795, 545] on span "Begin Pause" at bounding box center [797, 537] width 68 height 31
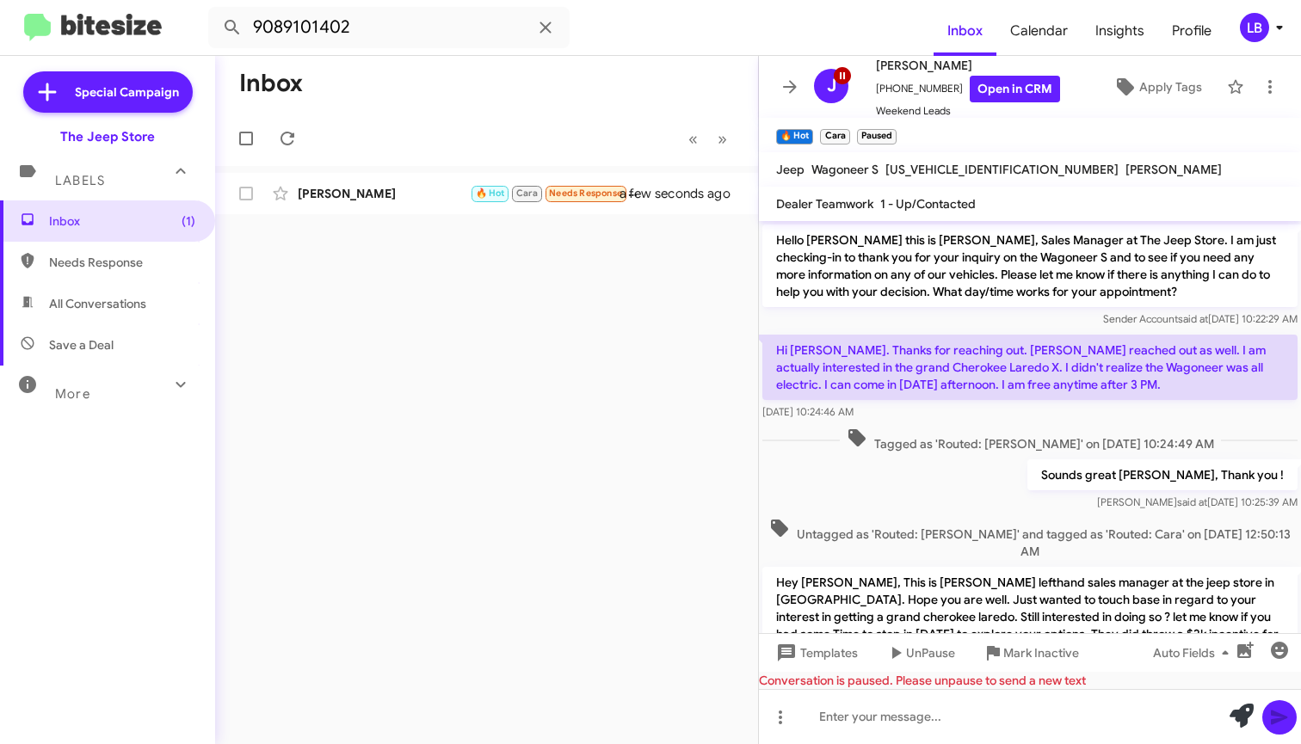
scroll to position [454, 0]
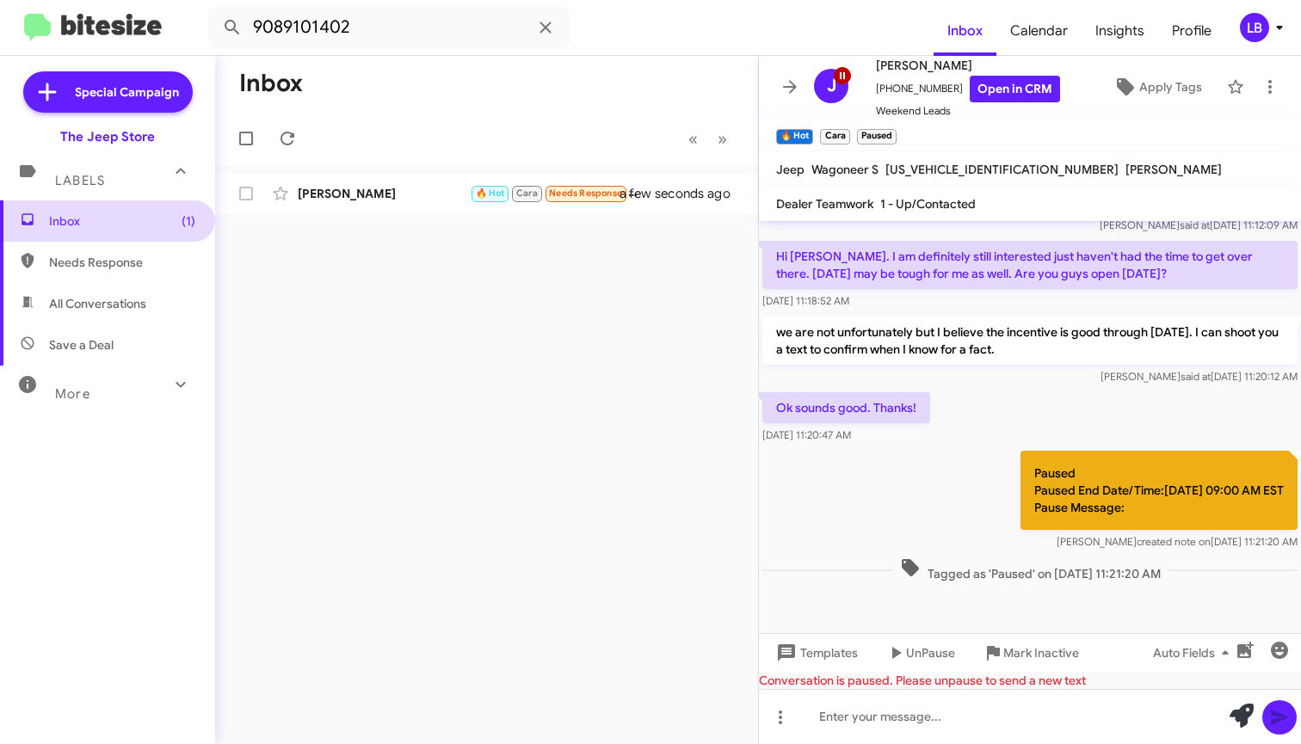
click at [84, 214] on span "Inbox (1)" at bounding box center [122, 221] width 146 height 17
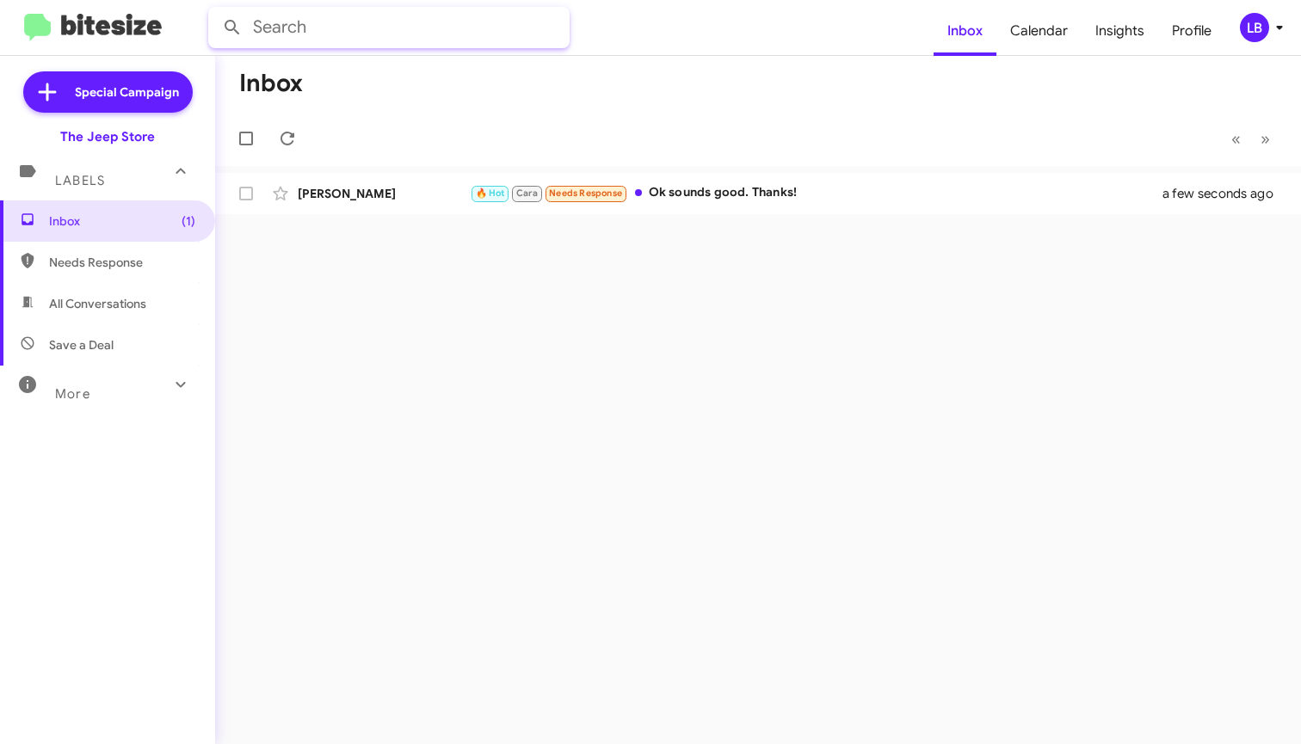
click at [377, 28] on input "text" at bounding box center [388, 27] width 361 height 41
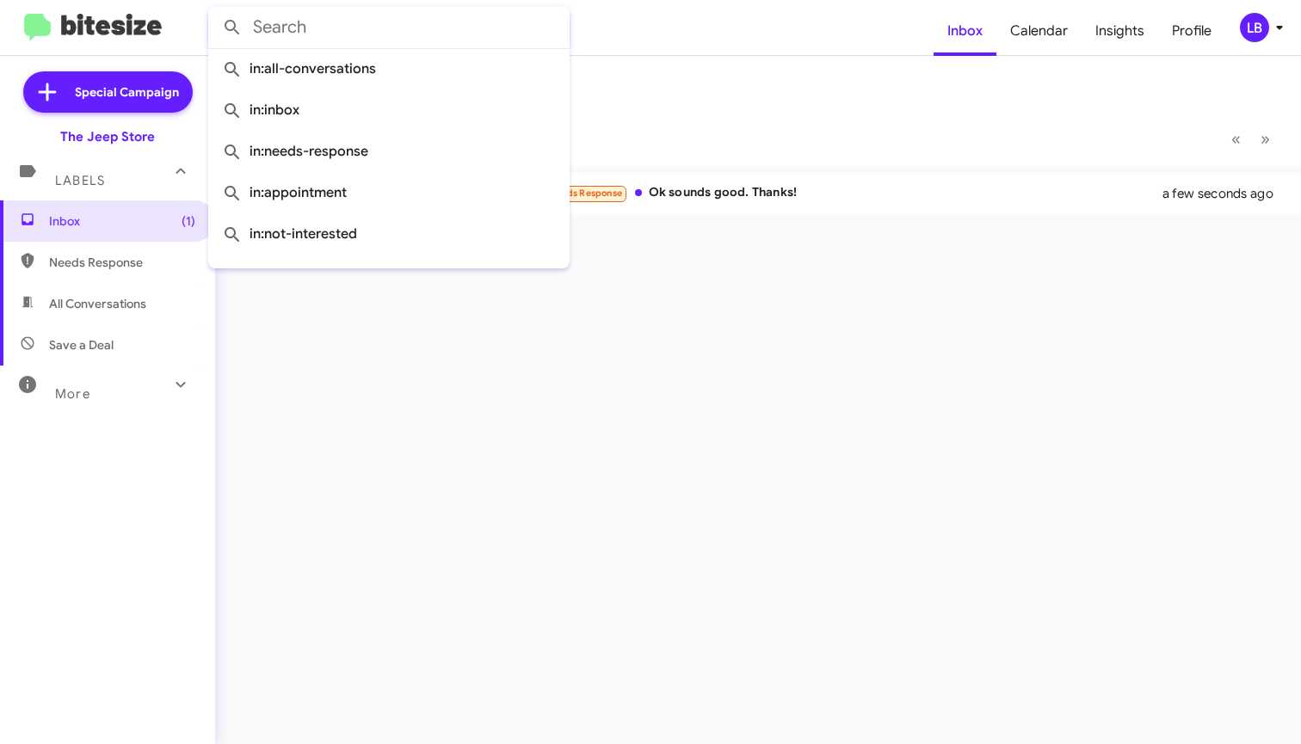
drag, startPoint x: 348, startPoint y: 25, endPoint x: 150, endPoint y: 14, distance: 198.2
click at [173, 12] on mat-toolbar "Inbox Calendar Insights Profile LB" at bounding box center [650, 27] width 1301 height 55
click at [232, 28] on button at bounding box center [232, 27] width 34 height 34
click at [717, 48] on mat-toolbar "Inbox Calendar Insights Profile LB" at bounding box center [650, 27] width 1301 height 55
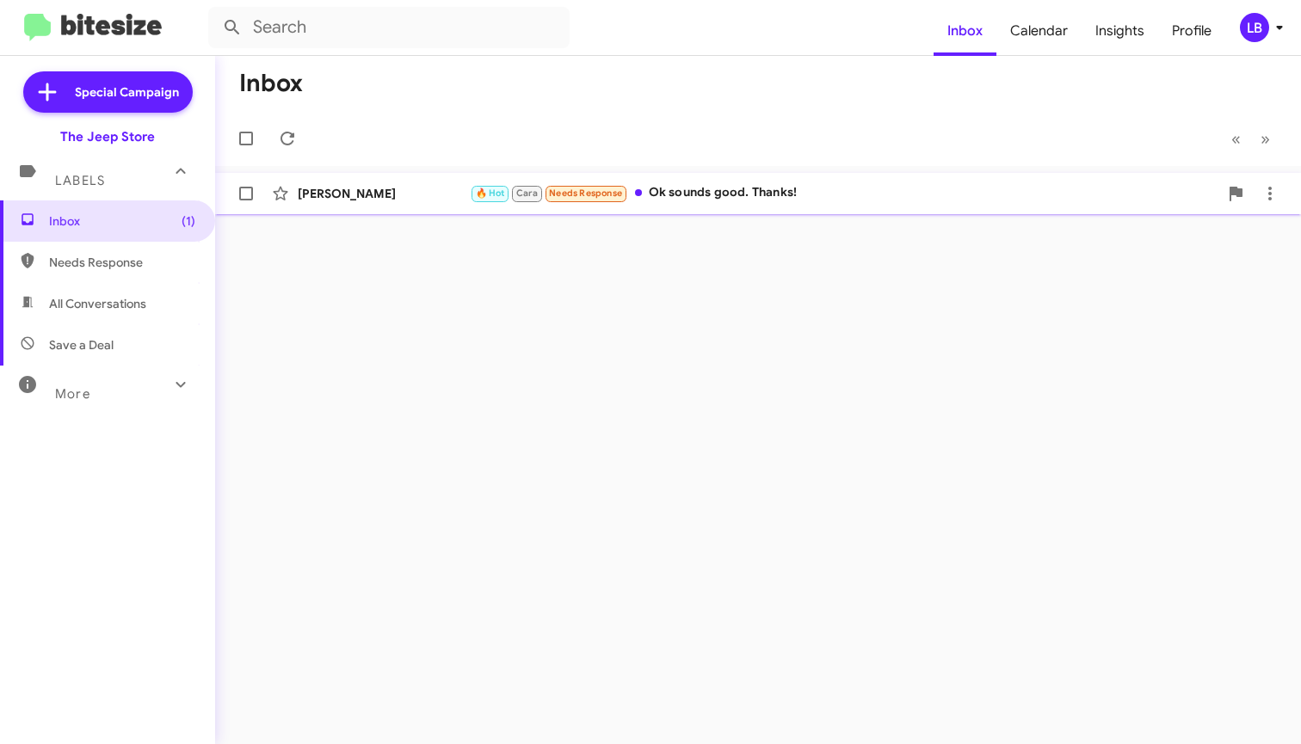
click at [775, 190] on div "🔥 Hot Cara Needs Response Ok sounds good. Thanks!" at bounding box center [844, 193] width 749 height 20
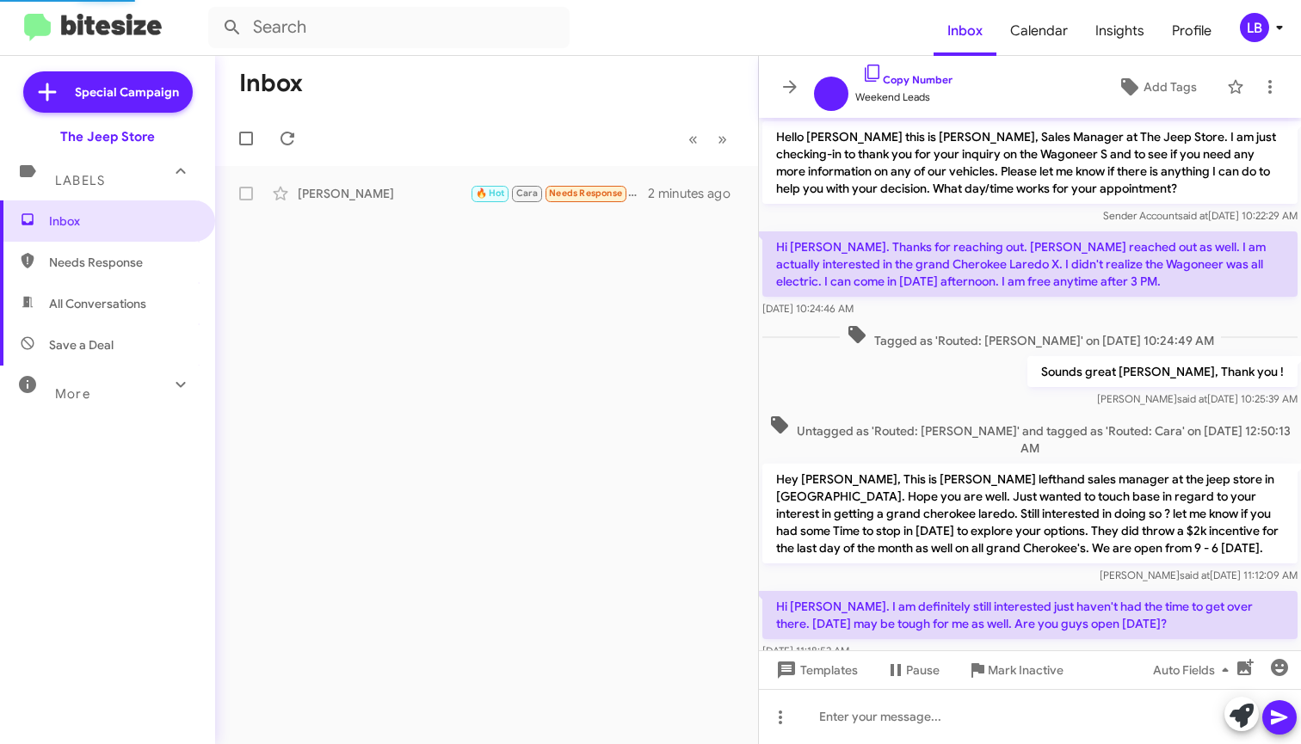
scroll to position [333, 0]
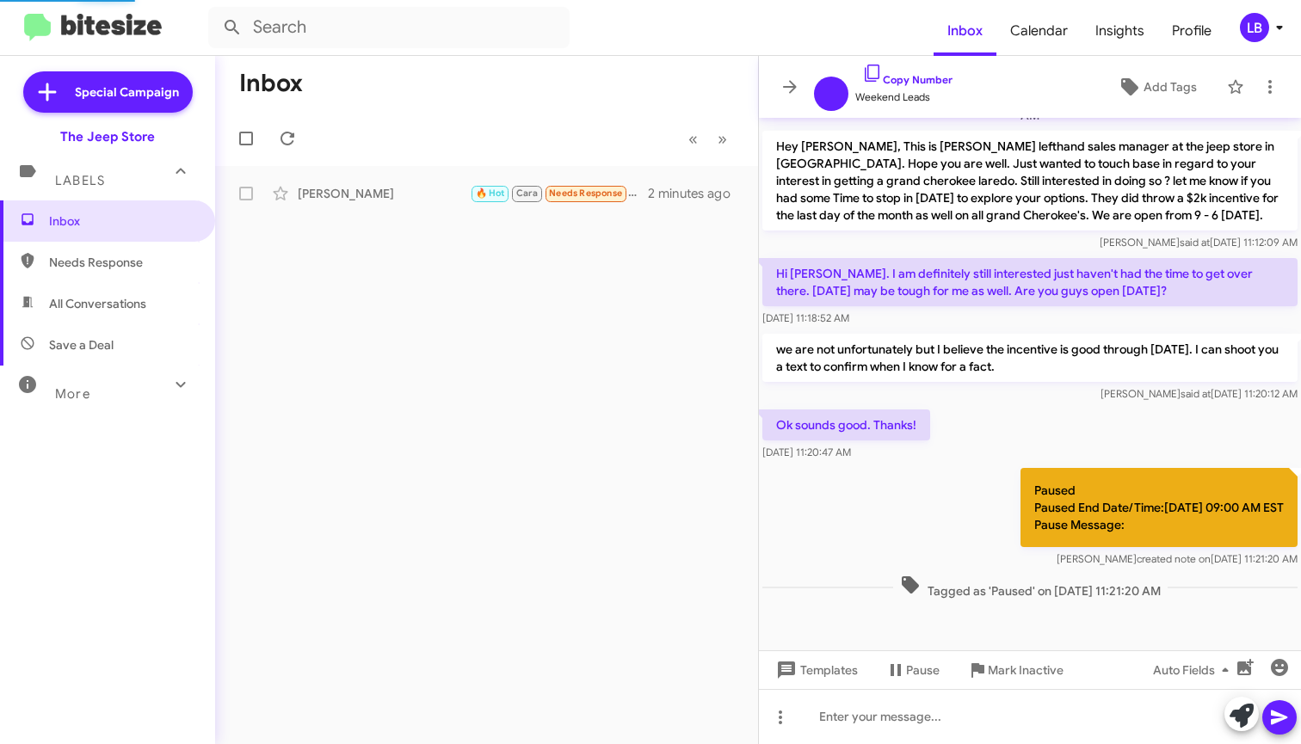
click at [139, 299] on span "All Conversations" at bounding box center [97, 303] width 97 height 17
type input "in:all-conversations"
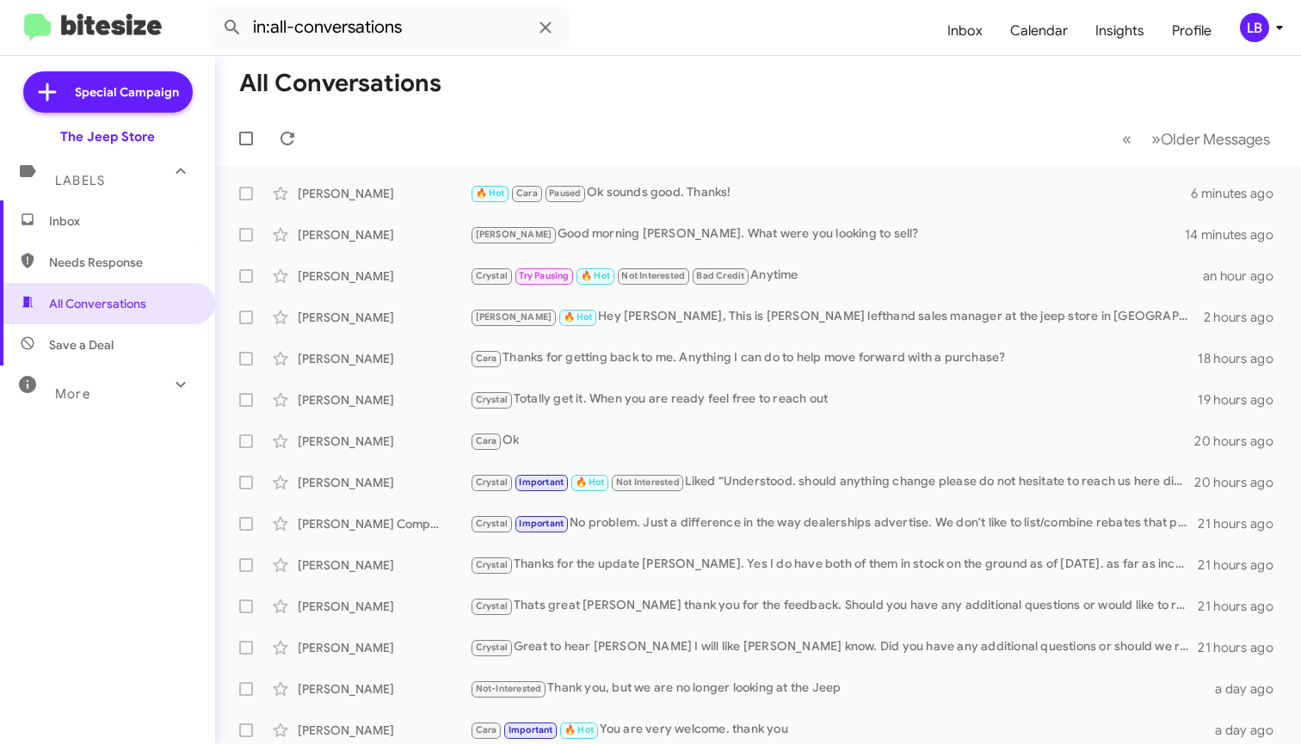
click at [425, 113] on mat-toolbar-row "« Previous » Next Older Messages" at bounding box center [758, 138] width 1086 height 55
click at [518, 154] on mat-toolbar-row "« Previous » Next Older Messages" at bounding box center [758, 138] width 1086 height 55
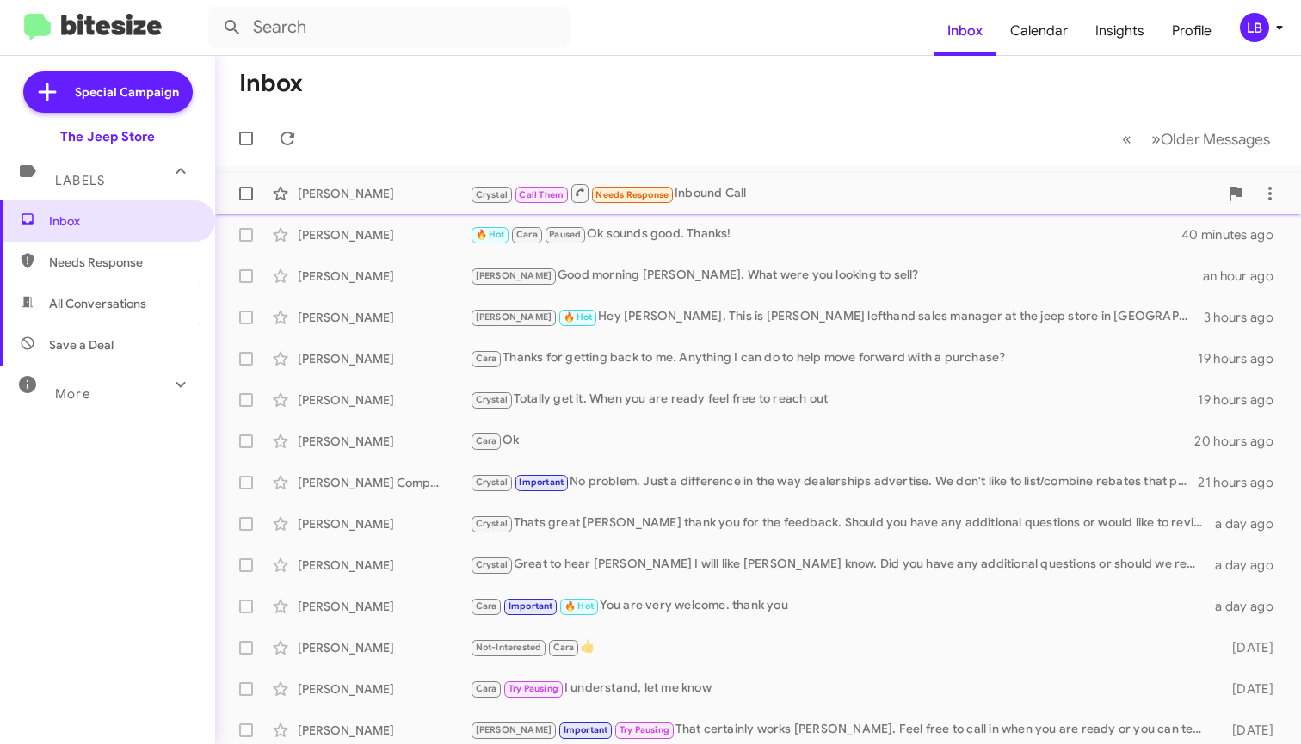
click at [362, 193] on div "[PERSON_NAME]" at bounding box center [384, 193] width 172 height 17
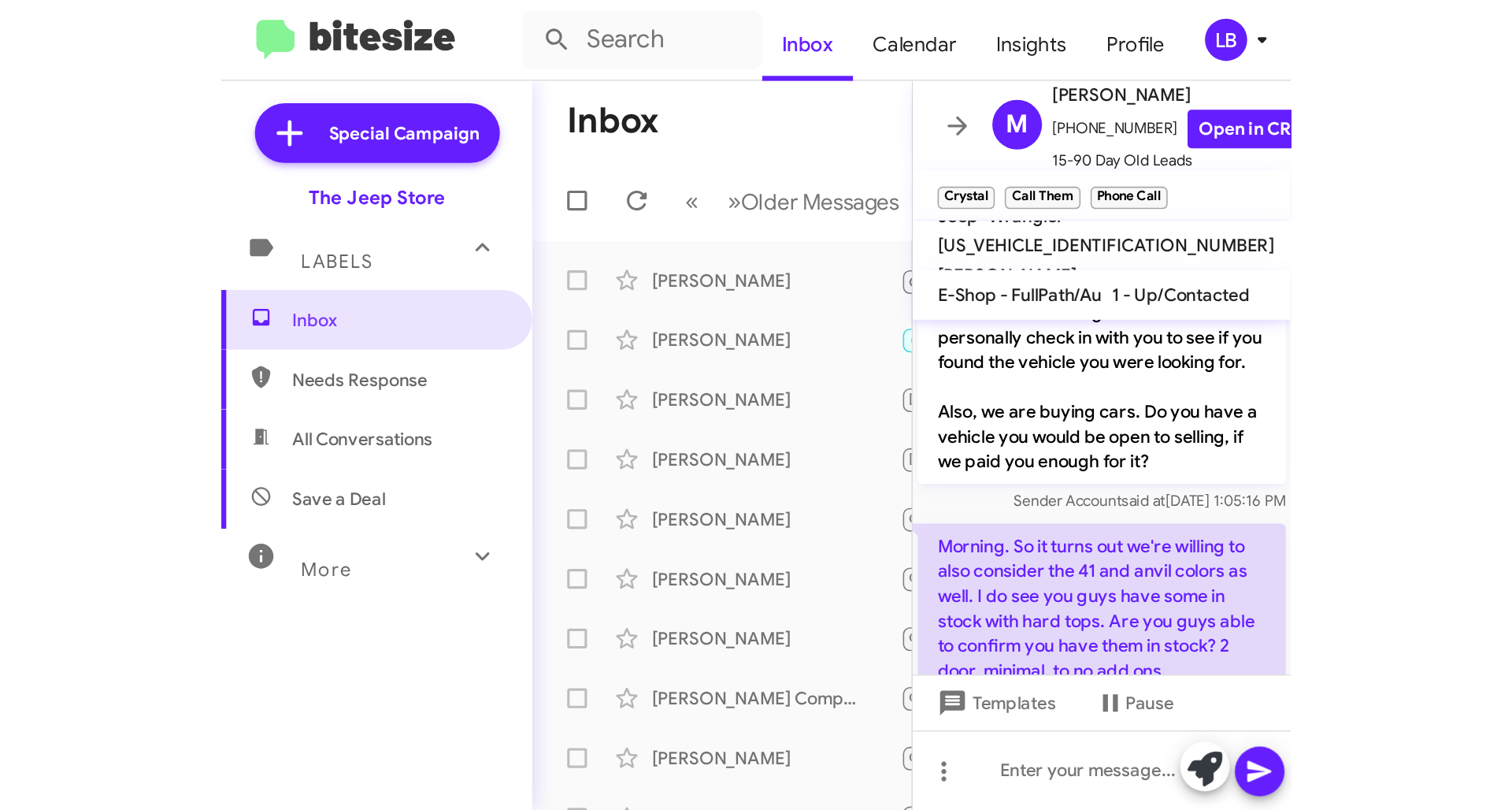
scroll to position [102, 0]
